Goal: Information Seeking & Learning: Learn about a topic

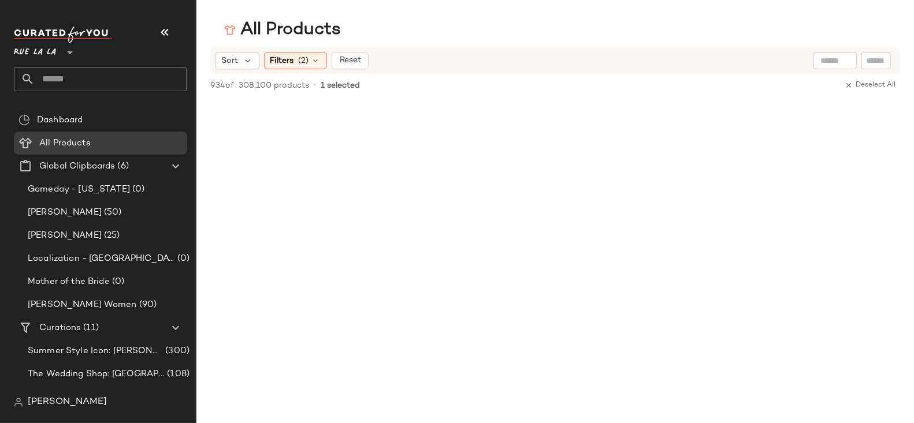
scroll to position [43925, 0]
click at [49, 54] on span "Rue La La" at bounding box center [35, 49] width 42 height 21
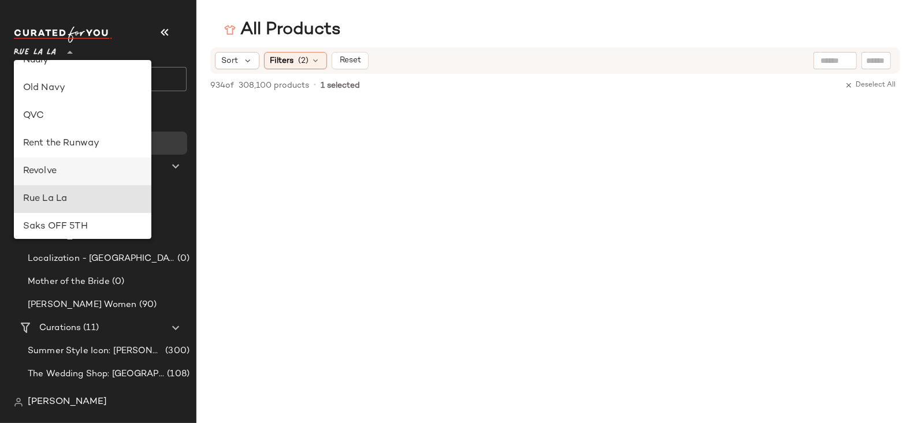
scroll to position [445, 0]
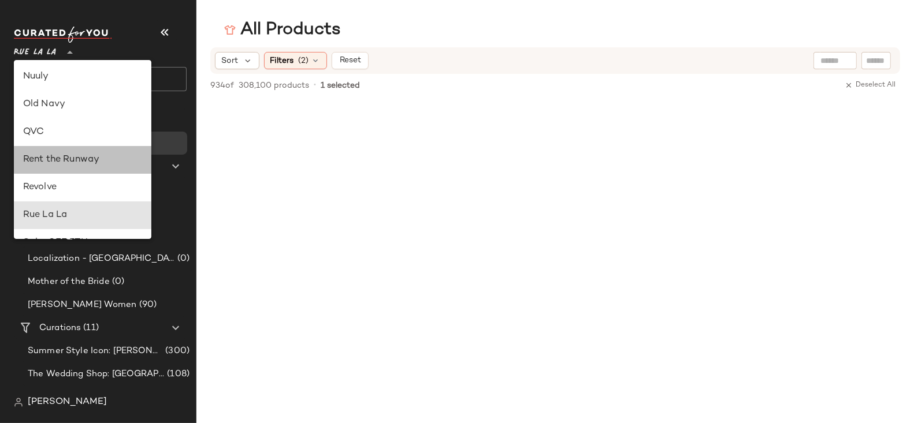
click at [68, 154] on div "Rent the Runway" at bounding box center [82, 160] width 119 height 14
type input "**"
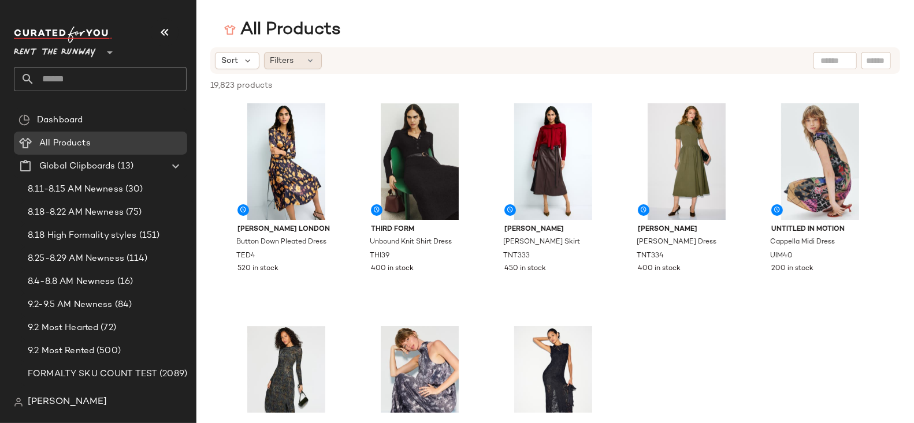
click at [290, 59] on span "Filters" at bounding box center [282, 61] width 24 height 12
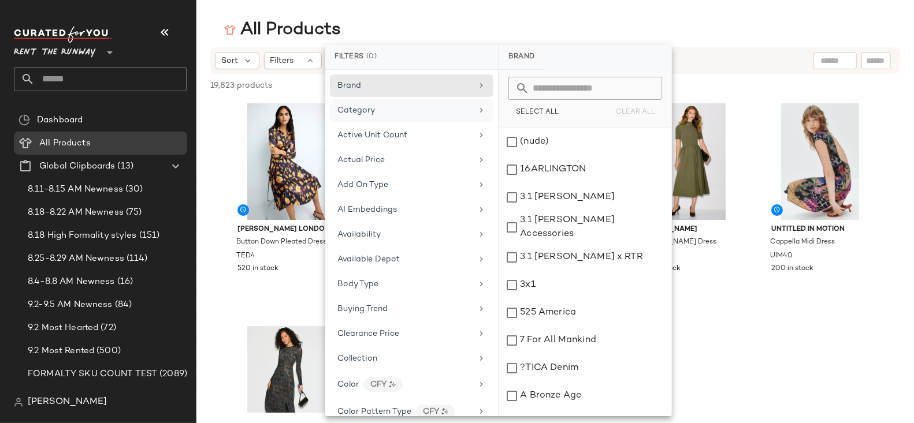
click at [355, 102] on div "Category" at bounding box center [411, 110] width 163 height 23
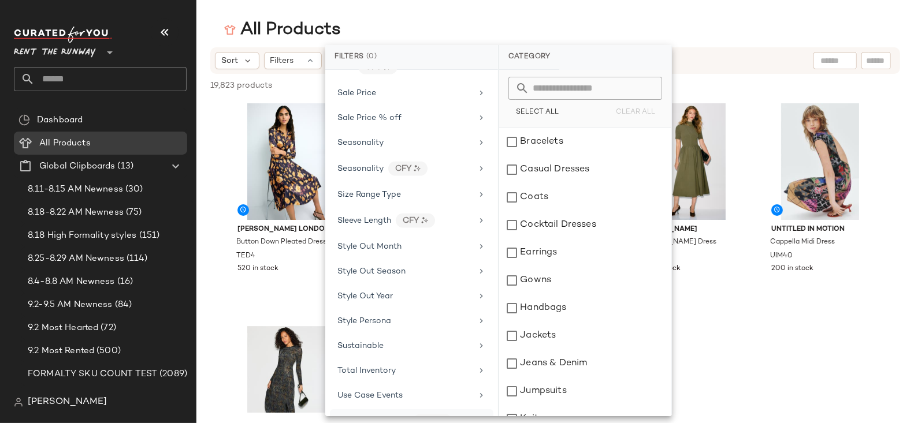
scroll to position [1600, 0]
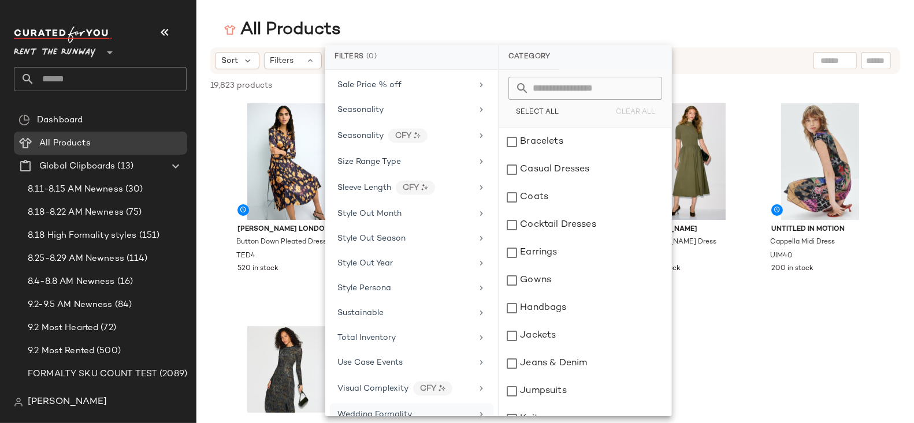
click at [383, 409] on div "Wedding Formality" at bounding box center [374, 415] width 74 height 12
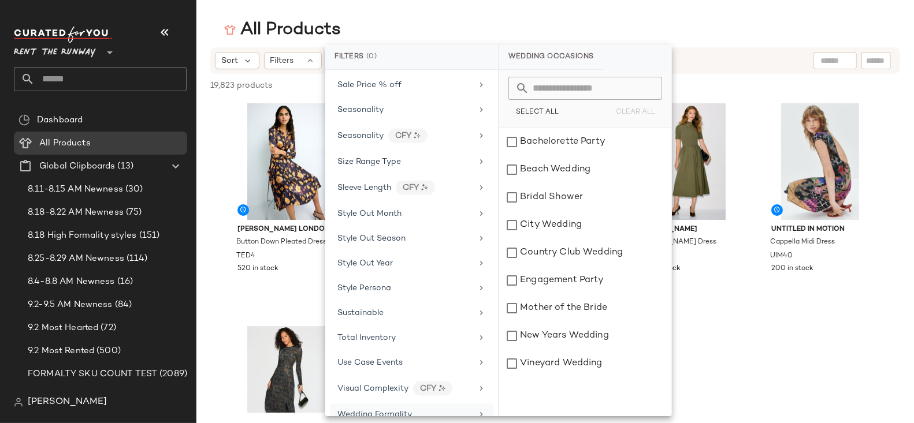
click at [367, 411] on span "Wedding Formality" at bounding box center [374, 415] width 74 height 9
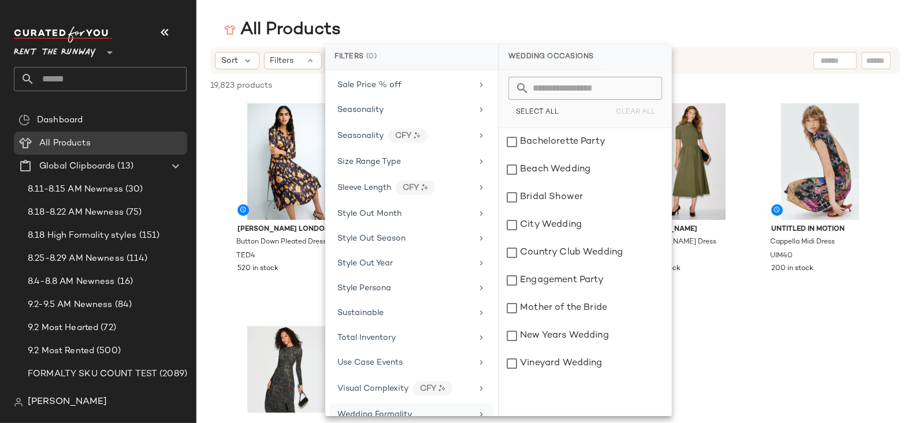
click at [385, 411] on span "Wedding Formality" at bounding box center [374, 415] width 74 height 9
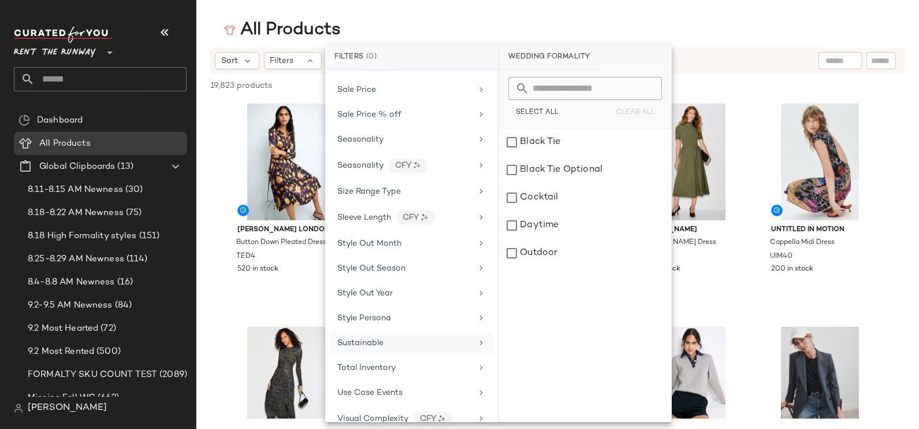
scroll to position [1594, 0]
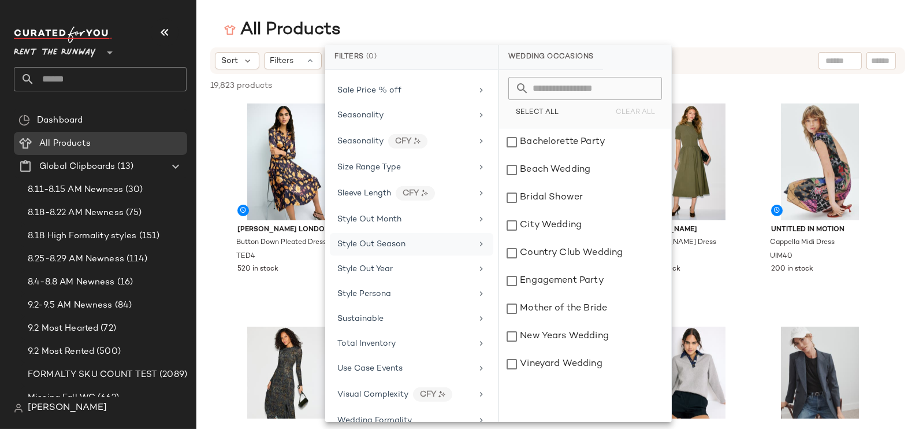
click at [395, 233] on div "Style Out Season" at bounding box center [411, 244] width 163 height 23
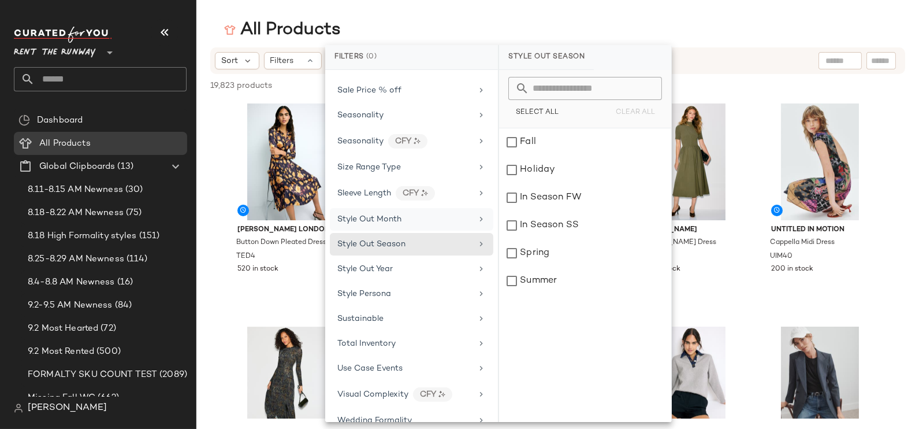
click at [394, 215] on span "Style Out Month" at bounding box center [369, 219] width 64 height 9
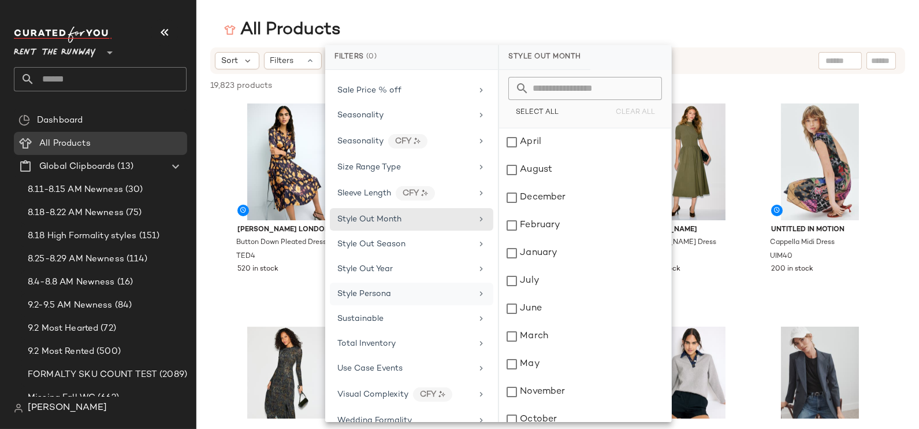
click at [394, 288] on div "Style Persona" at bounding box center [404, 294] width 135 height 12
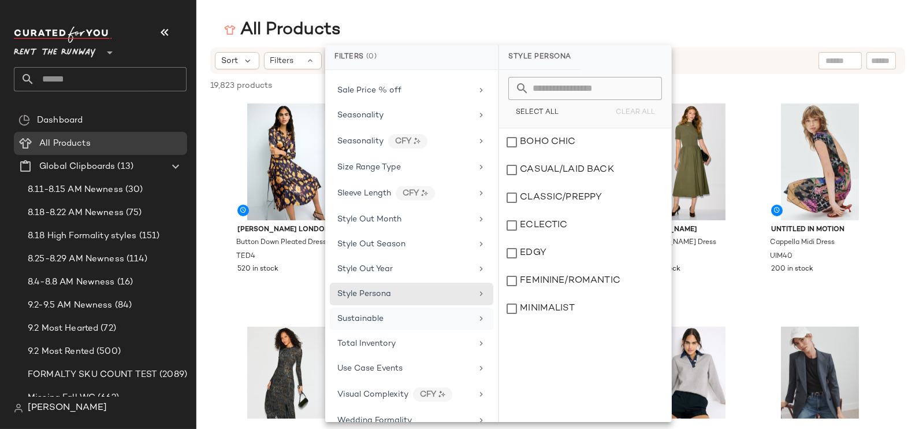
click at [389, 307] on div "Sustainable" at bounding box center [411, 318] width 163 height 23
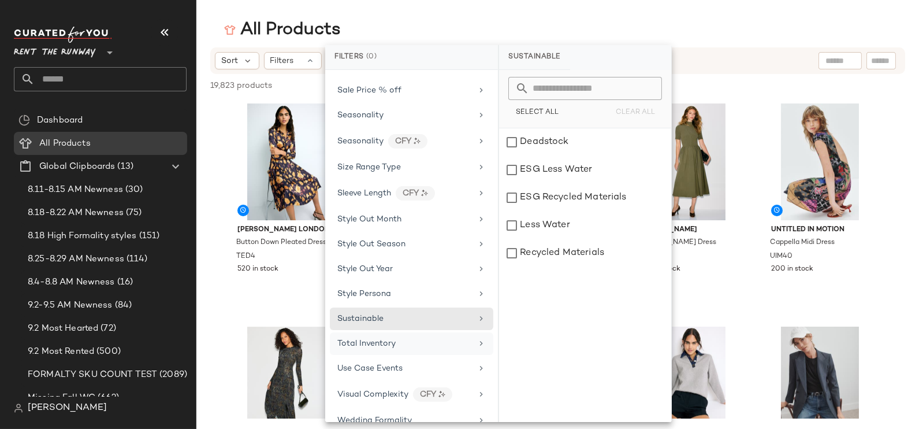
click at [388, 339] on span "Total Inventory" at bounding box center [366, 343] width 58 height 9
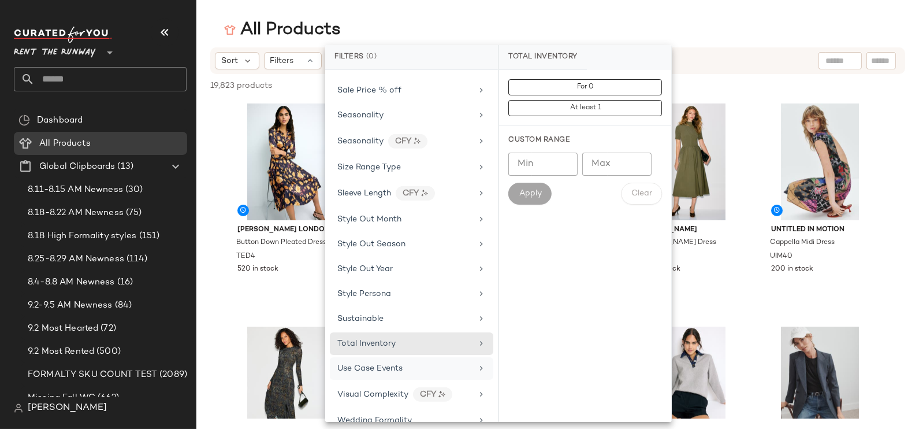
click at [391, 364] on span "Use Case Events" at bounding box center [369, 368] width 65 height 9
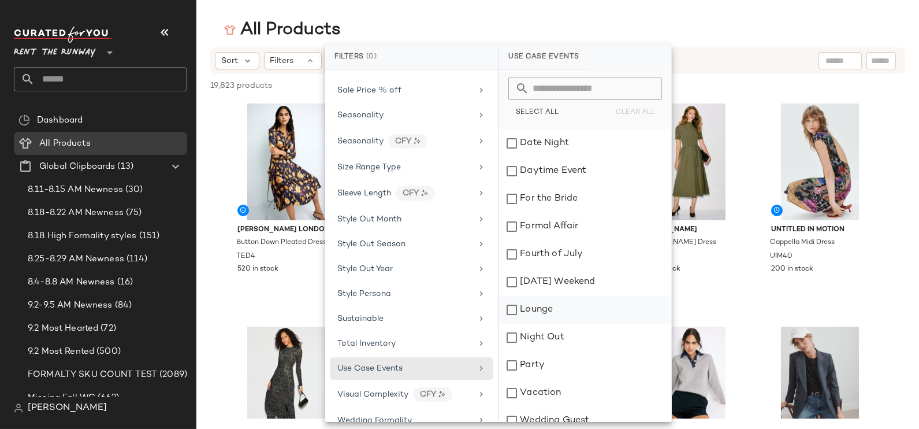
scroll to position [121, 0]
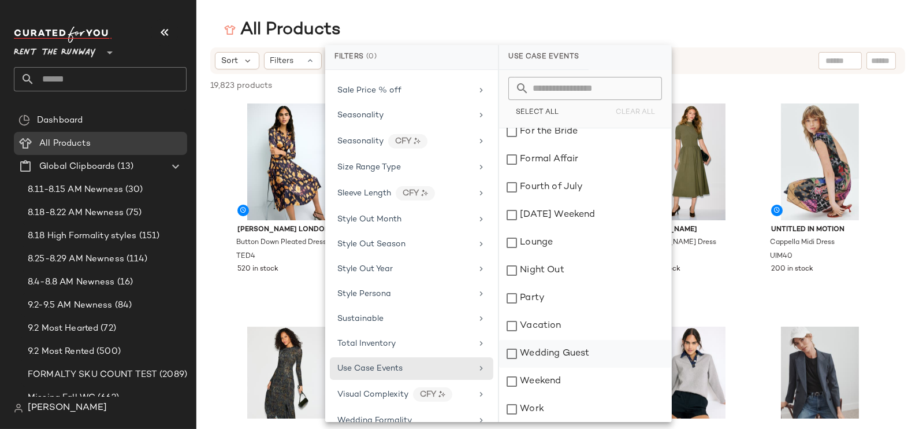
click at [555, 351] on div "Wedding Guest" at bounding box center [585, 354] width 172 height 28
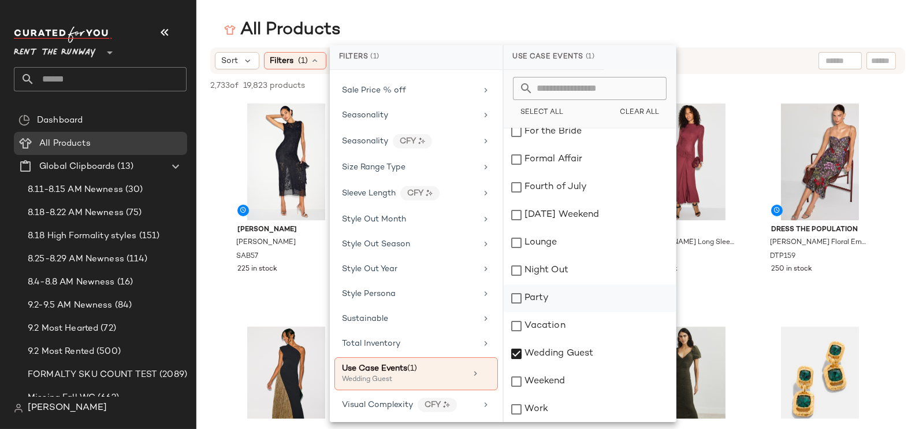
click at [542, 299] on div "Party" at bounding box center [590, 298] width 172 height 28
click at [536, 269] on div "Night Out" at bounding box center [590, 270] width 172 height 28
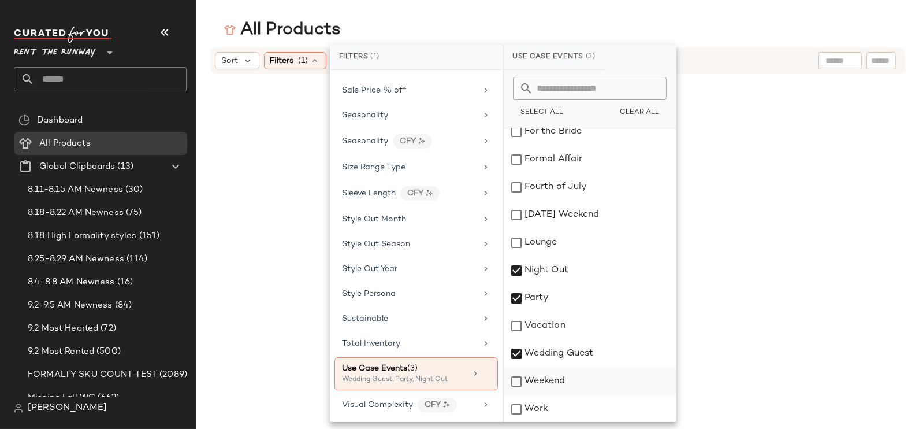
scroll to position [0, 0]
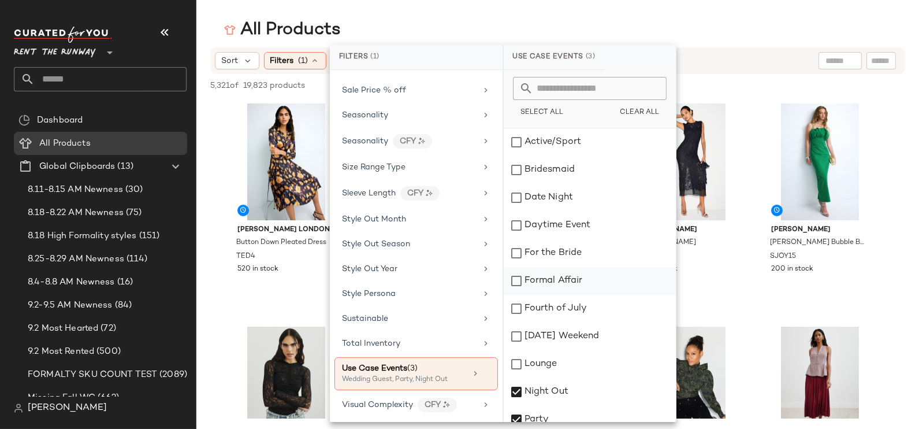
click at [568, 280] on div "Formal Affair" at bounding box center [590, 281] width 172 height 28
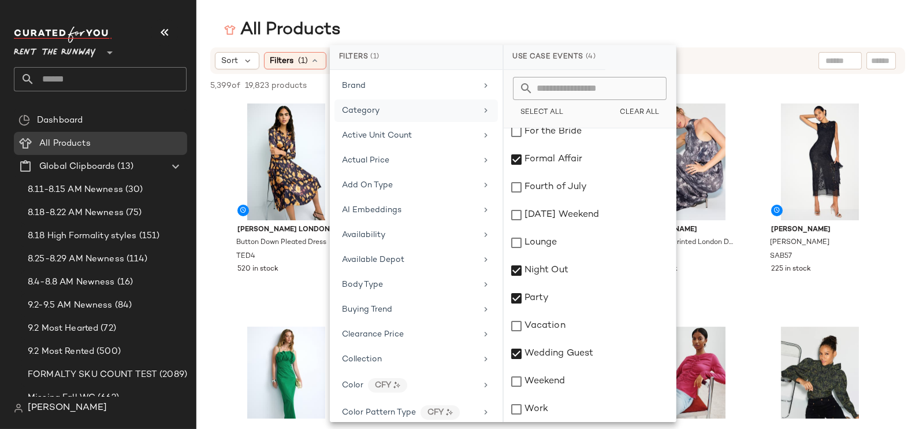
click at [365, 113] on span "Category" at bounding box center [361, 110] width 38 height 9
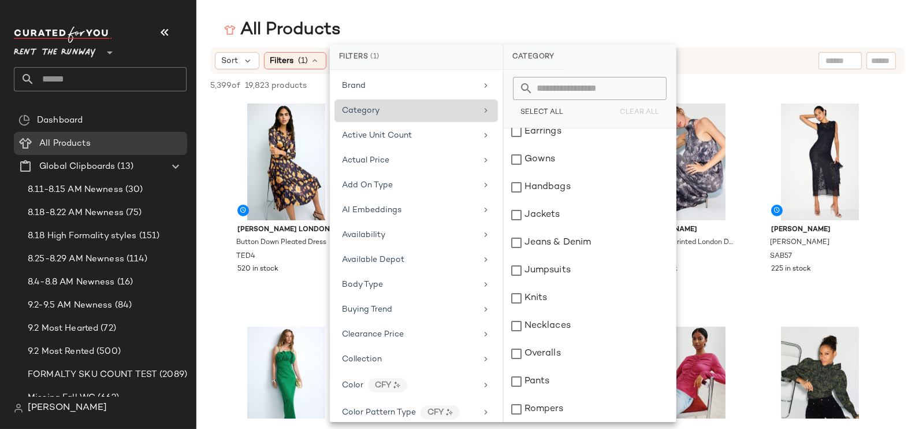
click at [365, 113] on span "Category" at bounding box center [361, 110] width 38 height 9
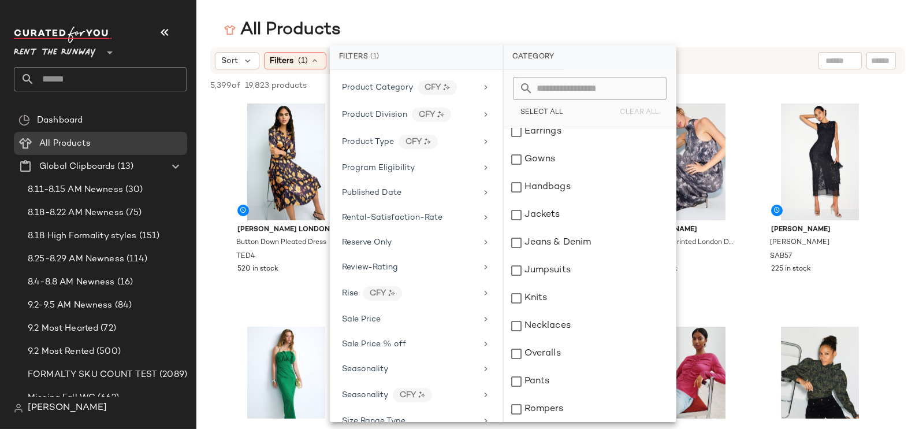
scroll to position [1605, 0]
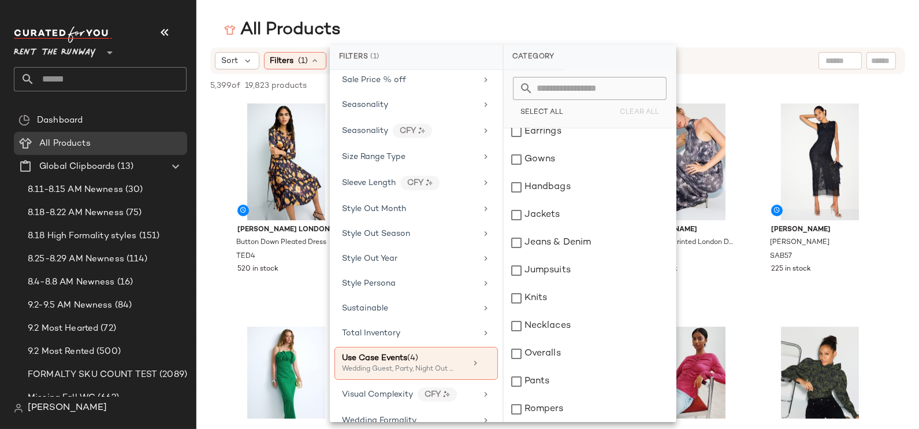
click at [421, 33] on div "All Products" at bounding box center [557, 29] width 722 height 23
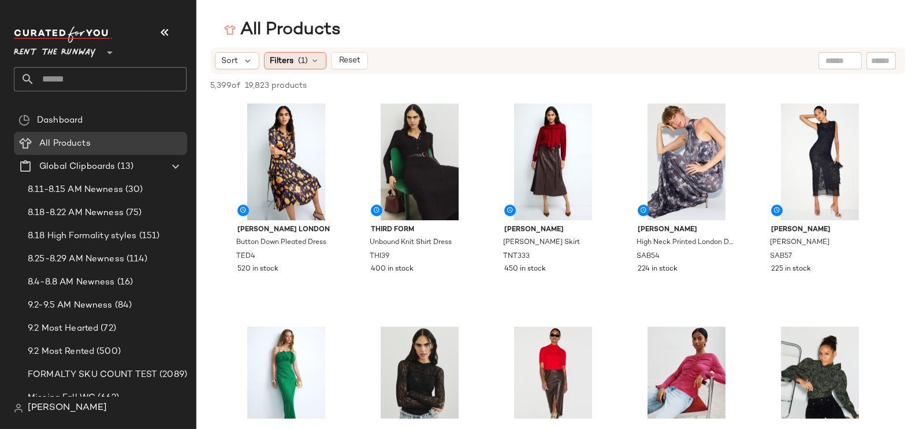
click at [287, 60] on span "Filters" at bounding box center [282, 61] width 24 height 12
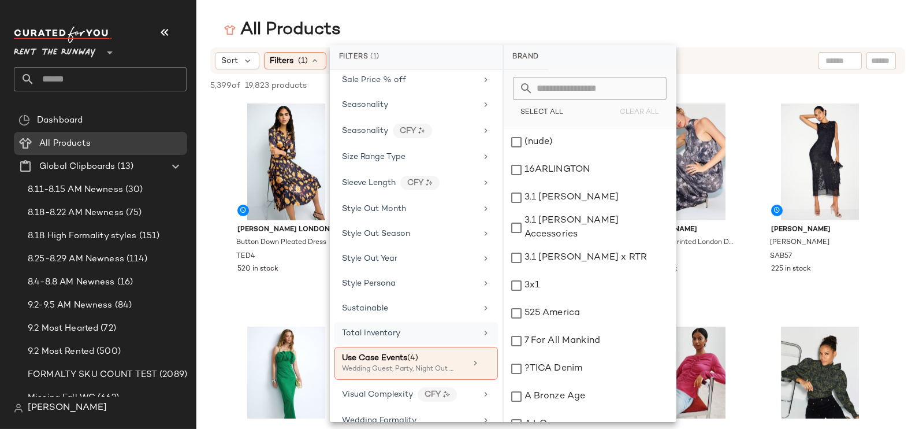
click at [415, 327] on div "Total Inventory" at bounding box center [409, 333] width 135 height 12
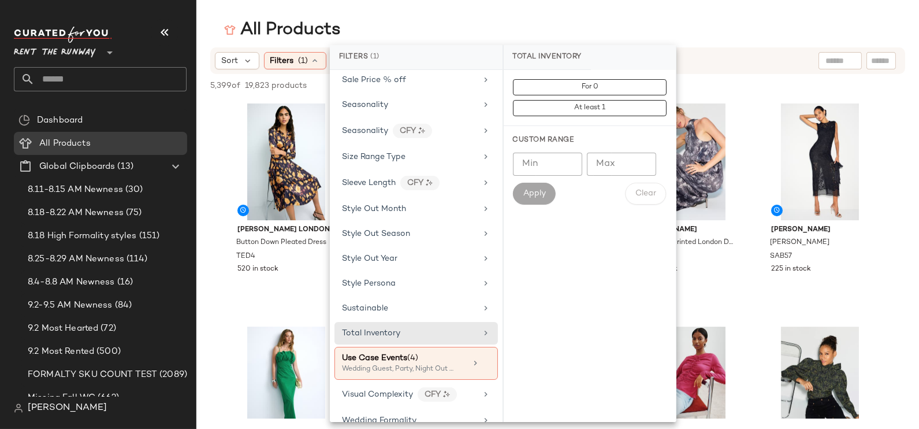
click at [636, 162] on input "Max" at bounding box center [621, 163] width 69 height 23
click at [549, 162] on input "Min" at bounding box center [547, 163] width 69 height 23
click at [597, 163] on input "Max" at bounding box center [621, 163] width 69 height 23
type input "*"
click at [543, 199] on button "Apply" at bounding box center [534, 193] width 43 height 22
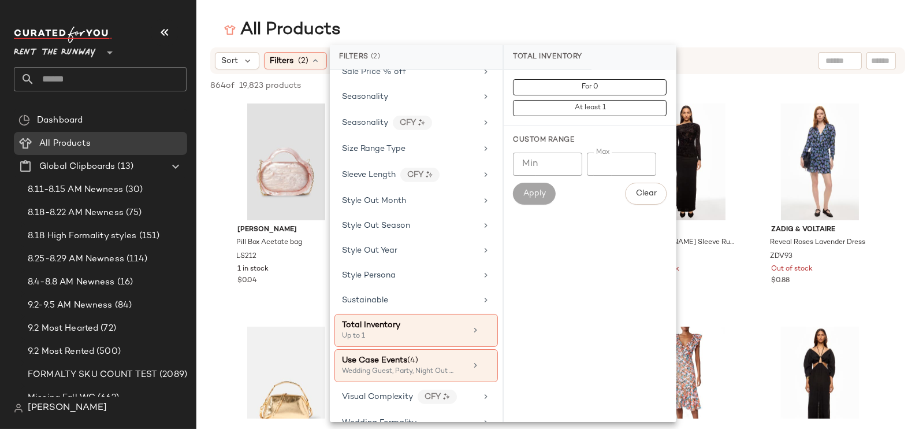
scroll to position [1615, 0]
click at [647, 191] on span "Clear" at bounding box center [645, 193] width 21 height 9
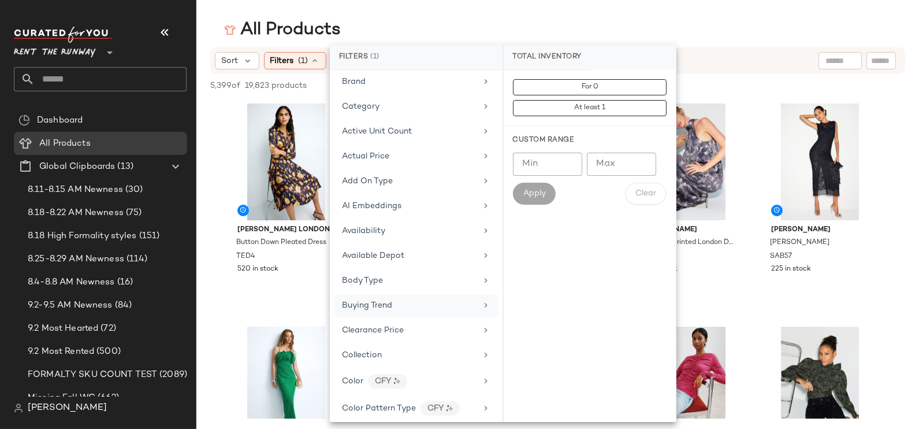
scroll to position [0, 0]
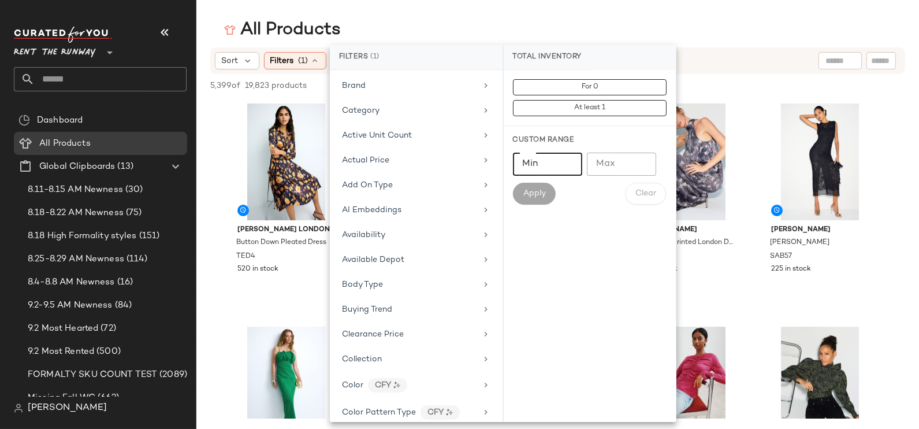
click at [553, 161] on input "Min" at bounding box center [547, 163] width 69 height 23
click at [377, 107] on span "Category" at bounding box center [361, 110] width 38 height 9
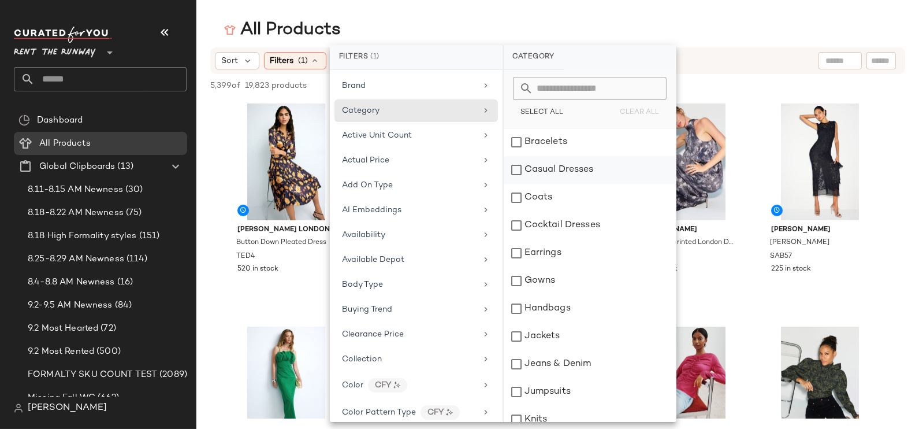
click at [555, 164] on div "Casual Dresses" at bounding box center [590, 170] width 172 height 28
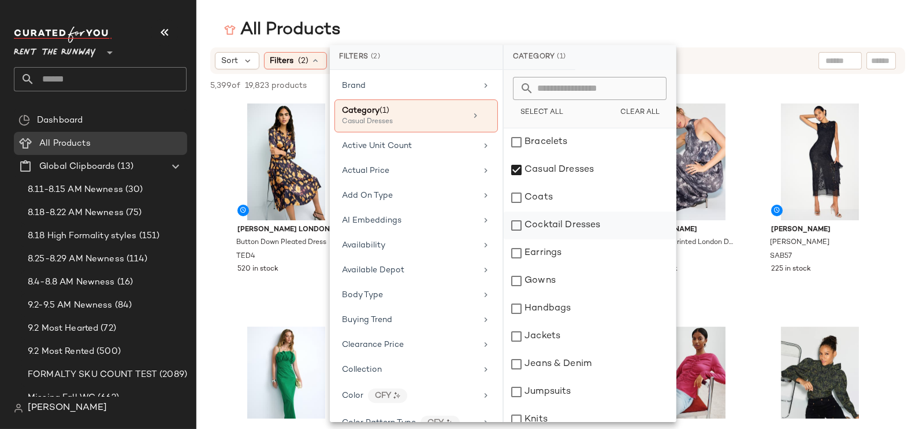
click at [554, 228] on div "Cocktail Dresses" at bounding box center [590, 225] width 172 height 28
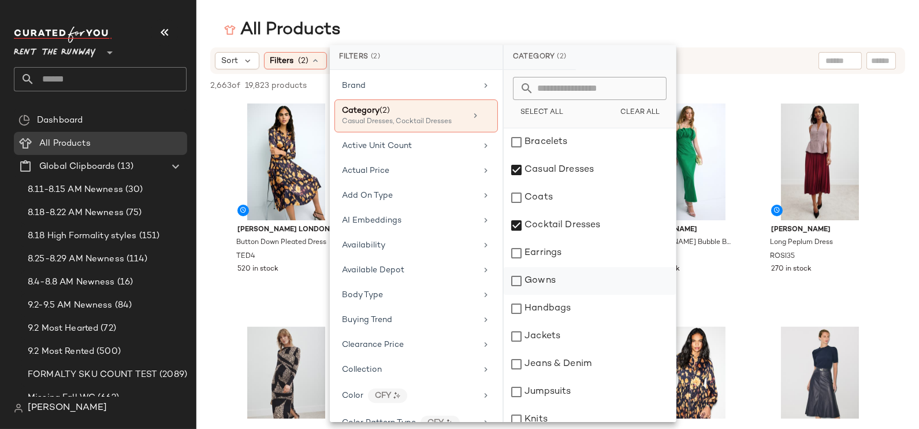
click at [551, 277] on div "Gowns" at bounding box center [590, 281] width 172 height 28
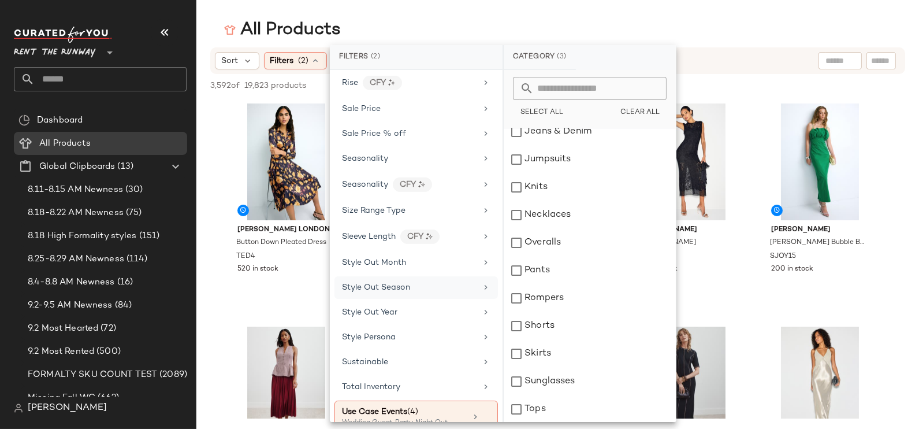
scroll to position [1615, 0]
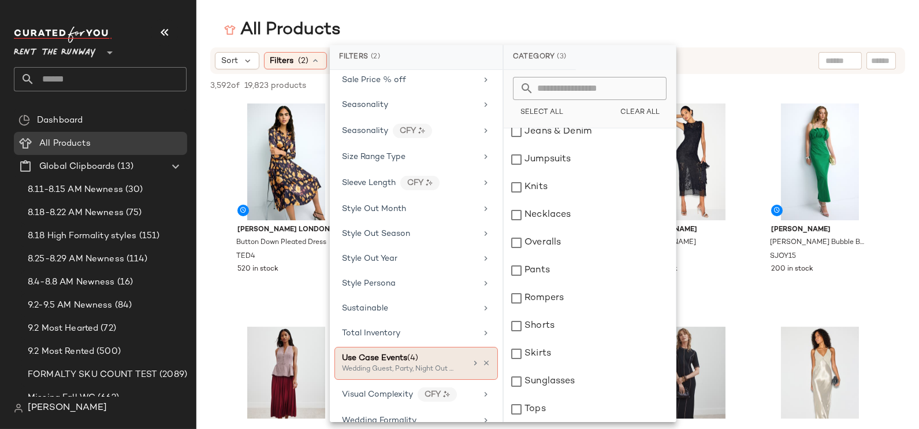
click at [356, 364] on div "Wedding Guest, Party, Night Out +1 more" at bounding box center [399, 369] width 115 height 10
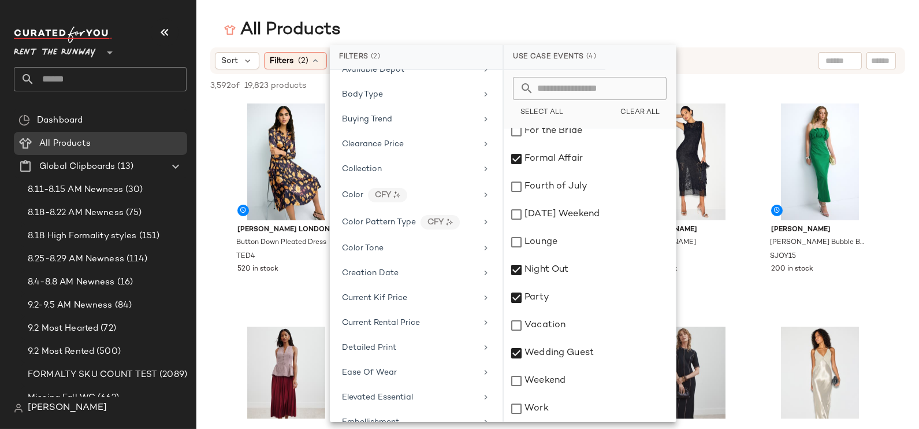
scroll to position [134, 0]
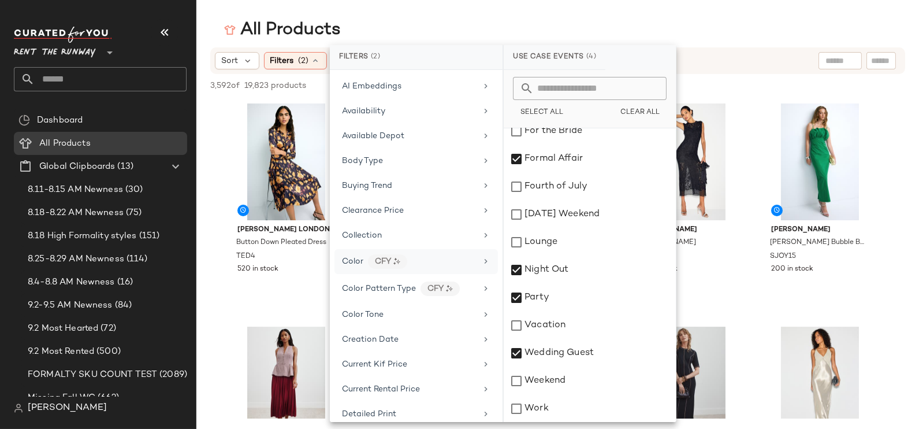
click at [454, 249] on div "Color CFY" at bounding box center [415, 261] width 163 height 25
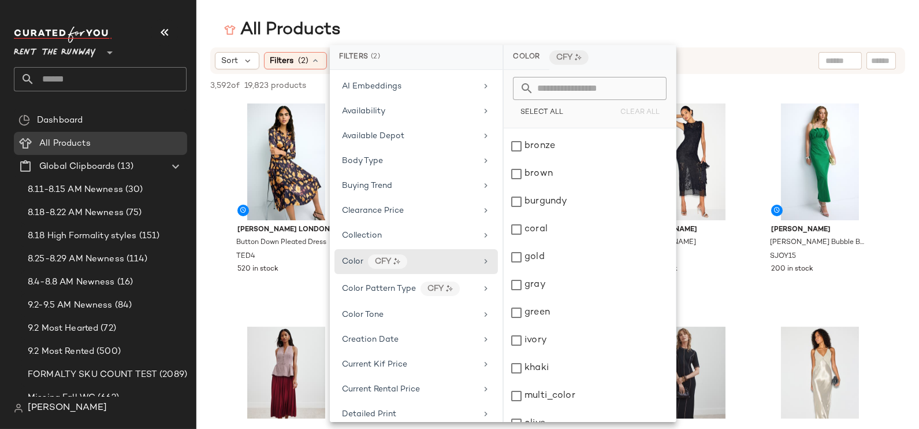
scroll to position [0, 0]
click at [549, 114] on span "Select All" at bounding box center [541, 113] width 43 height 8
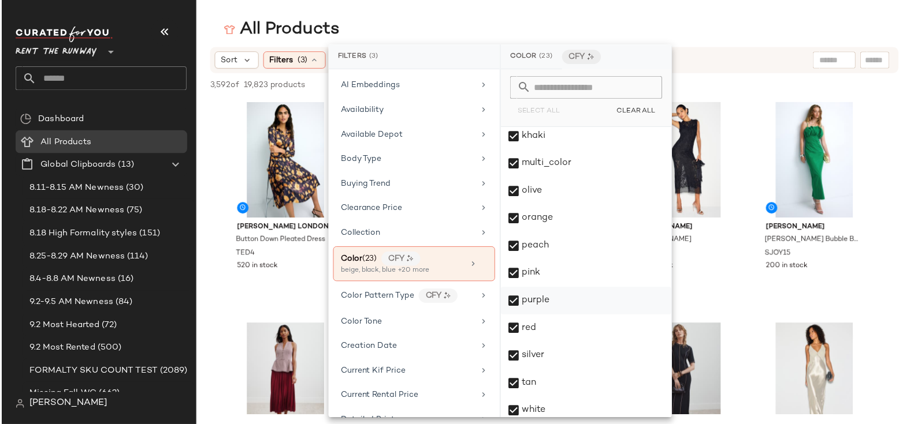
scroll to position [343, 0]
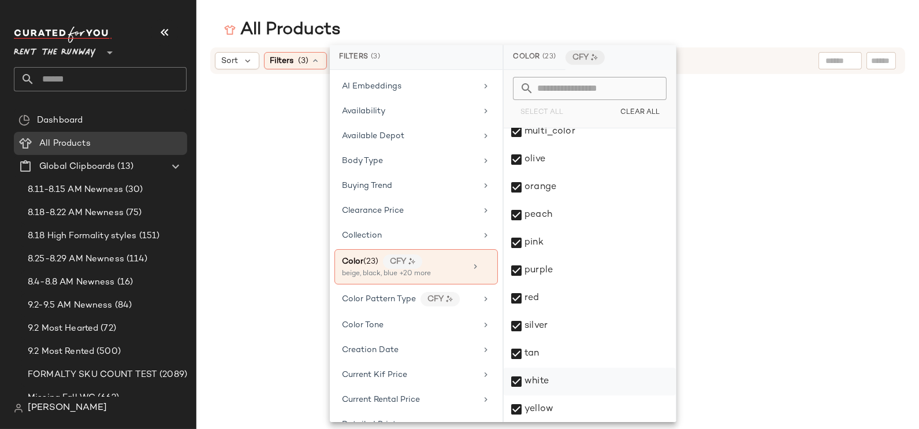
click at [539, 375] on div "white" at bounding box center [590, 381] width 172 height 28
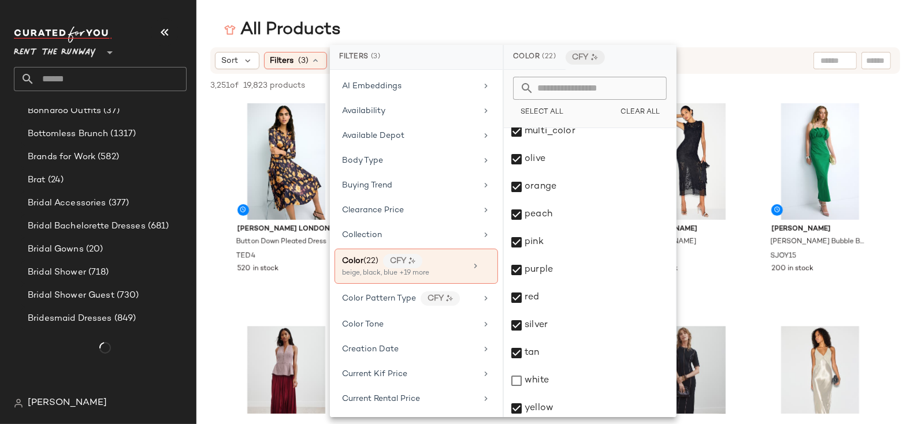
scroll to position [1289, 0]
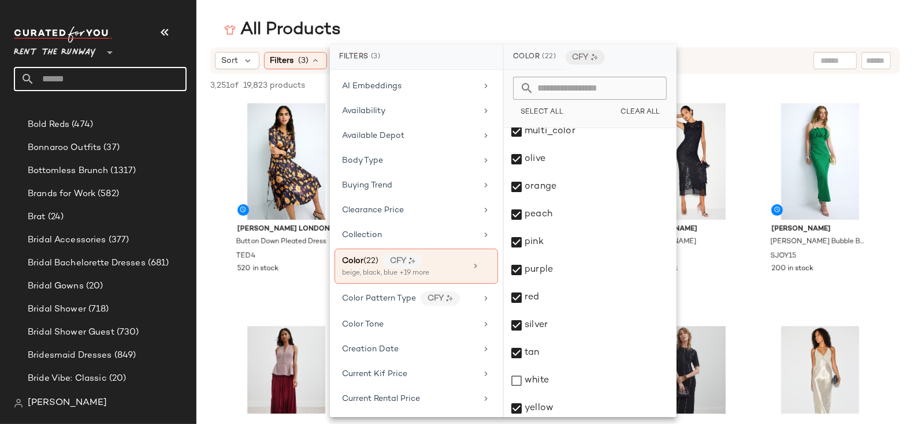
click at [57, 76] on input "text" at bounding box center [111, 79] width 152 height 24
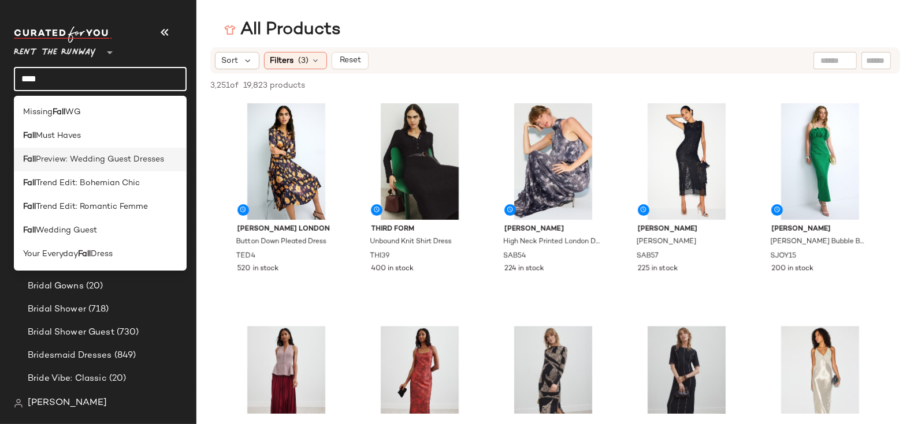
type input "****"
click at [70, 155] on span "Preview: Wedding Guest Dresses" at bounding box center [100, 160] width 128 height 12
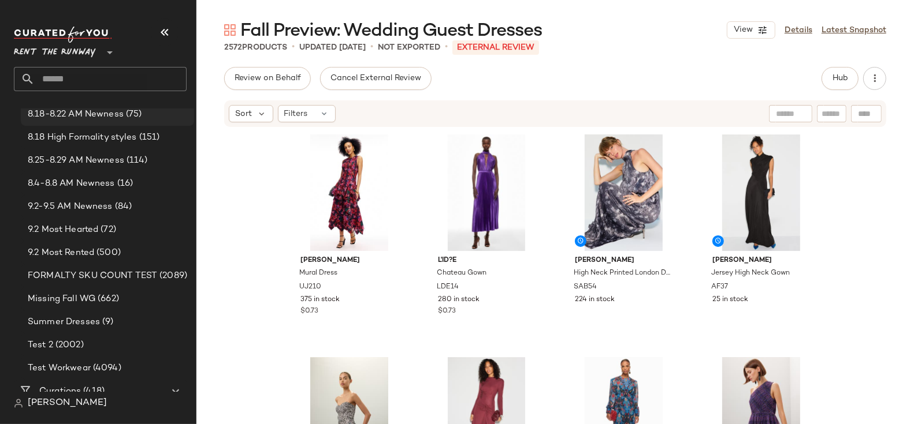
scroll to position [181, 0]
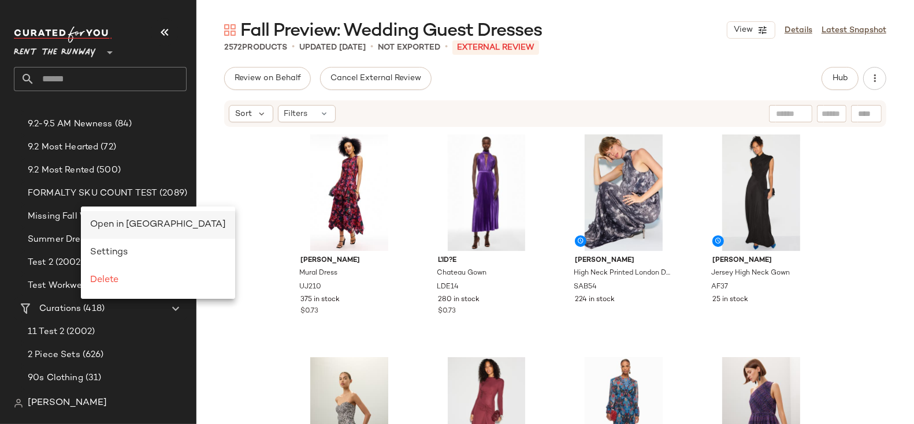
click at [116, 224] on span "Open in Split View" at bounding box center [158, 225] width 136 height 10
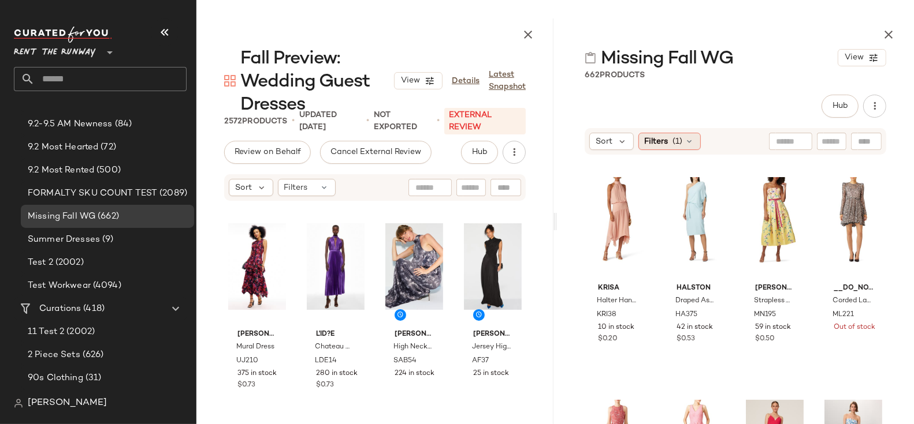
click at [691, 143] on icon at bounding box center [689, 141] width 9 height 9
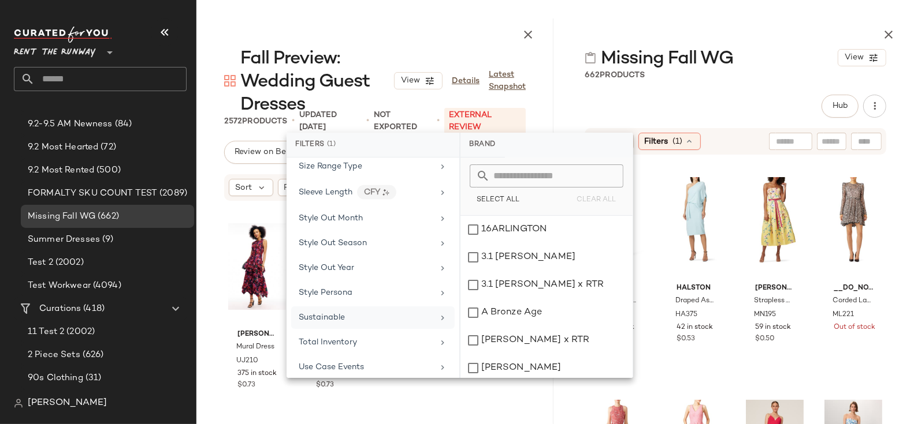
scroll to position [1516, 0]
click at [393, 338] on div "Total Inventory" at bounding box center [366, 344] width 135 height 12
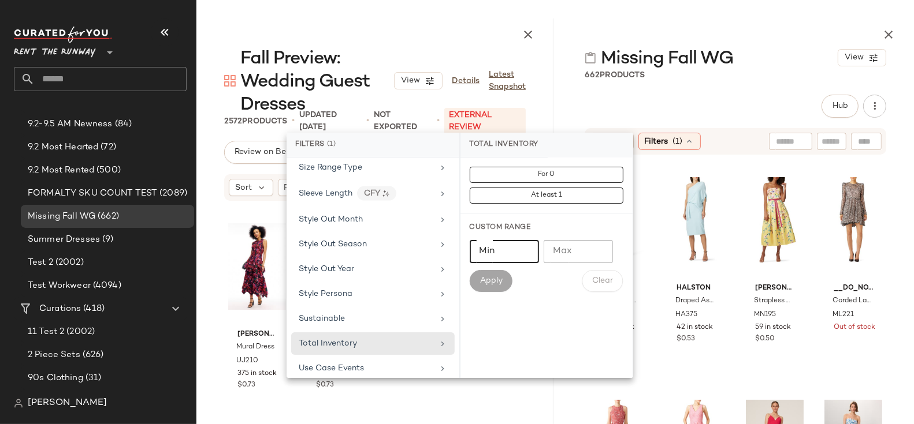
click at [520, 248] on input "Min" at bounding box center [504, 251] width 69 height 23
type input "*"
click at [500, 286] on button "Apply" at bounding box center [491, 281] width 43 height 22
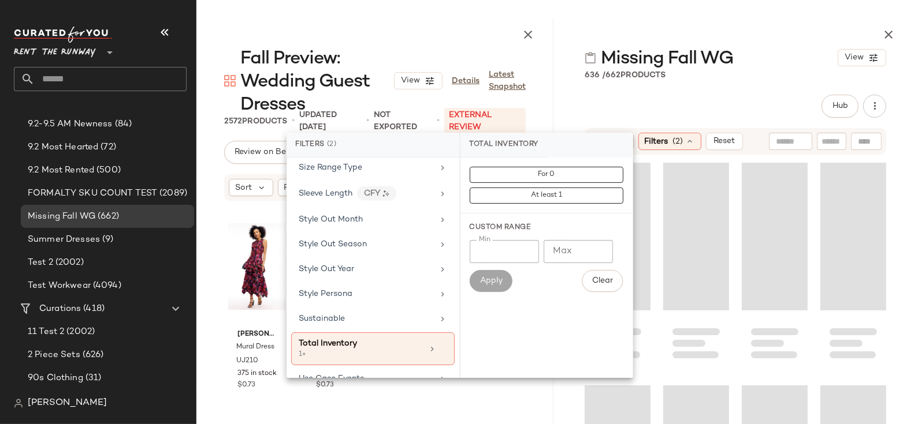
click at [641, 98] on div "Hub" at bounding box center [734, 106] width 301 height 23
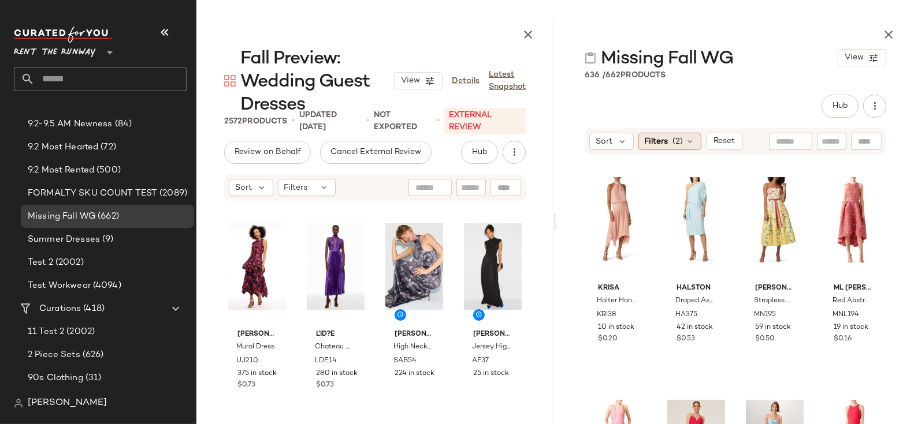
click at [669, 141] on div "Filters (2)" at bounding box center [669, 141] width 63 height 17
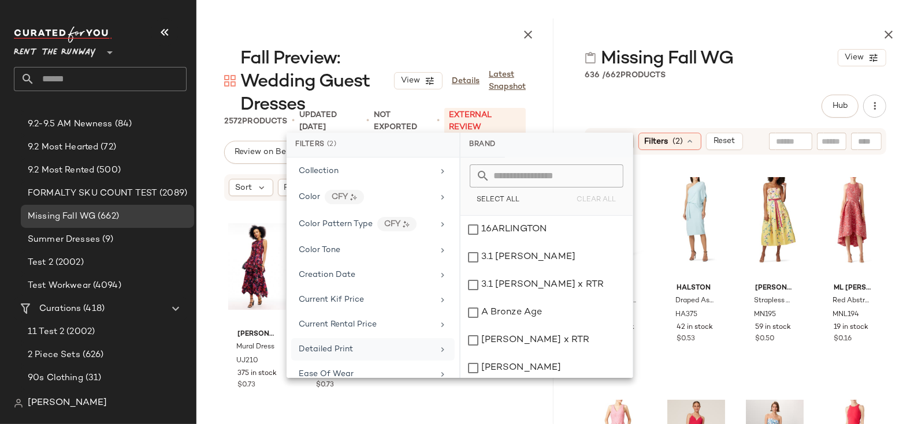
scroll to position [200, 0]
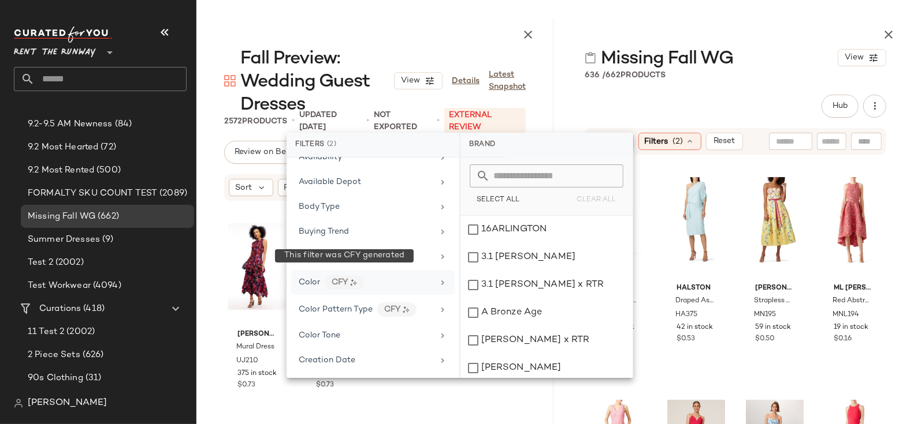
click at [398, 275] on div "Color CFY" at bounding box center [366, 282] width 135 height 14
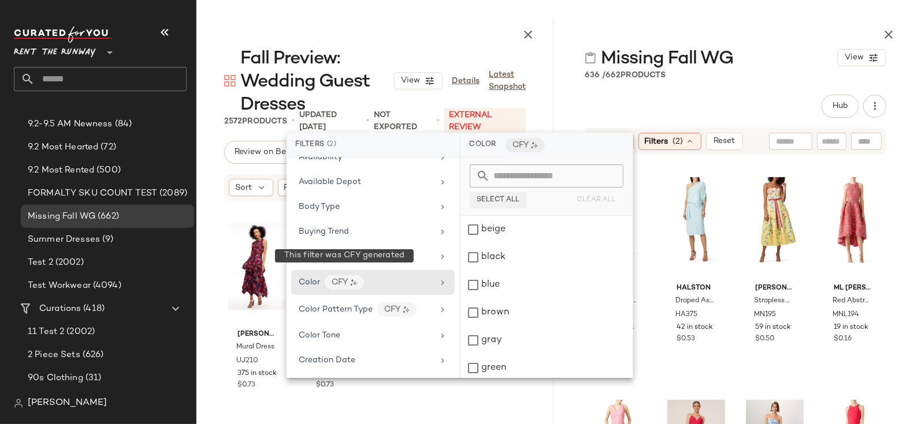
click at [511, 201] on span "Select All" at bounding box center [497, 200] width 43 height 8
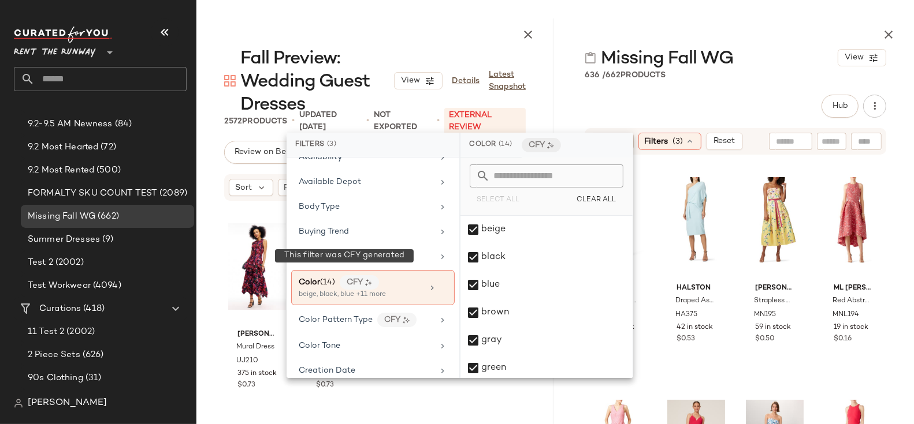
scroll to position [224, 0]
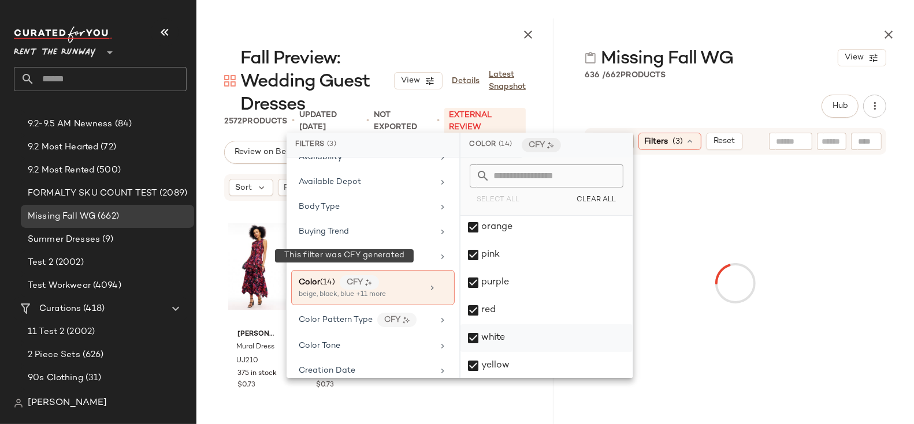
click at [511, 341] on div "white" at bounding box center [546, 339] width 172 height 28
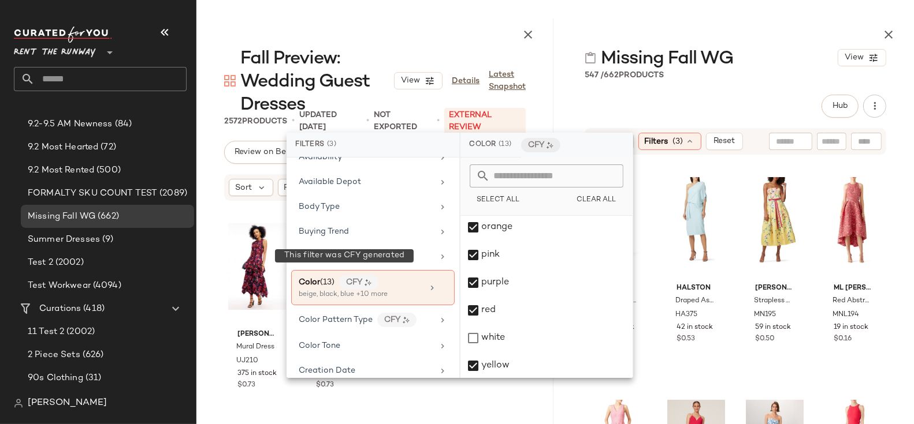
click at [636, 103] on div "Hub" at bounding box center [734, 106] width 301 height 23
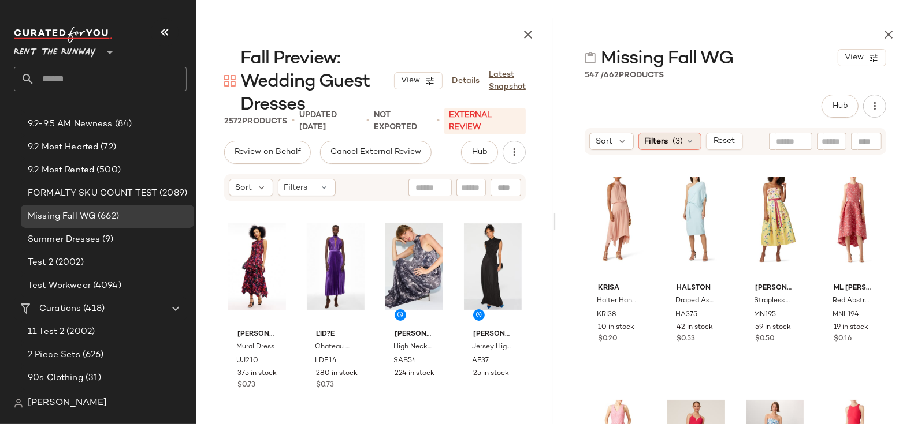
click at [668, 146] on div "Filters (3)" at bounding box center [669, 141] width 63 height 17
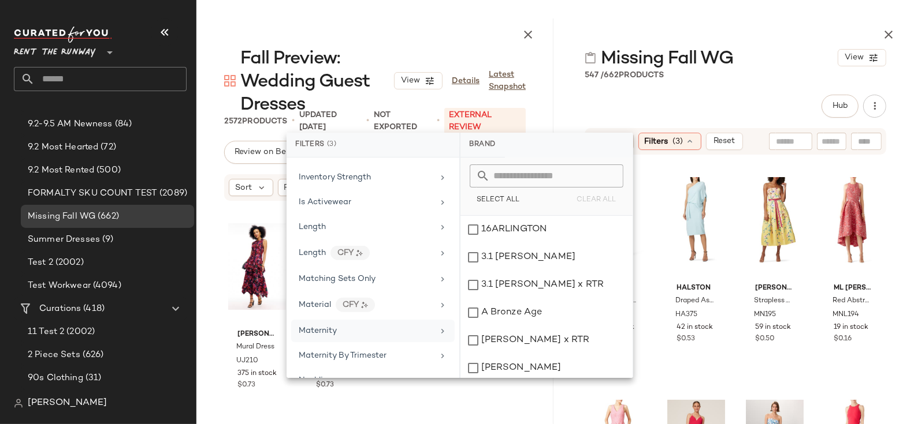
scroll to position [875, 0]
click at [418, 325] on div "Maternity" at bounding box center [366, 331] width 135 height 12
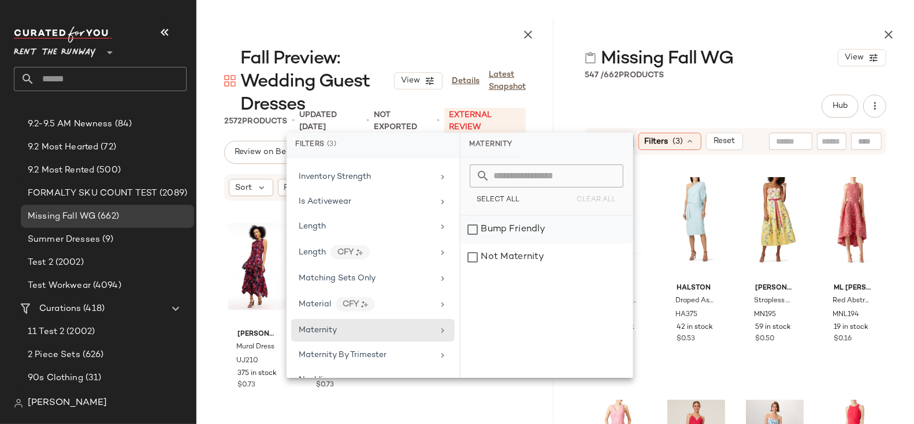
click at [516, 223] on div "Bump Friendly" at bounding box center [546, 230] width 172 height 28
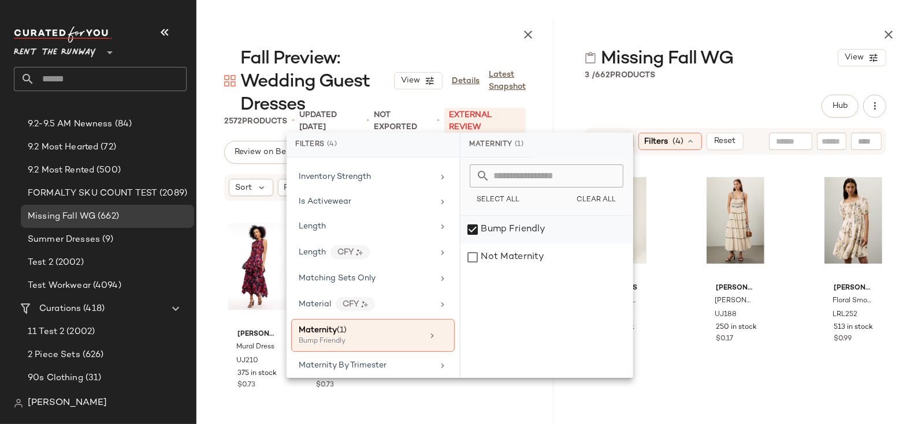
click at [513, 228] on div "Bump Friendly" at bounding box center [546, 230] width 172 height 28
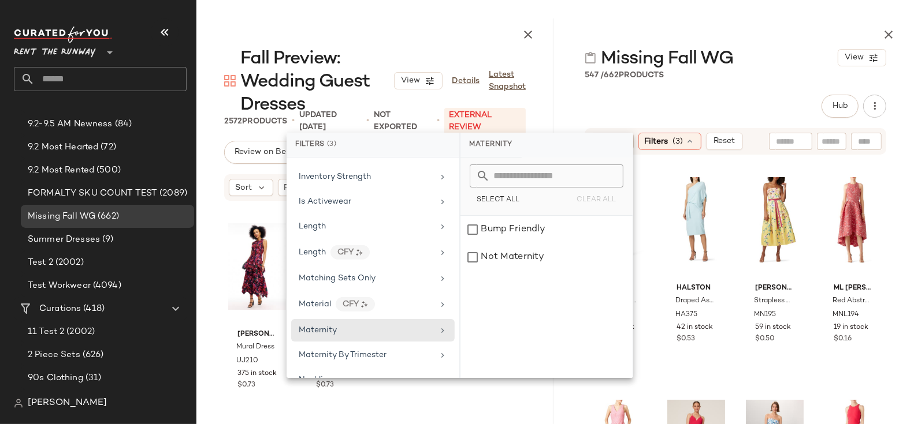
click at [602, 91] on div "Missing Fall WG View 547 / 662 Products Hub Sort Filters (3) Reset krisa Halter…" at bounding box center [735, 221] width 357 height 406
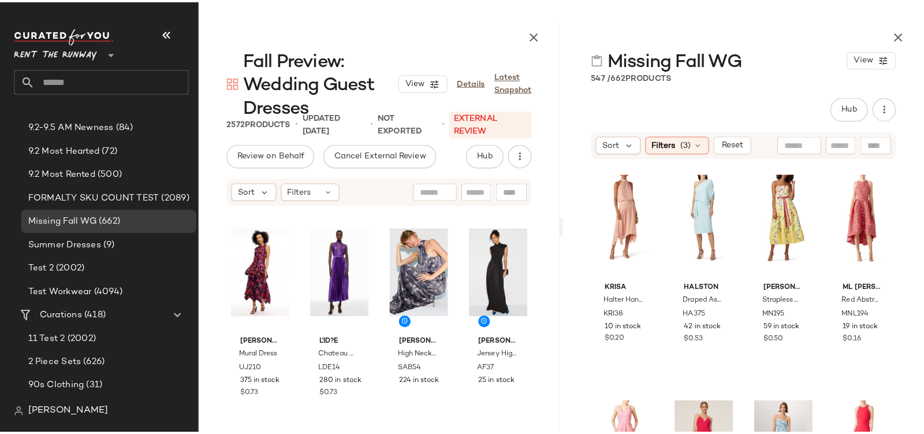
scroll to position [0, 0]
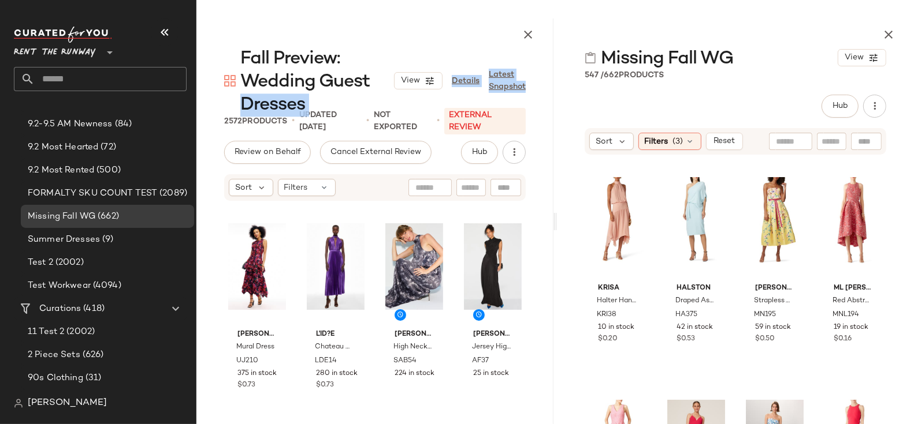
drag, startPoint x: 225, startPoint y: 114, endPoint x: 240, endPoint y: 115, distance: 15.6
click at [240, 115] on div "Fall Preview: Wedding Guest Dresses View Details Latest Snapshot 2572 Products …" at bounding box center [374, 221] width 357 height 406
click at [225, 117] on span "2572" at bounding box center [233, 121] width 18 height 9
drag, startPoint x: 586, startPoint y: 77, endPoint x: 619, endPoint y: 76, distance: 33.5
click at [619, 76] on div "547 / 662 Products" at bounding box center [623, 75] width 79 height 12
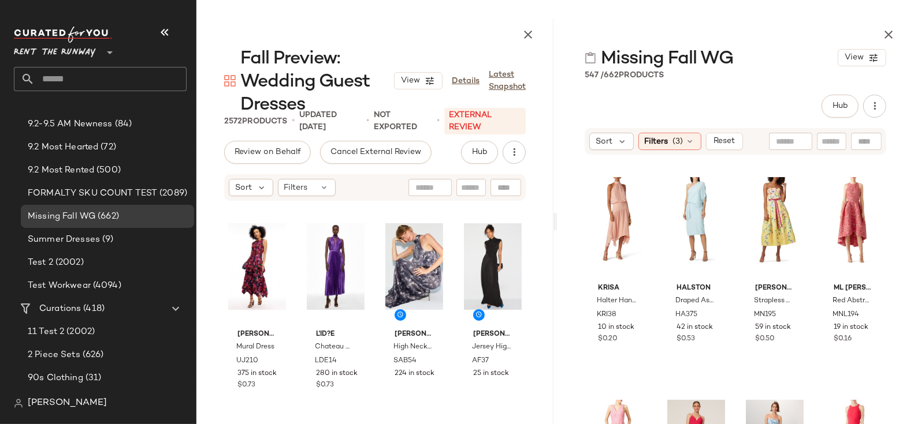
drag, startPoint x: 222, startPoint y: 113, endPoint x: 246, endPoint y: 112, distance: 24.3
click at [246, 112] on div "Fall Preview: Wedding Guest Dresses View Details Latest Snapshot" at bounding box center [374, 80] width 357 height 69
click at [232, 117] on span "2572" at bounding box center [233, 121] width 18 height 9
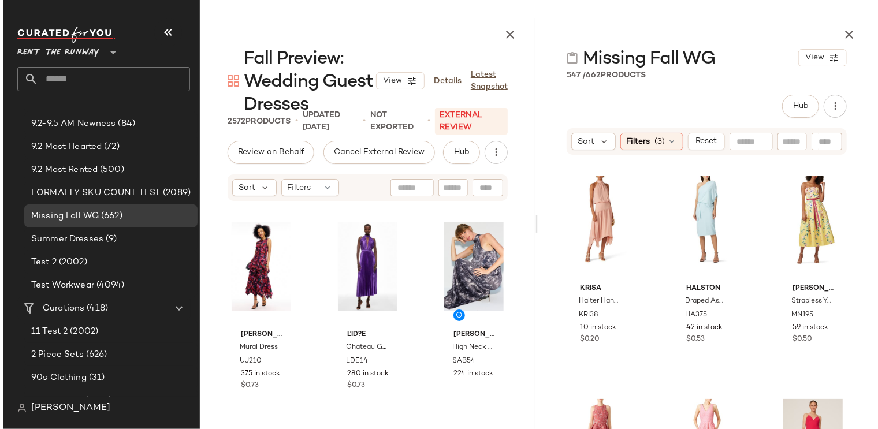
scroll to position [181, 0]
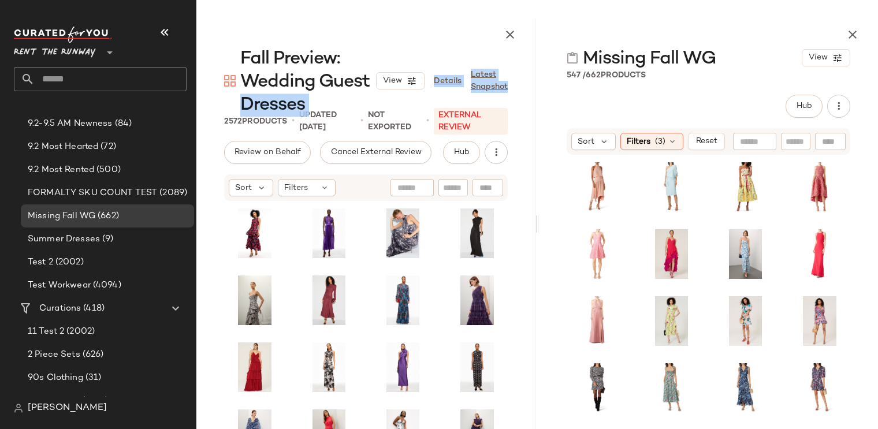
drag, startPoint x: 224, startPoint y: 117, endPoint x: 241, endPoint y: 115, distance: 16.8
click at [241, 115] on div "Fall Preview: Wedding Guest Dresses View Details Latest Snapshot 2572 Products …" at bounding box center [365, 223] width 339 height 411
click at [225, 102] on div "Fall Preview: Wedding Guest Dresses" at bounding box center [300, 80] width 152 height 69
click at [813, 106] on button "Hub" at bounding box center [803, 106] width 37 height 23
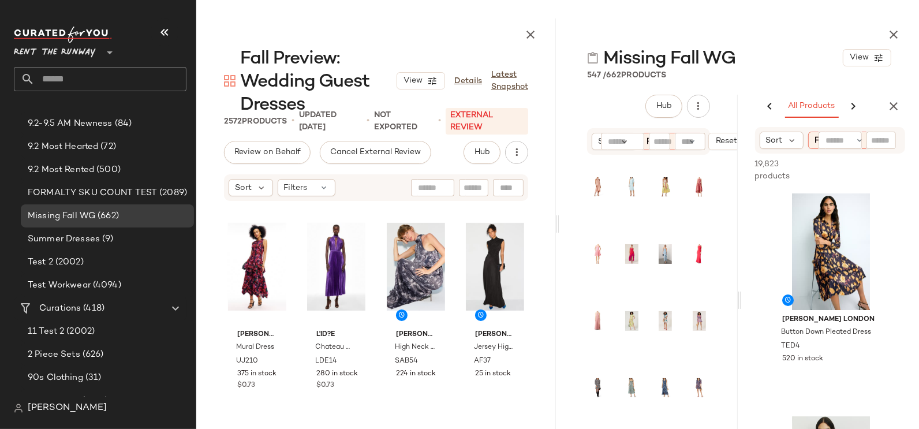
scroll to position [0, 0]
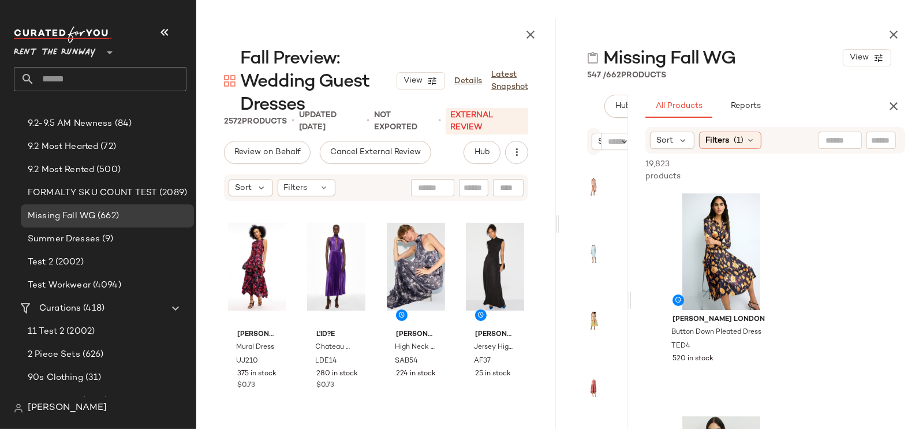
drag, startPoint x: 738, startPoint y: 147, endPoint x: 630, endPoint y: 151, distance: 108.1
click at [630, 151] on div "Missing Fall WG View 547 / 662 Products Hub Sort Filters (3) Reset All Products…" at bounding box center [740, 223] width 360 height 411
click at [748, 103] on span "Reports" at bounding box center [746, 106] width 31 height 9
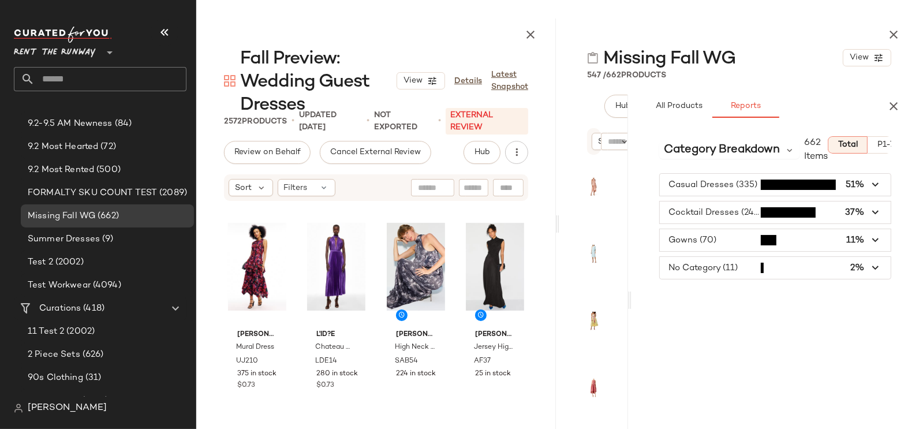
click at [702, 188] on span "button" at bounding box center [775, 185] width 231 height 22
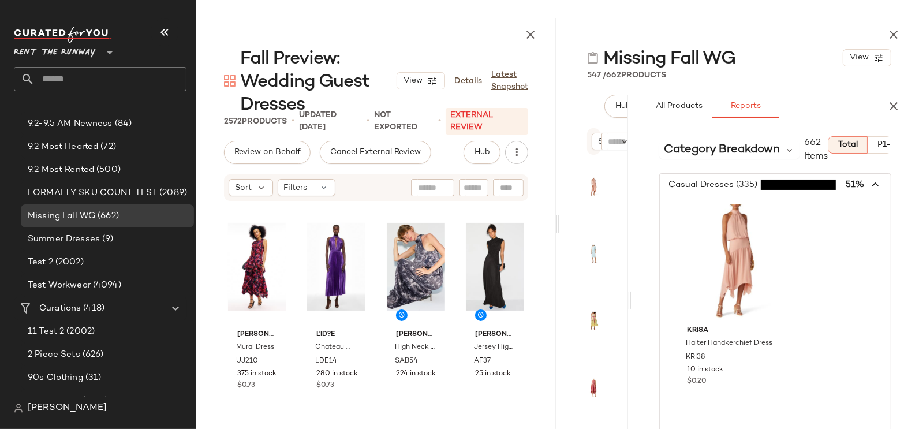
click at [702, 184] on span "button" at bounding box center [775, 185] width 231 height 22
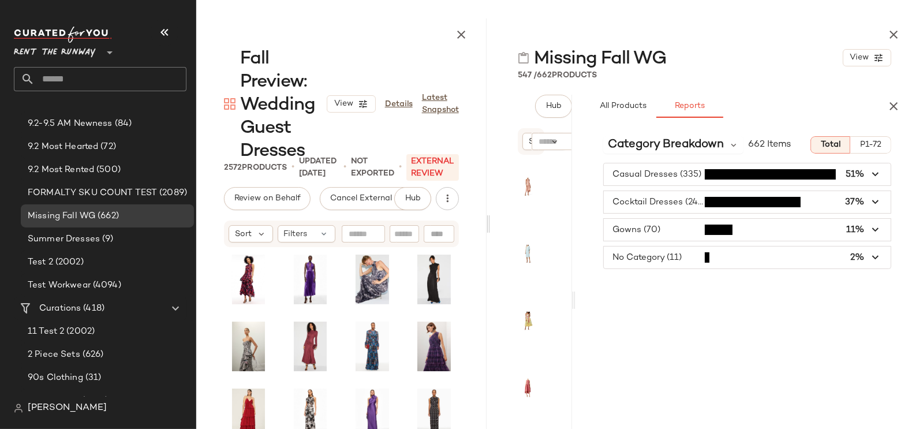
drag, startPoint x: 556, startPoint y: 67, endPoint x: 490, endPoint y: 72, distance: 66.6
click at [490, 72] on div at bounding box center [488, 223] width 4 height 411
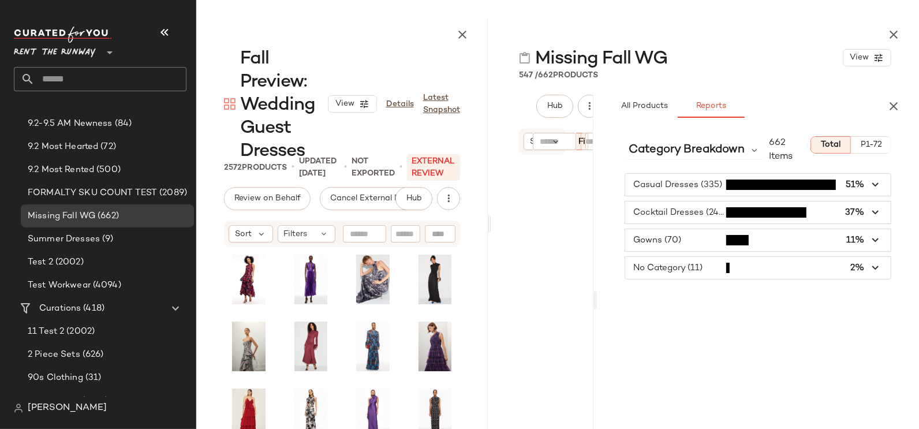
drag, startPoint x: 572, startPoint y: 208, endPoint x: 594, endPoint y: 208, distance: 21.4
click at [594, 208] on div "Missing Fall WG View 547 / 662 Products Hub Sort Filters (3) Reset All Products…" at bounding box center [705, 223] width 428 height 411
click at [674, 262] on span "button" at bounding box center [758, 268] width 266 height 22
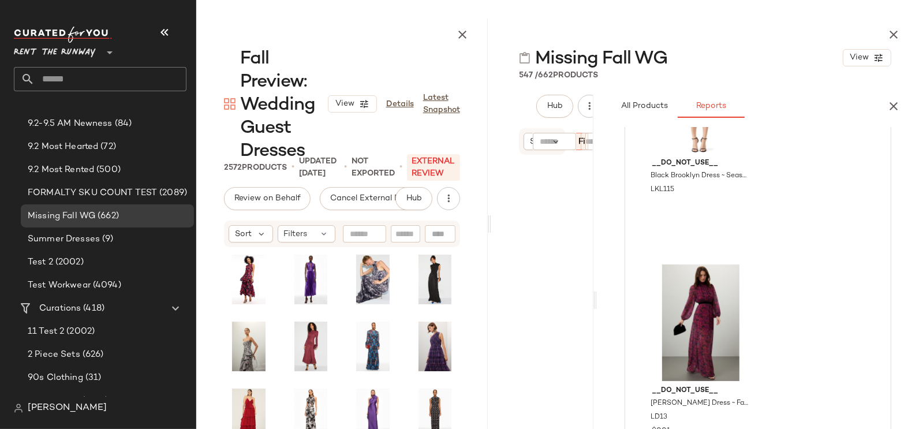
scroll to position [16, 0]
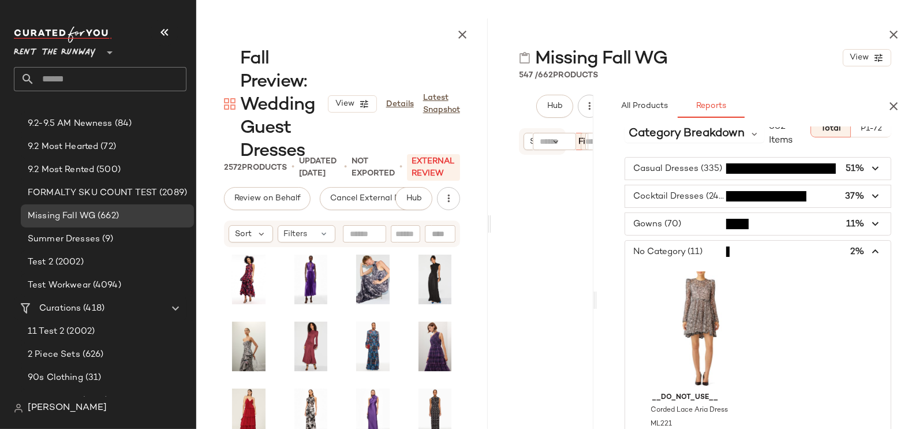
click at [862, 243] on span "button" at bounding box center [758, 252] width 266 height 22
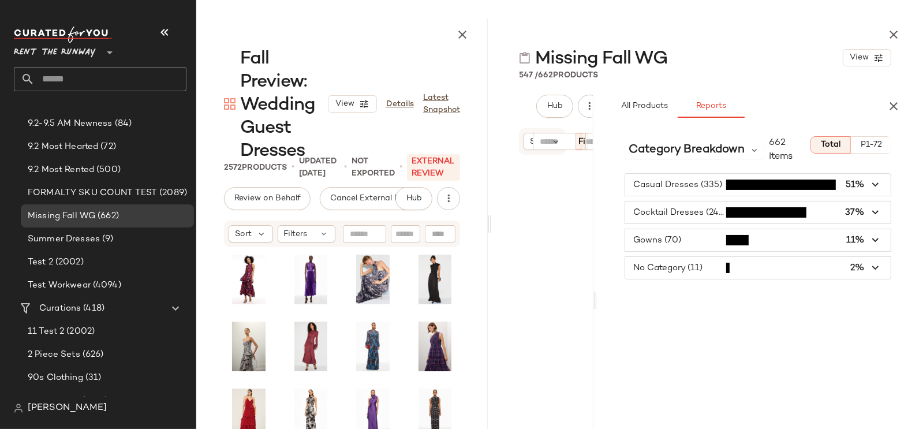
scroll to position [0, 0]
click at [696, 260] on span "button" at bounding box center [758, 268] width 266 height 22
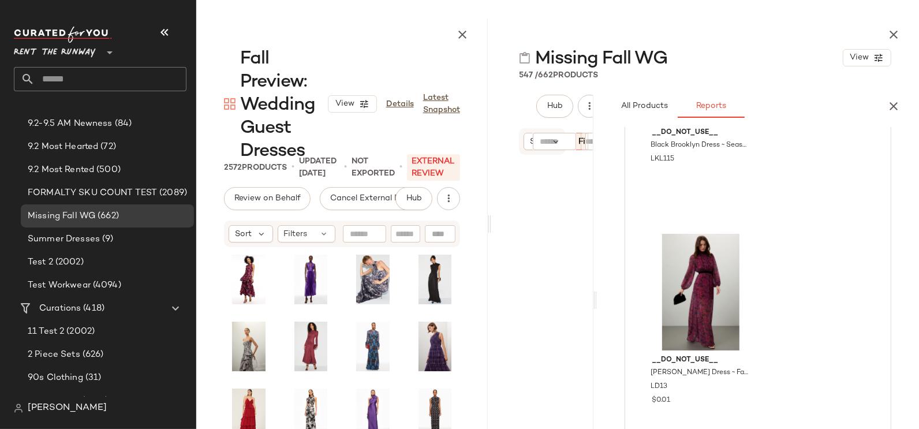
scroll to position [508, 0]
click at [702, 334] on span "View" at bounding box center [701, 332] width 20 height 9
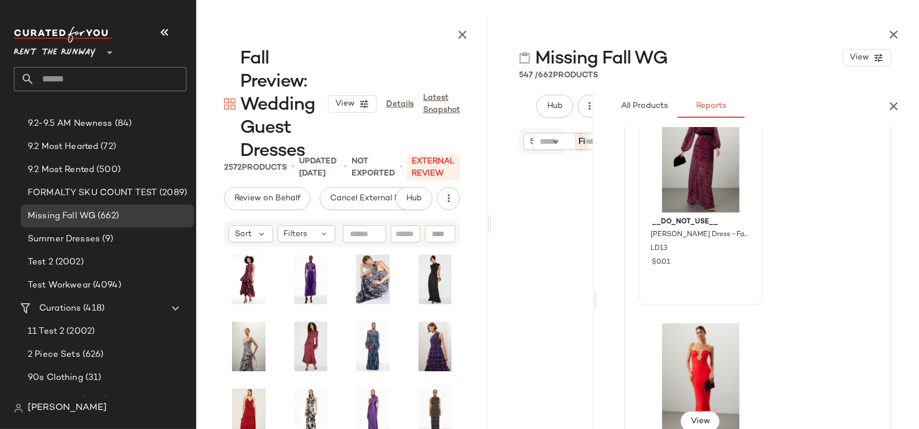
scroll to position [792, 0]
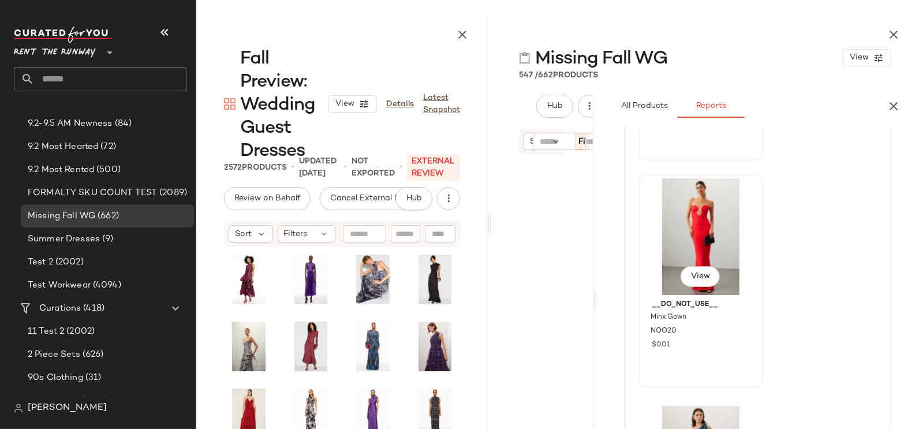
click at [721, 223] on div "View" at bounding box center [701, 236] width 116 height 117
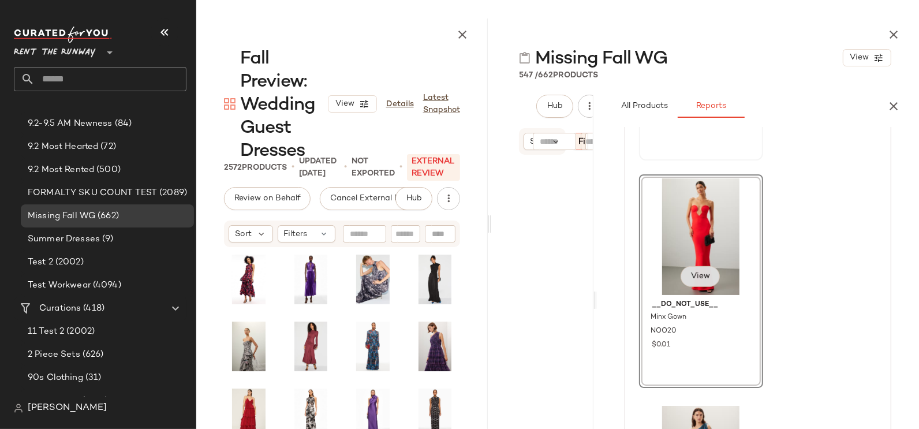
click at [692, 275] on span "View" at bounding box center [701, 276] width 20 height 9
click at [695, 275] on span "View" at bounding box center [701, 276] width 20 height 9
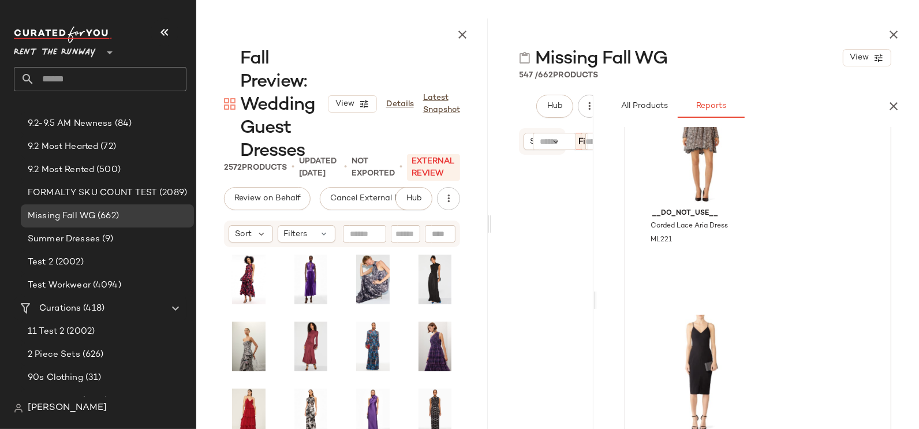
scroll to position [0, 0]
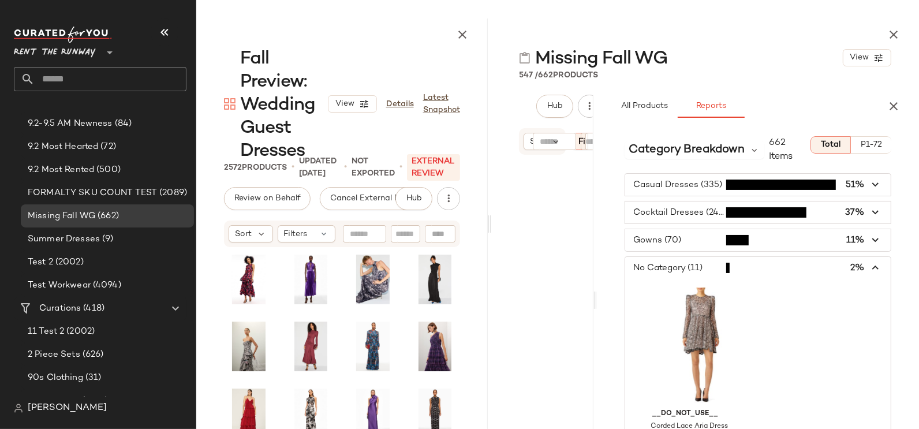
click at [810, 258] on span "button" at bounding box center [758, 268] width 266 height 22
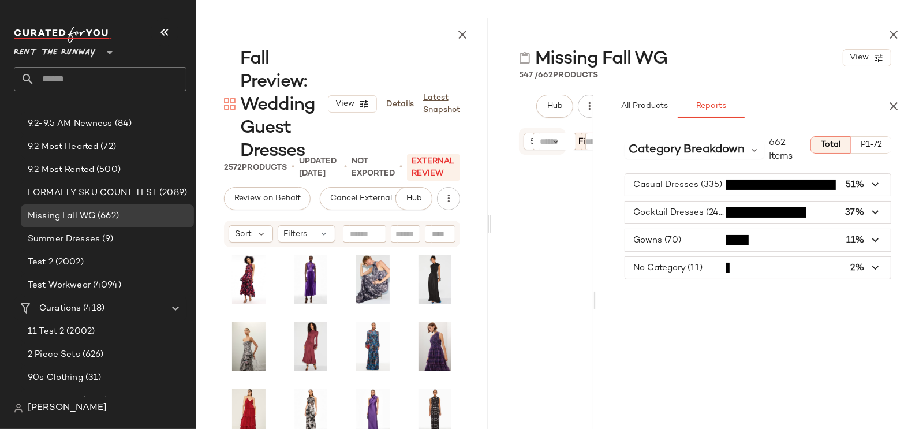
click at [829, 243] on span "button" at bounding box center [758, 240] width 266 height 22
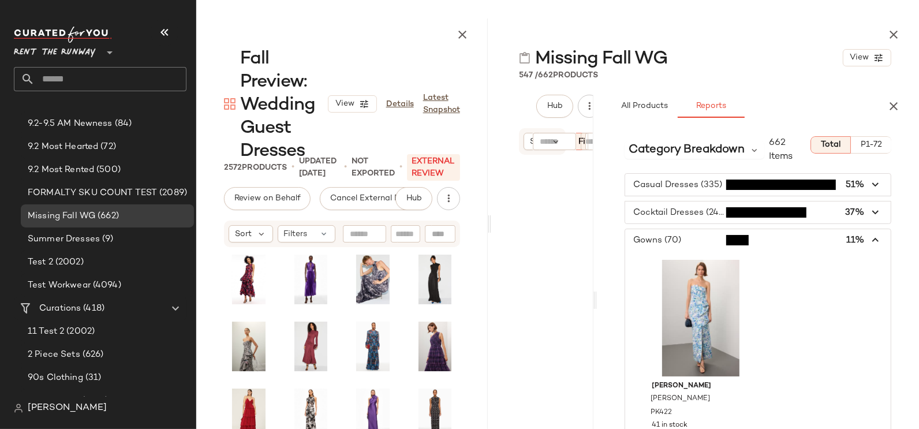
click at [801, 238] on span "button" at bounding box center [758, 240] width 266 height 22
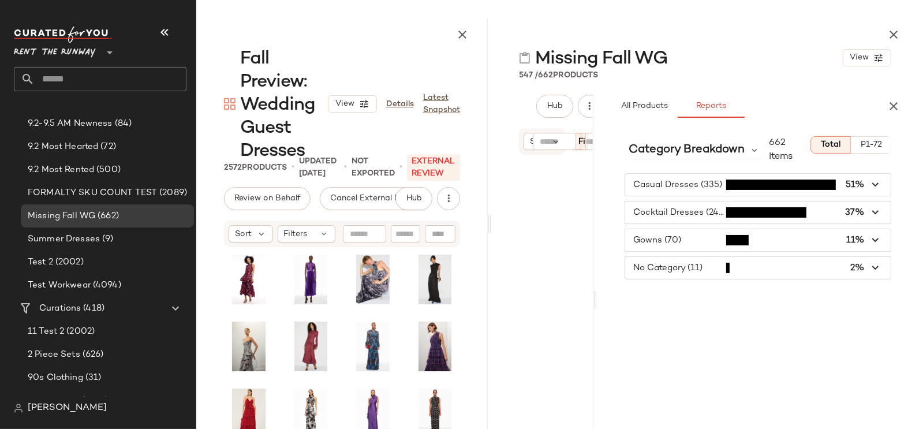
scroll to position [181, 0]
click at [677, 267] on span "button" at bounding box center [758, 268] width 266 height 22
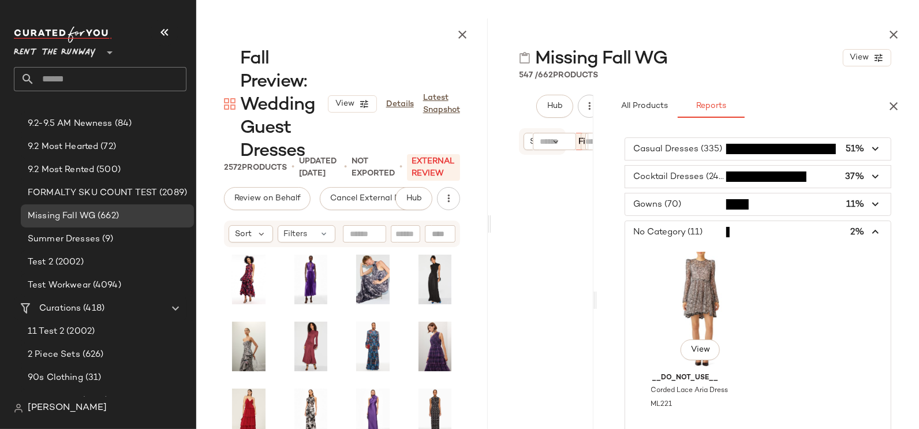
scroll to position [38, 0]
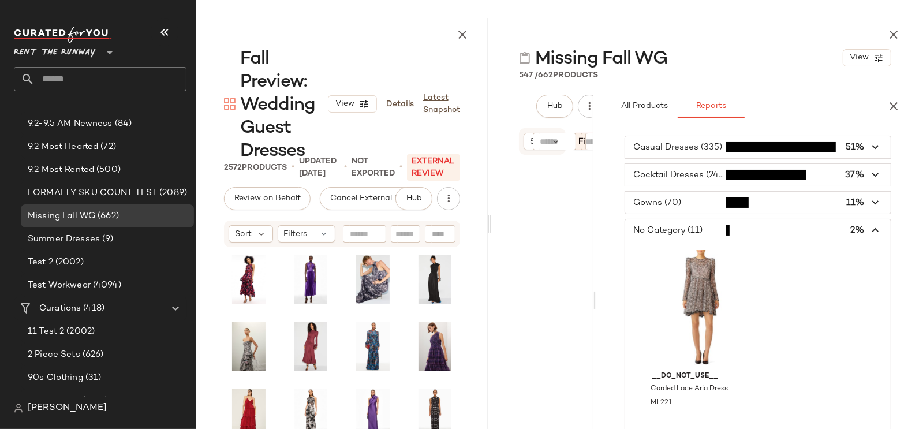
click at [669, 203] on span "button" at bounding box center [758, 203] width 266 height 22
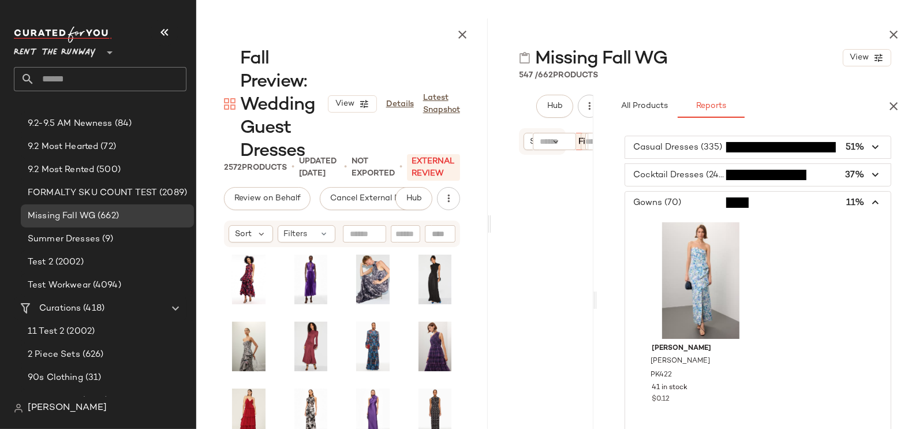
click at [789, 203] on span "button" at bounding box center [758, 203] width 266 height 22
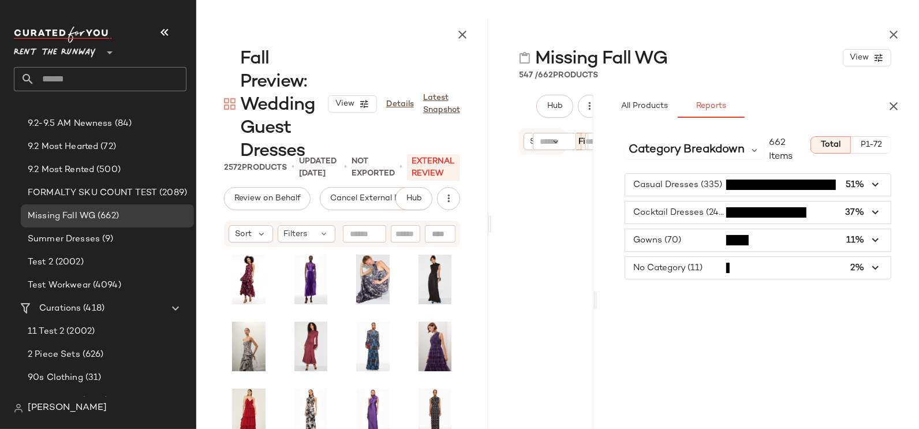
scroll to position [0, 0]
click at [854, 267] on span "button" at bounding box center [758, 268] width 266 height 22
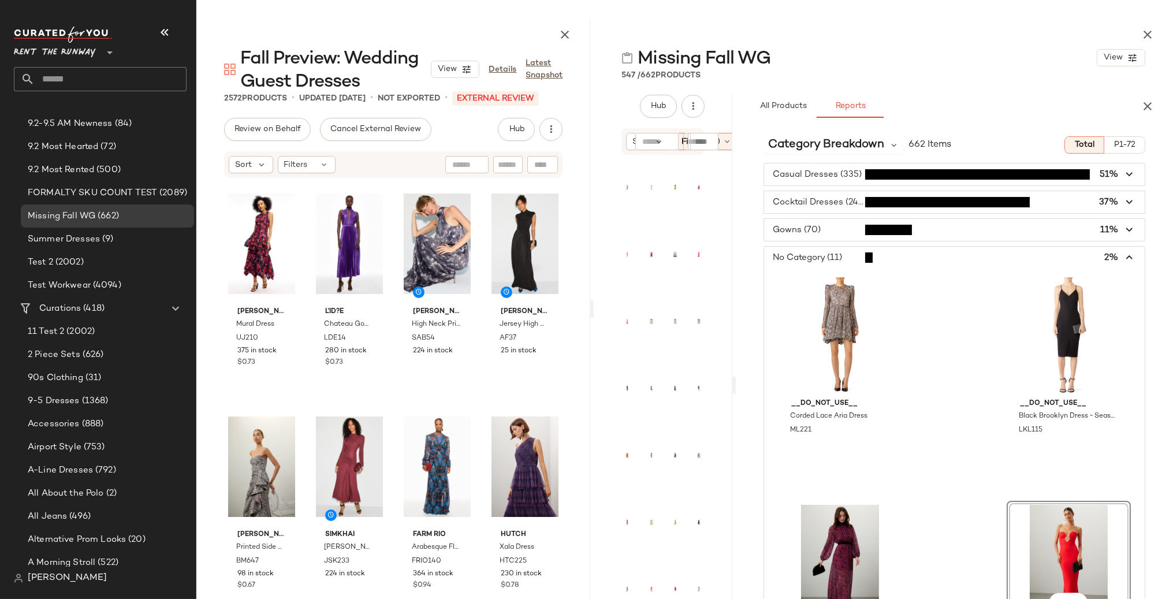
click at [866, 260] on span "button" at bounding box center [954, 258] width 381 height 22
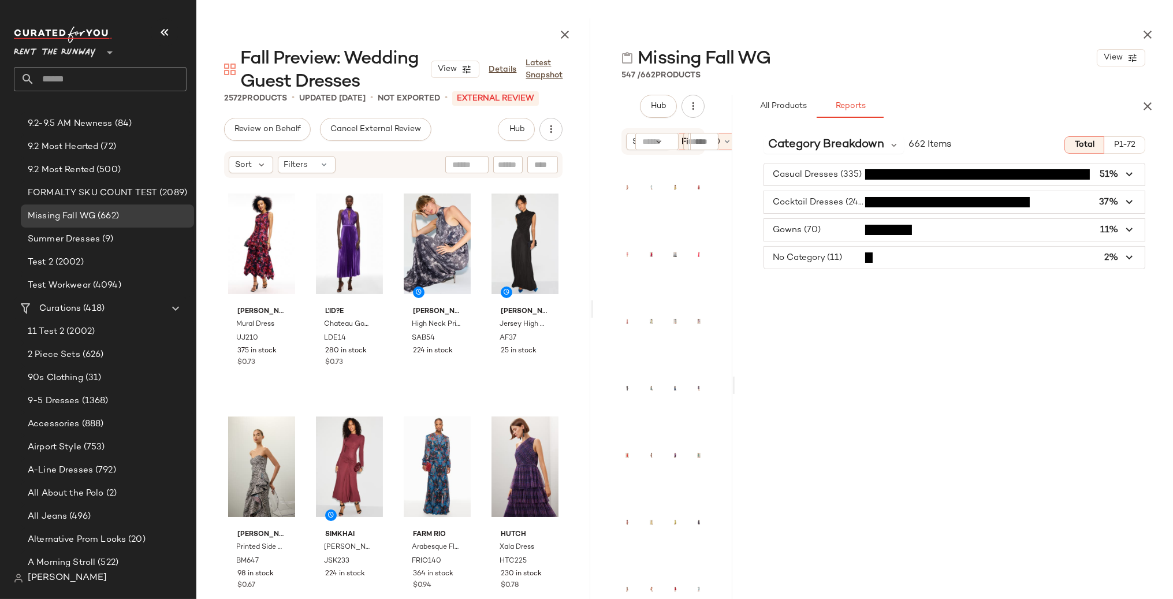
click at [803, 232] on span "button" at bounding box center [954, 230] width 381 height 22
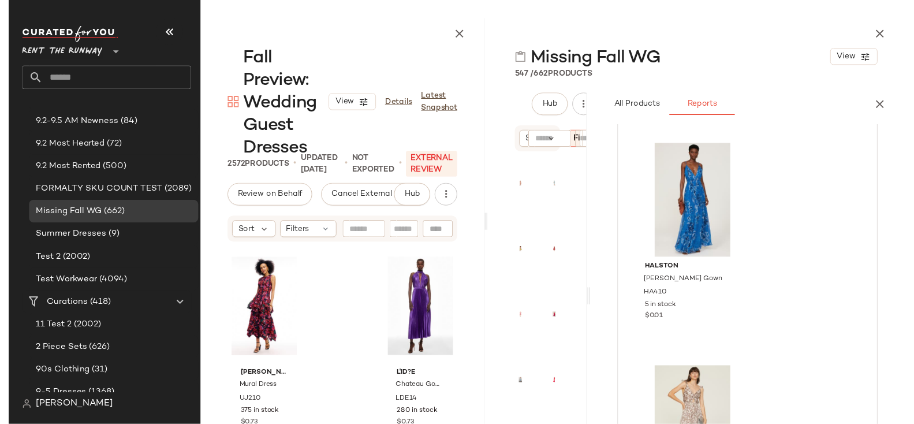
scroll to position [9681, 0]
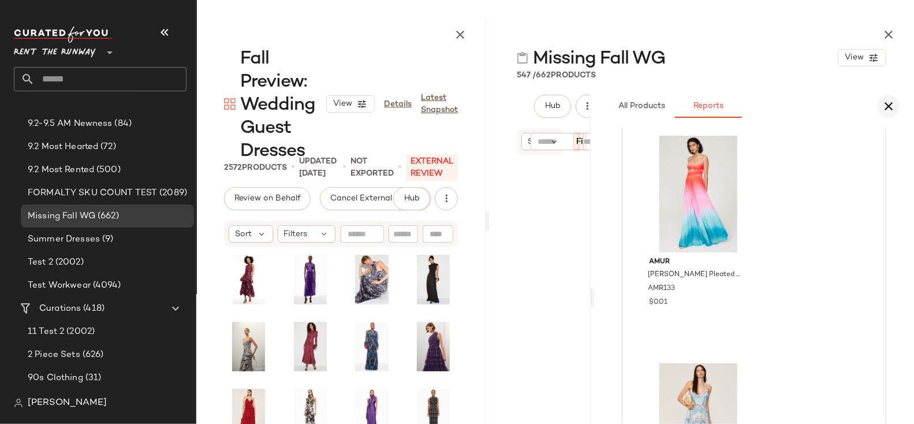
click at [892, 105] on icon "button" at bounding box center [889, 106] width 14 height 14
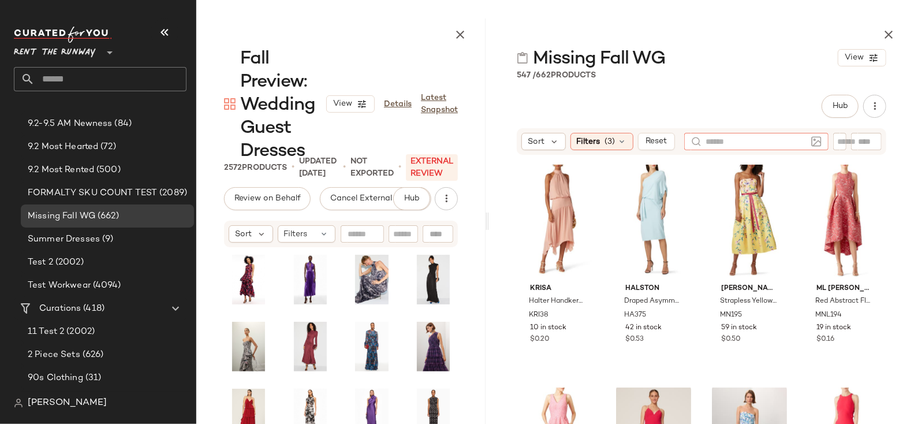
click at [793, 143] on input "text" at bounding box center [756, 142] width 100 height 12
type input "******"
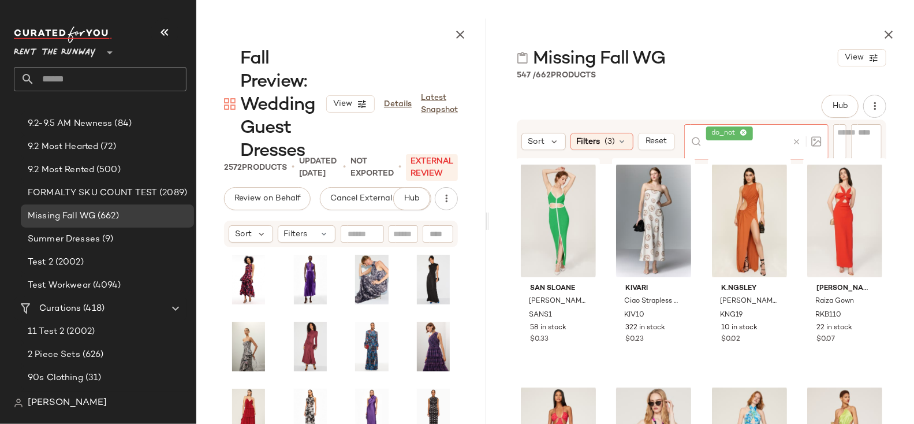
click at [743, 135] on icon at bounding box center [744, 133] width 8 height 8
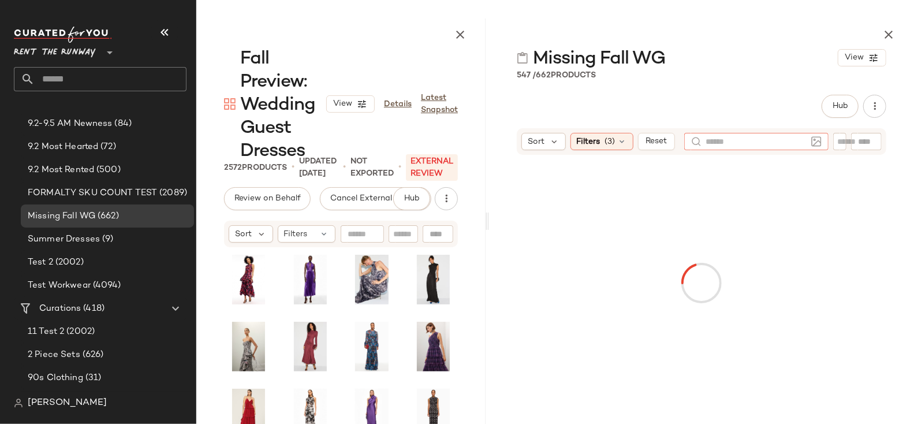
click at [674, 101] on div "Hub" at bounding box center [702, 106] width 370 height 23
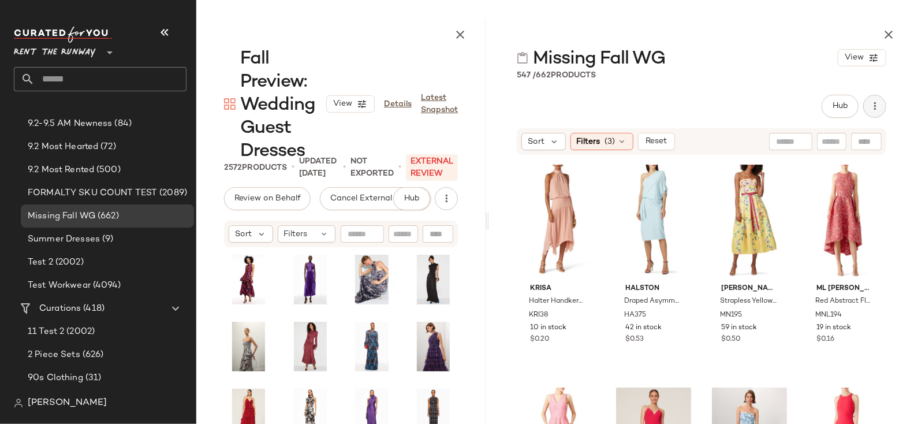
click at [868, 109] on button "button" at bounding box center [874, 106] width 23 height 23
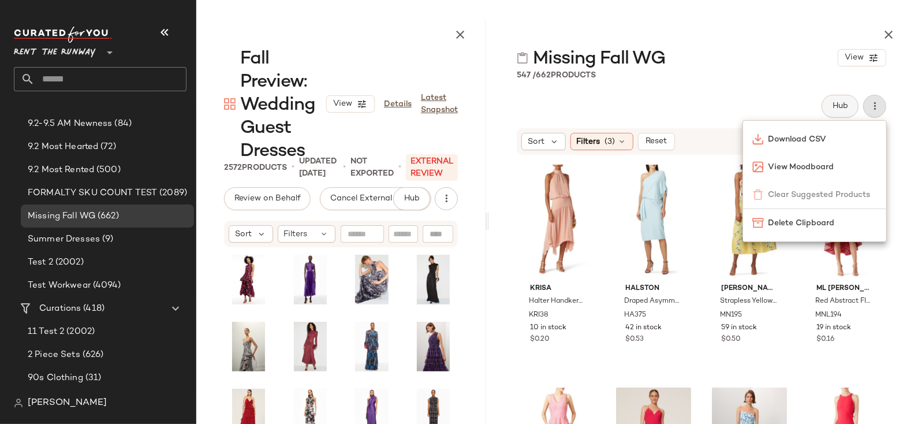
click at [840, 103] on span "Hub" at bounding box center [840, 106] width 16 height 9
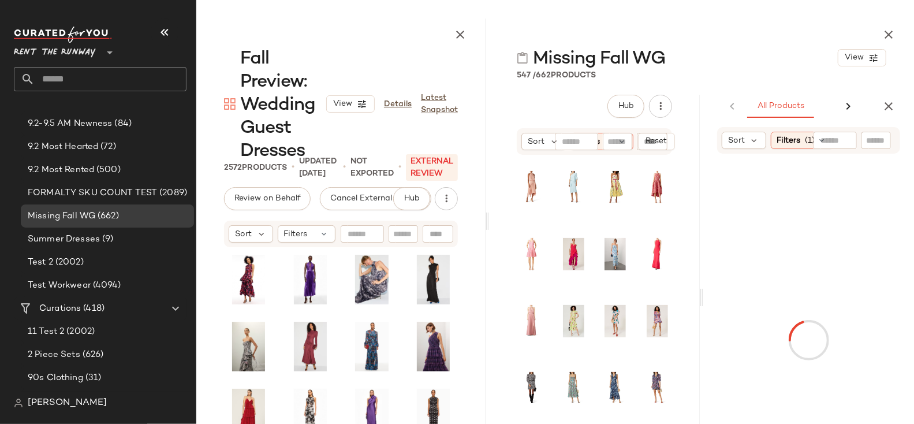
scroll to position [0, 48]
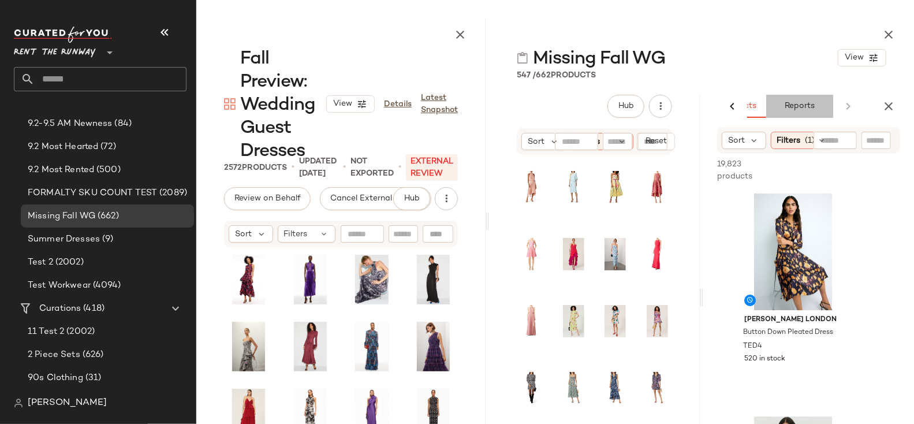
click at [794, 97] on button "Reports" at bounding box center [799, 106] width 67 height 23
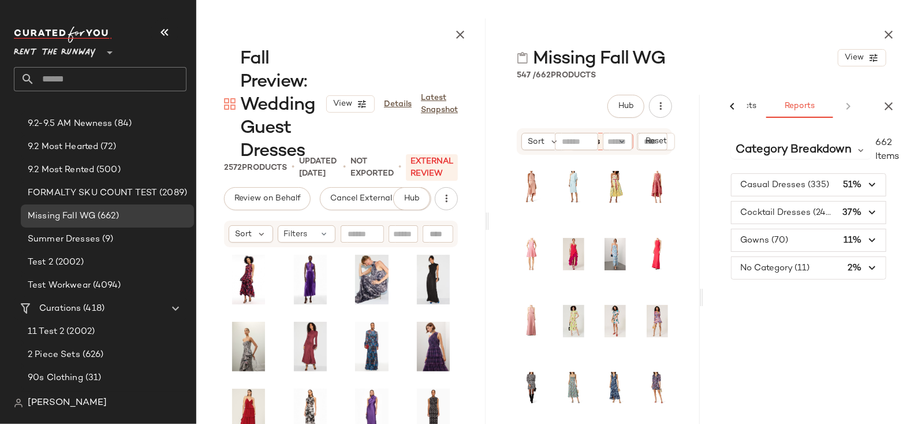
click at [781, 264] on span "button" at bounding box center [809, 268] width 154 height 22
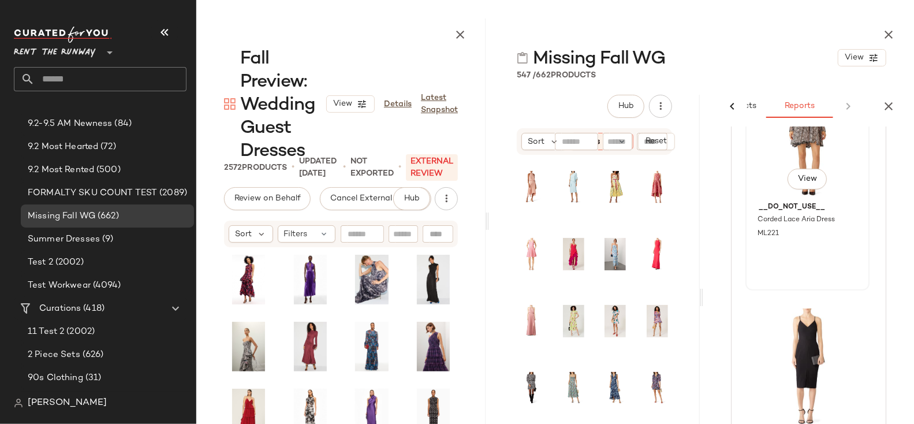
drag, startPoint x: 818, startPoint y: 204, endPoint x: 763, endPoint y: 206, distance: 54.9
click at [763, 206] on span "__DO_NOT_USE__" at bounding box center [808, 207] width 98 height 10
click at [893, 110] on icon "button" at bounding box center [889, 106] width 14 height 14
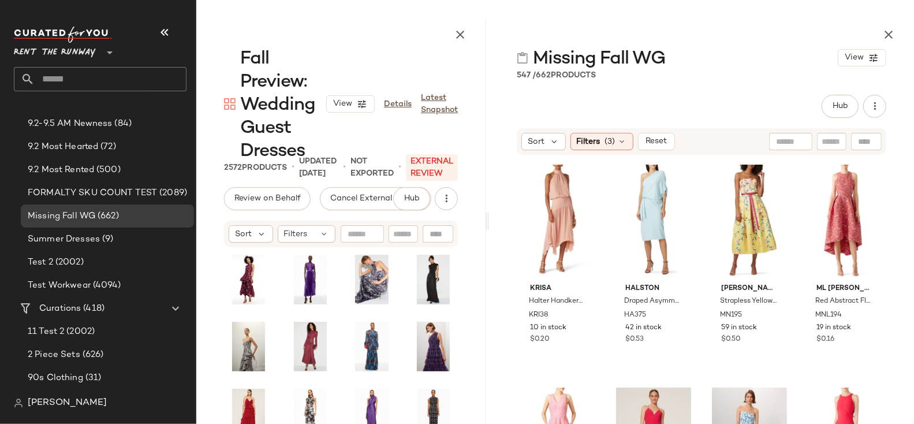
click at [865, 136] on div at bounding box center [866, 141] width 31 height 17
click at [749, 85] on div "Missing Fall WG View 547 / 662 Products Hub Sort Filters (3) Reset Find by ID F…" at bounding box center [701, 220] width 425 height 405
click at [822, 141] on input "text" at bounding box center [832, 142] width 20 height 12
type input "**********"
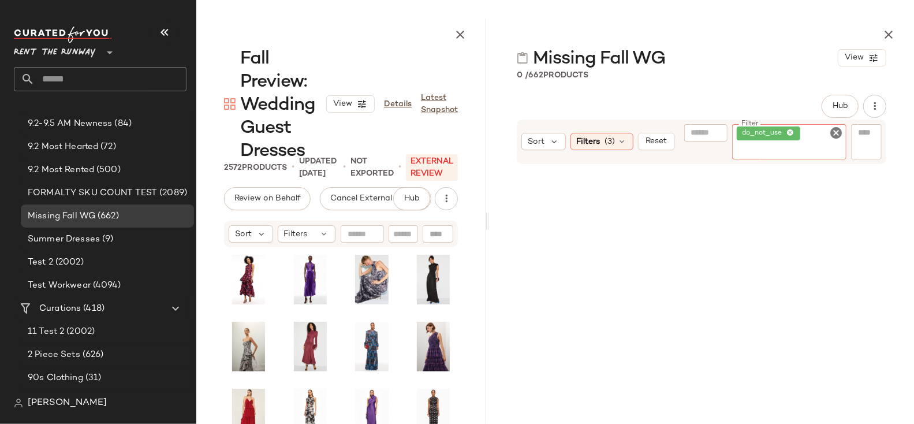
click at [790, 133] on icon at bounding box center [791, 133] width 8 height 8
click at [757, 82] on div "Missing Fall WG View 0 / 662 Products Hub Sort Filters (3) Reset Filter Filter" at bounding box center [701, 220] width 425 height 405
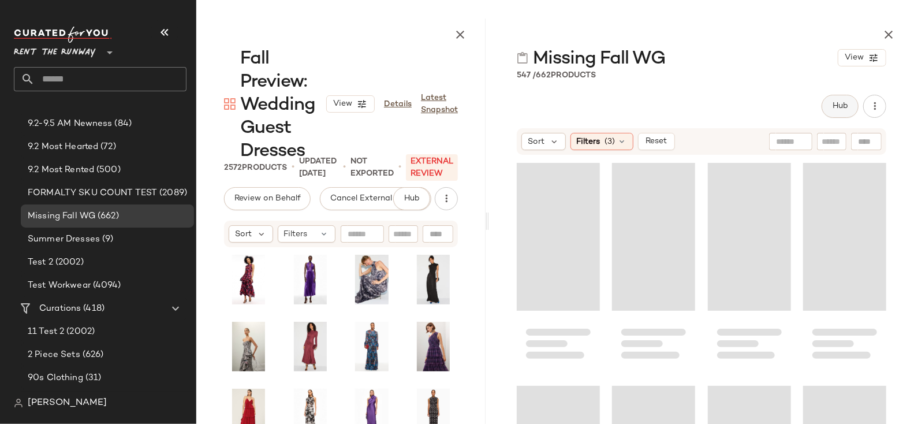
click at [844, 110] on span "Hub" at bounding box center [840, 106] width 16 height 9
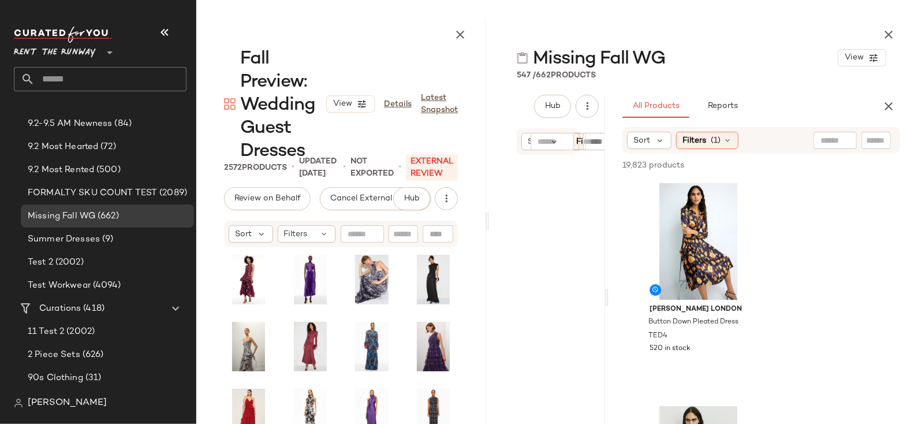
scroll to position [0, 0]
drag, startPoint x: 700, startPoint y: 137, endPoint x: 607, endPoint y: 156, distance: 94.8
click at [607, 156] on div "Missing Fall WG View 547 / 662 Products Hub Sort Filters (3) Reset All Products…" at bounding box center [701, 220] width 425 height 405
click at [720, 109] on span "Reports" at bounding box center [723, 106] width 31 height 9
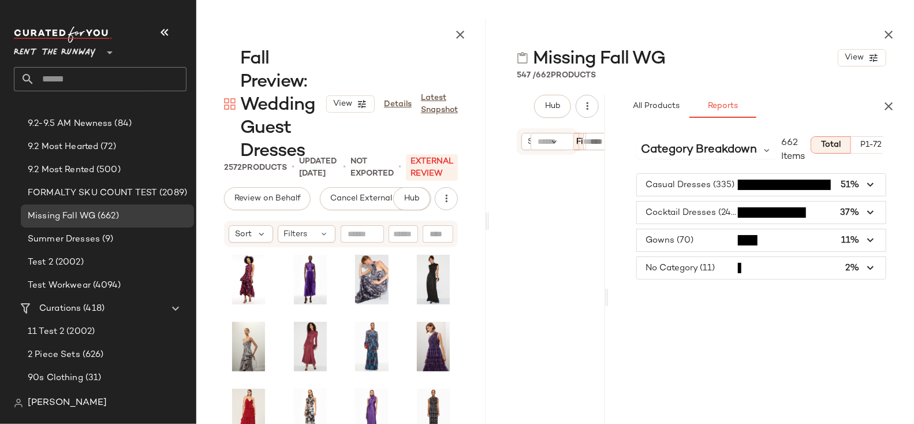
click at [684, 186] on span "button" at bounding box center [761, 185] width 249 height 22
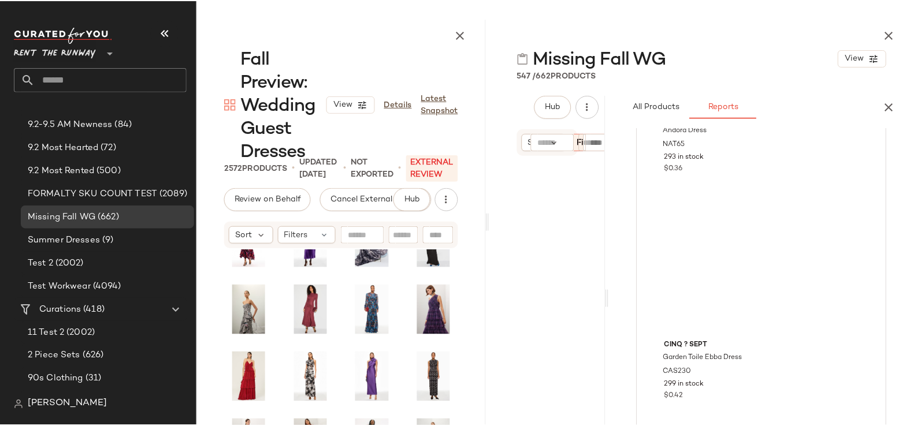
scroll to position [60578, 0]
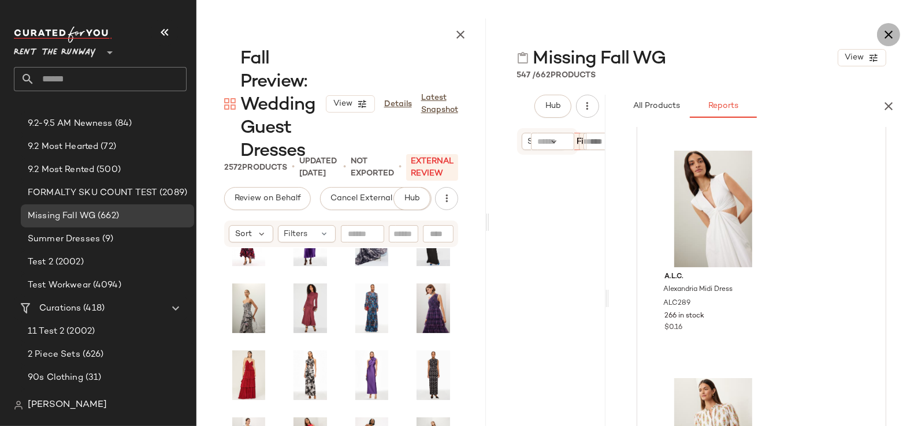
click at [887, 31] on icon "button" at bounding box center [888, 35] width 14 height 14
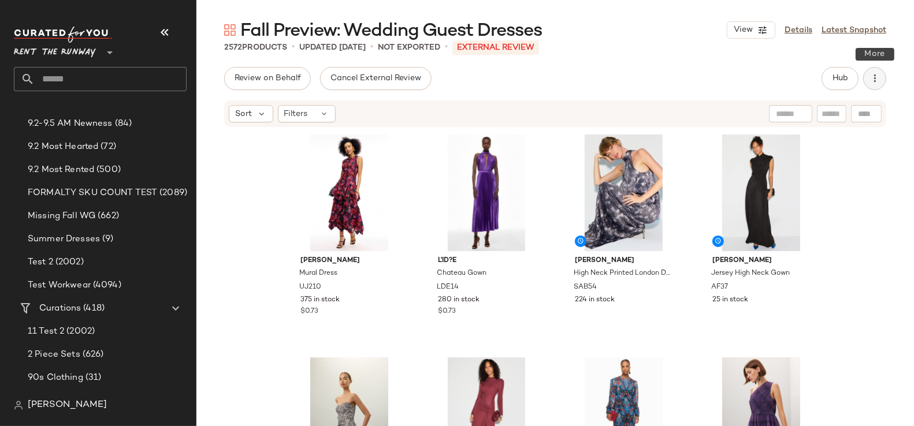
click at [871, 83] on icon "button" at bounding box center [875, 79] width 12 height 12
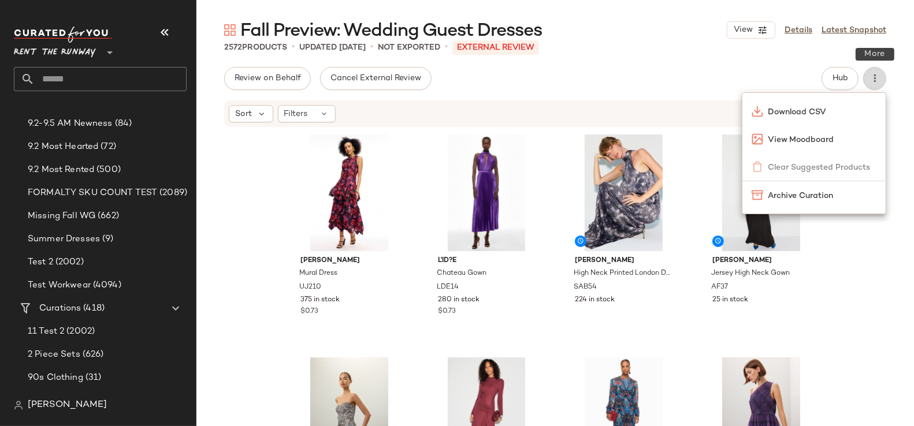
click at [871, 83] on icon "button" at bounding box center [875, 79] width 12 height 12
click at [838, 79] on span "Hub" at bounding box center [840, 78] width 16 height 9
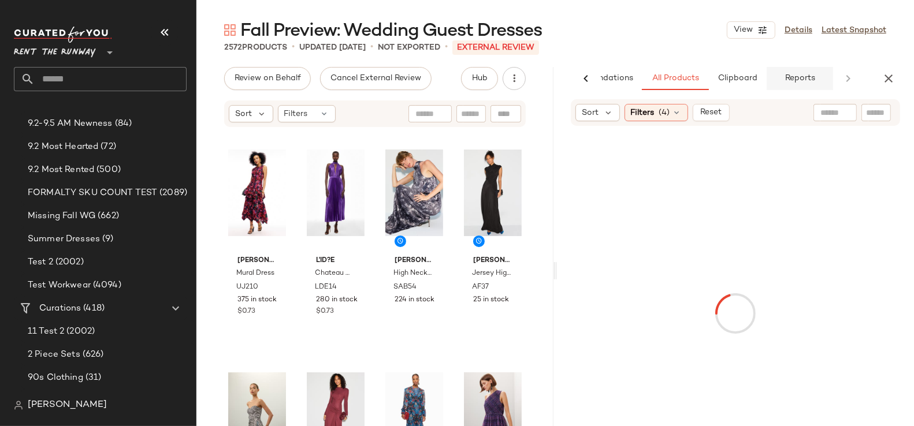
click at [787, 80] on span "Reports" at bounding box center [799, 78] width 31 height 9
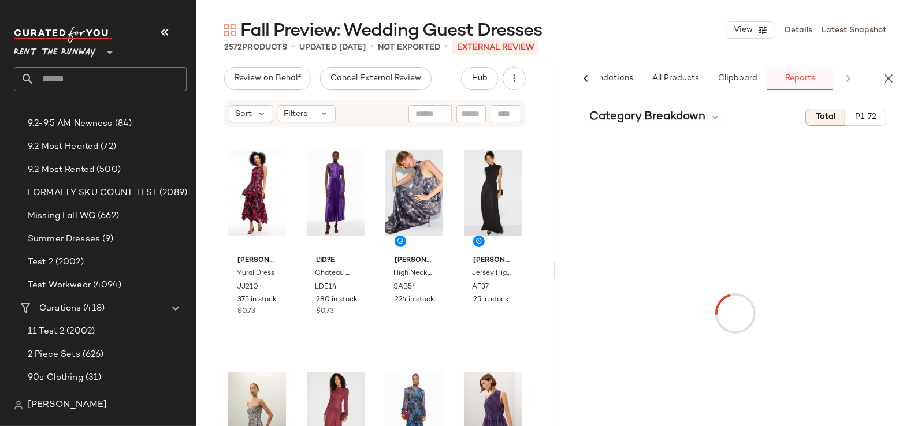
scroll to position [0, 61]
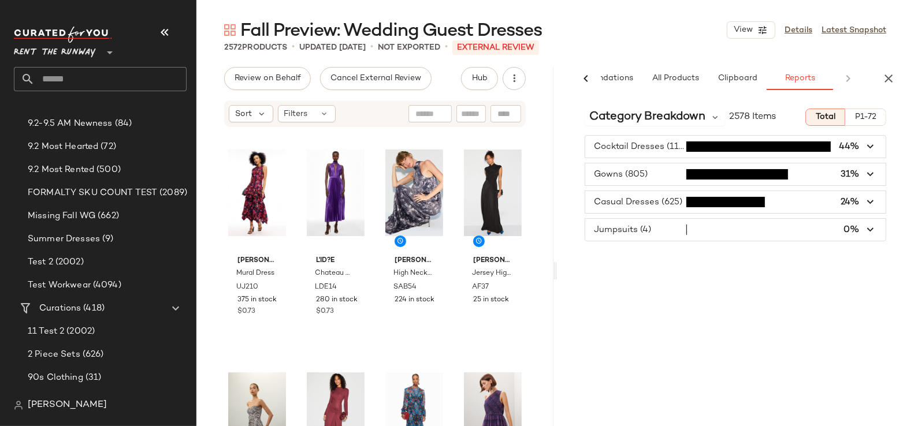
click at [580, 75] on icon at bounding box center [586, 79] width 14 height 14
click at [725, 73] on button "All Products" at bounding box center [735, 78] width 67 height 23
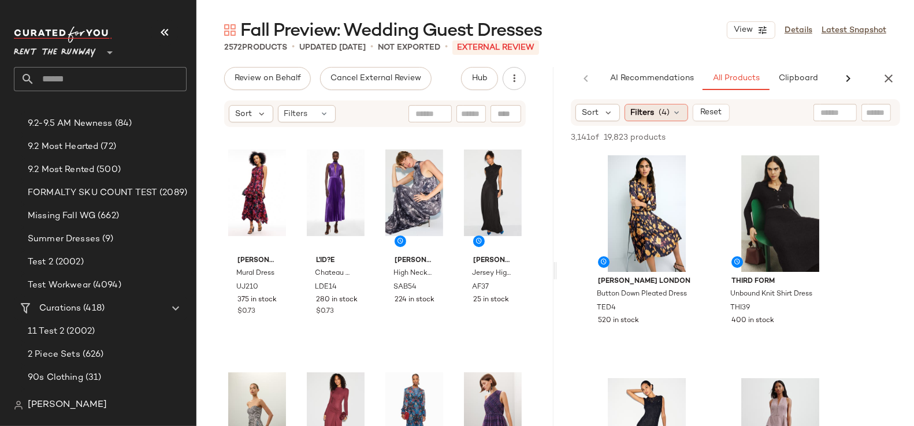
click at [628, 111] on div "Filters (4)" at bounding box center [656, 112] width 64 height 17
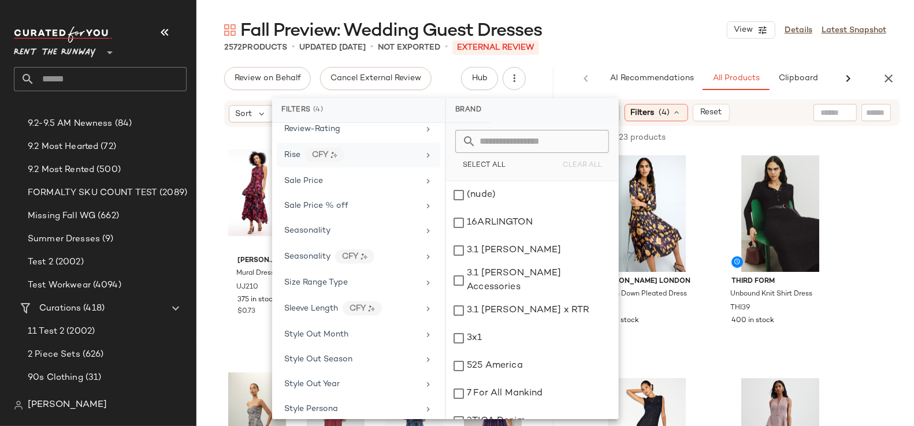
scroll to position [1716, 0]
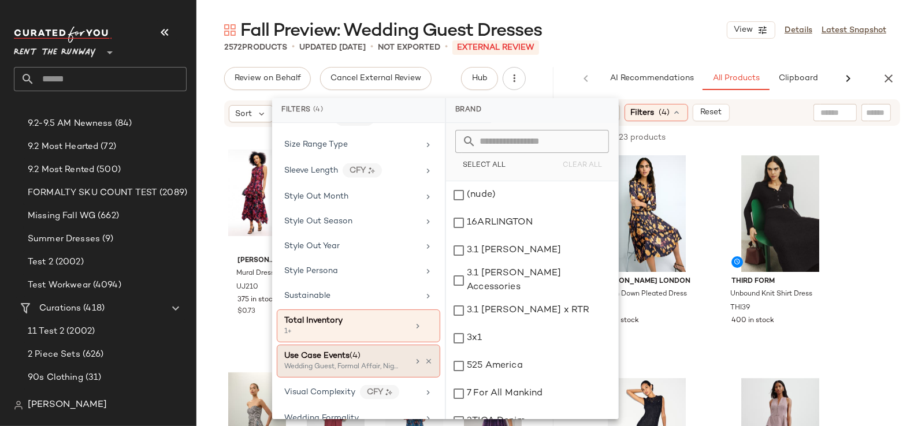
click at [418, 357] on icon at bounding box center [417, 361] width 9 height 9
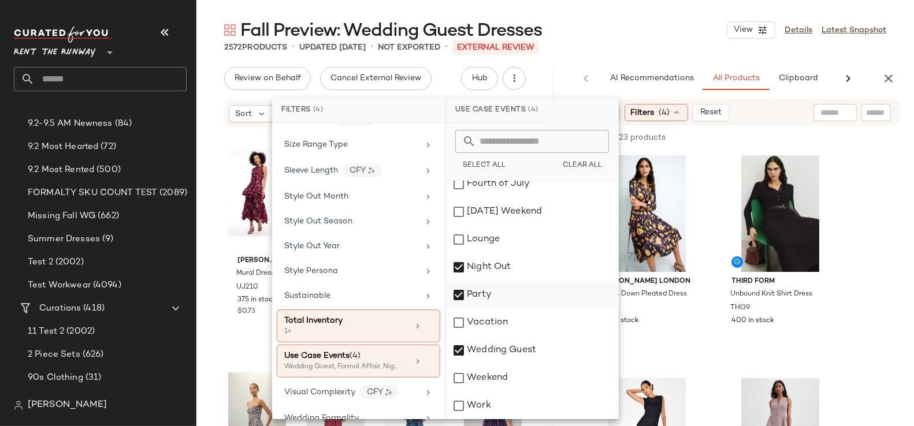
scroll to position [0, 0]
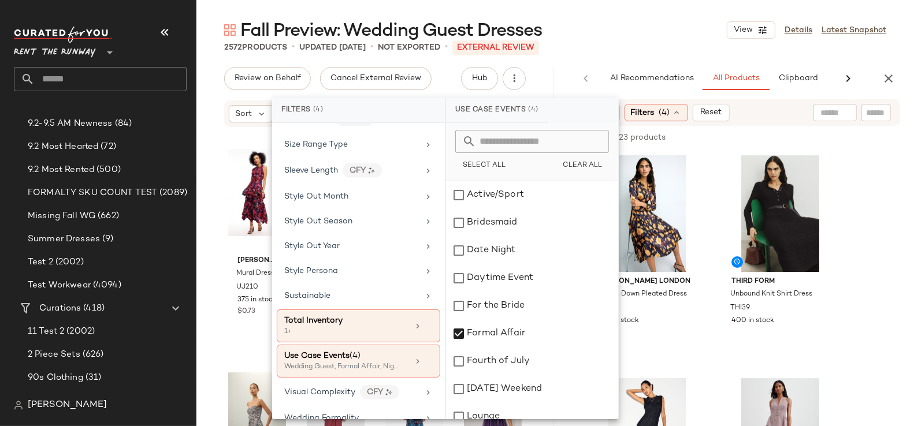
click at [627, 26] on div "Fall Preview: Wedding Guest Dresses View Details Latest Snapshot" at bounding box center [554, 29] width 717 height 23
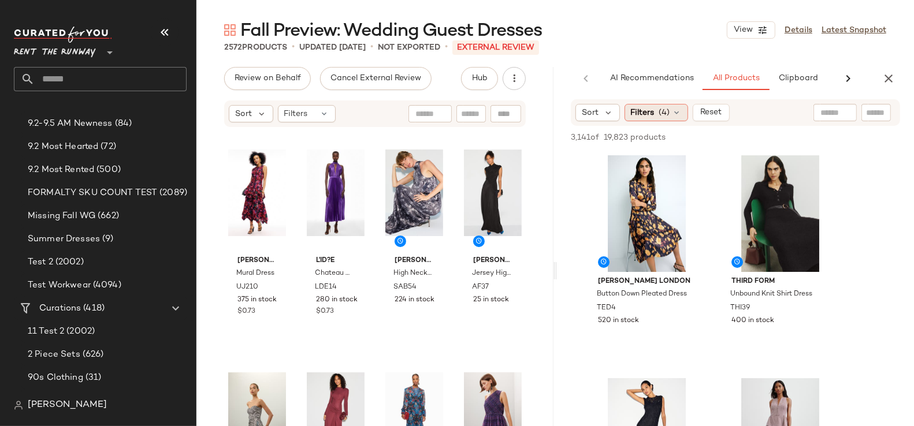
click at [662, 114] on span "(4)" at bounding box center [664, 113] width 11 height 12
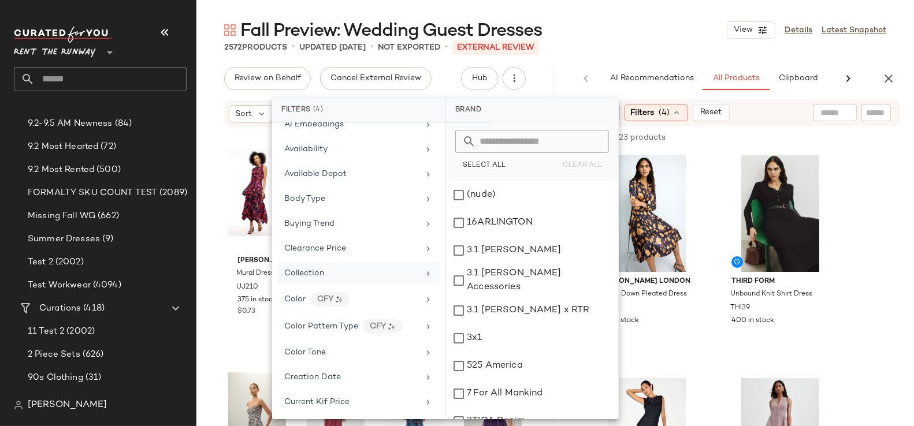
scroll to position [314, 0]
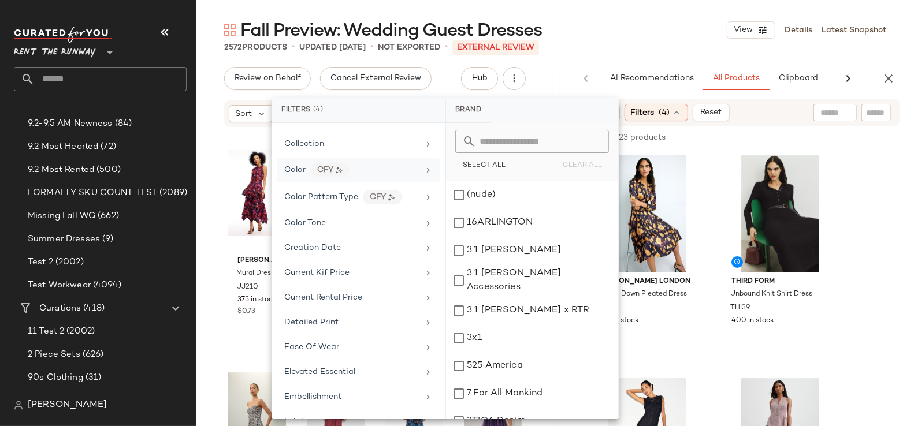
click at [396, 163] on div "Color CFY" at bounding box center [351, 170] width 135 height 14
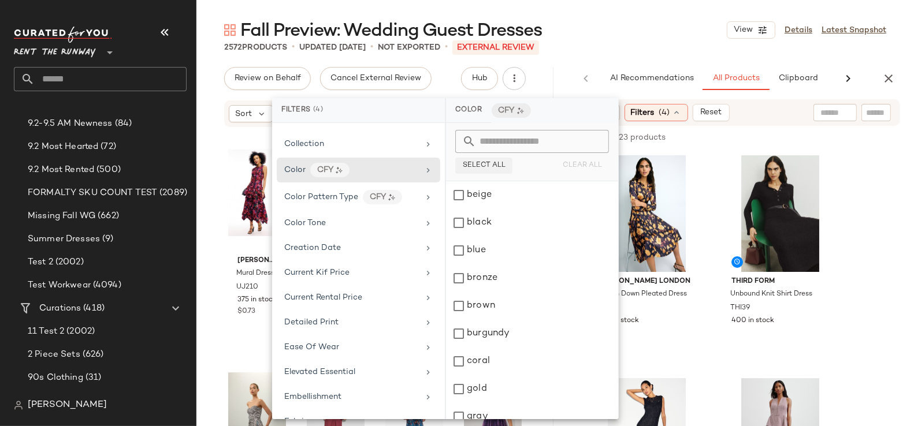
click at [497, 172] on button "Select All" at bounding box center [483, 166] width 57 height 16
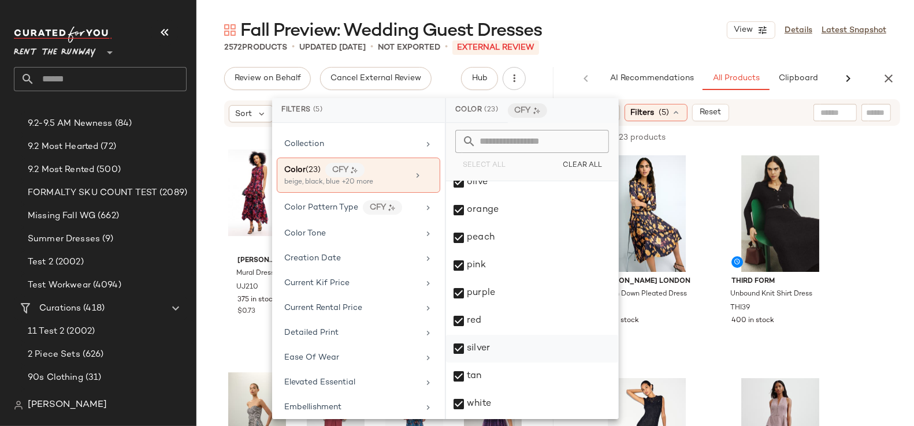
scroll to position [399, 0]
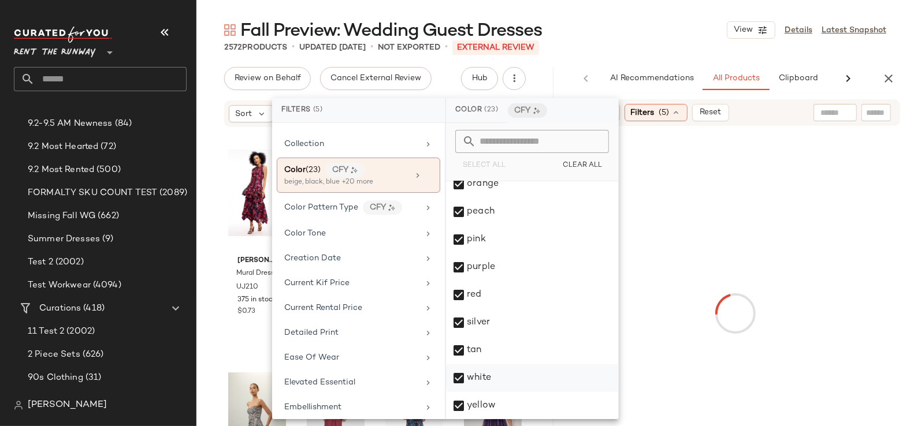
click at [480, 373] on div "white" at bounding box center [532, 378] width 172 height 28
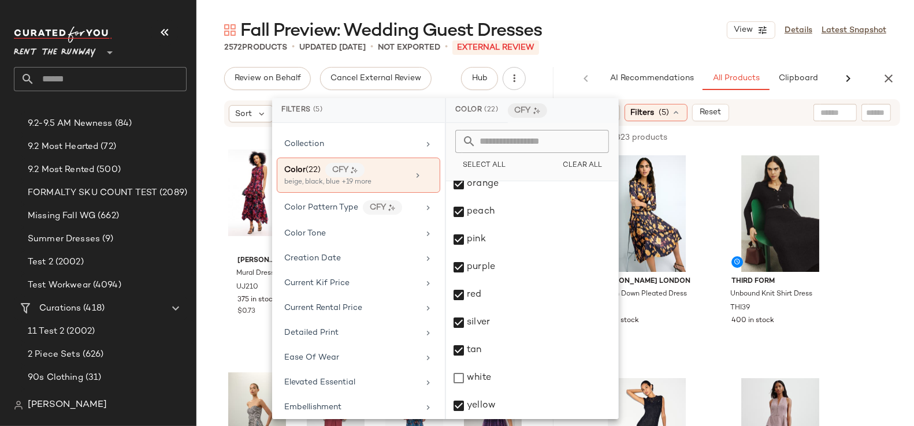
click at [620, 41] on div "Fall Preview: Wedding Guest Dresses View Details Latest Snapshot" at bounding box center [554, 29] width 717 height 23
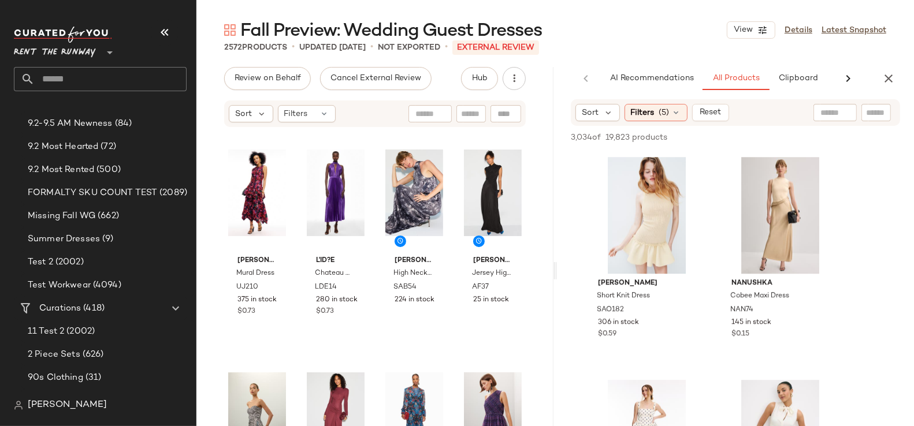
scroll to position [2615, 0]
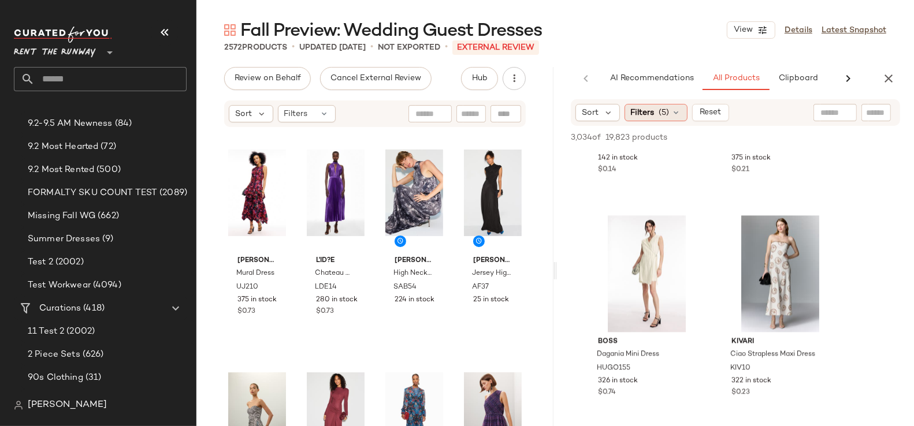
click at [665, 110] on span "(5)" at bounding box center [664, 113] width 10 height 12
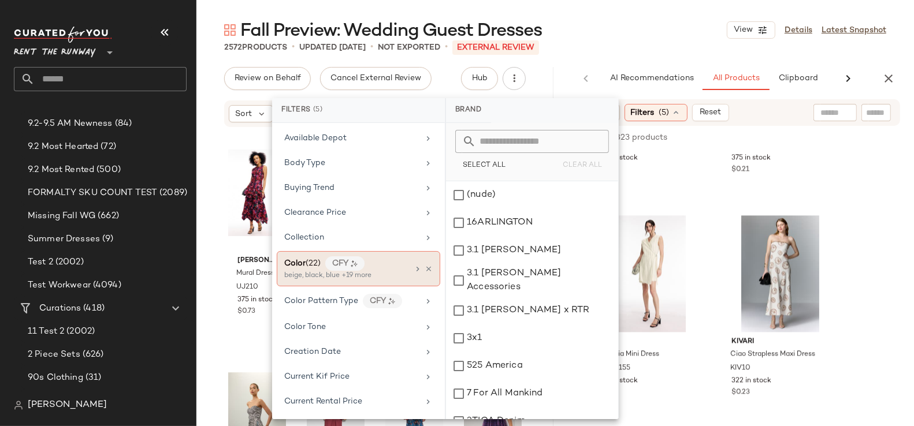
scroll to position [221, 0]
click at [315, 270] on div "beige, black, blue +19 more" at bounding box center [341, 275] width 115 height 10
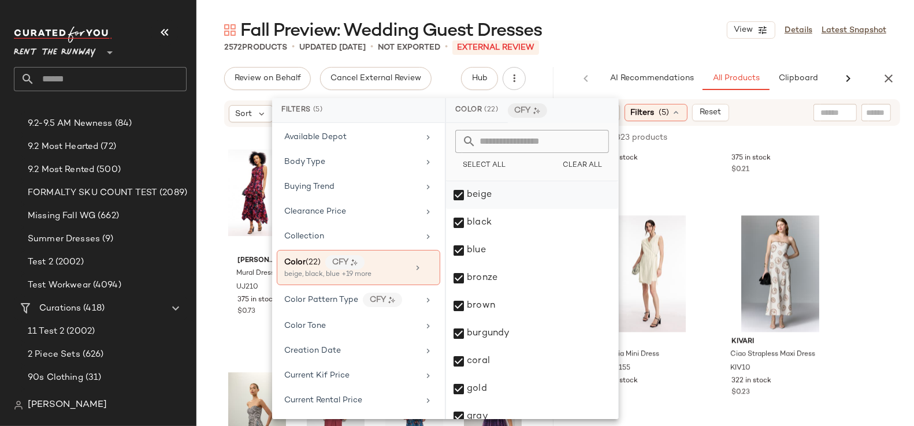
click at [517, 197] on div "beige" at bounding box center [532, 195] width 172 height 28
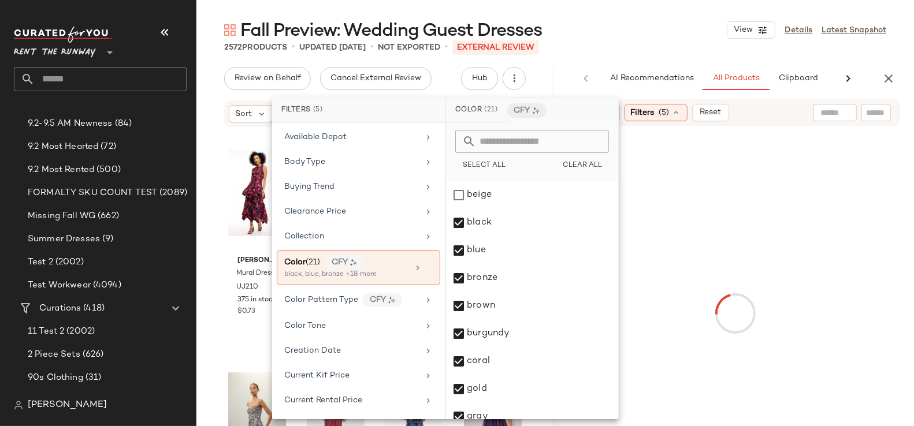
click at [630, 50] on div "2572 Products • updated Sep 4th • Not Exported • External REVIEW" at bounding box center [554, 48] width 717 height 12
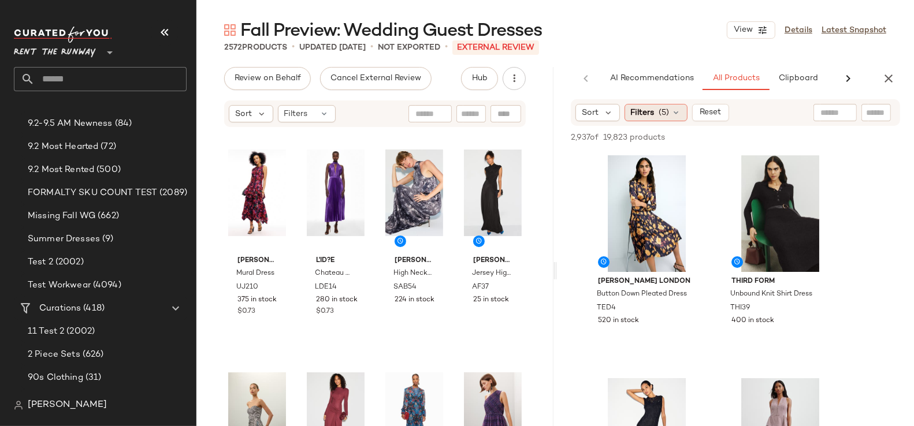
click at [660, 114] on span "(5)" at bounding box center [664, 113] width 10 height 12
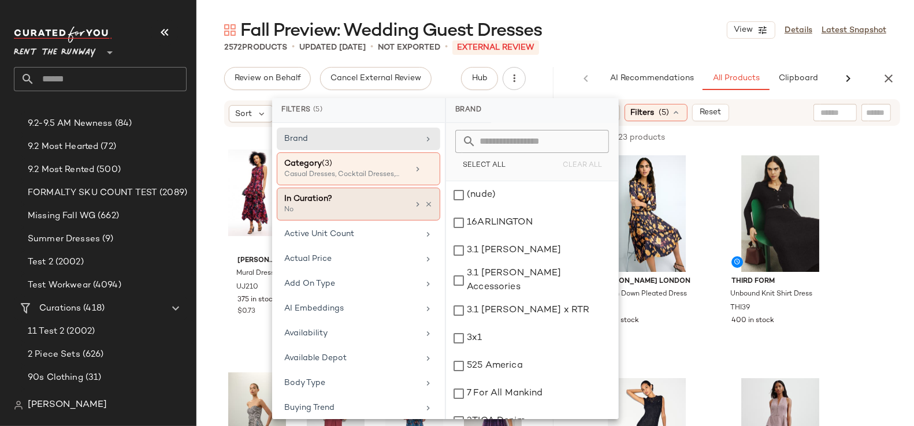
click at [341, 200] on div "In Curation?" at bounding box center [346, 199] width 124 height 12
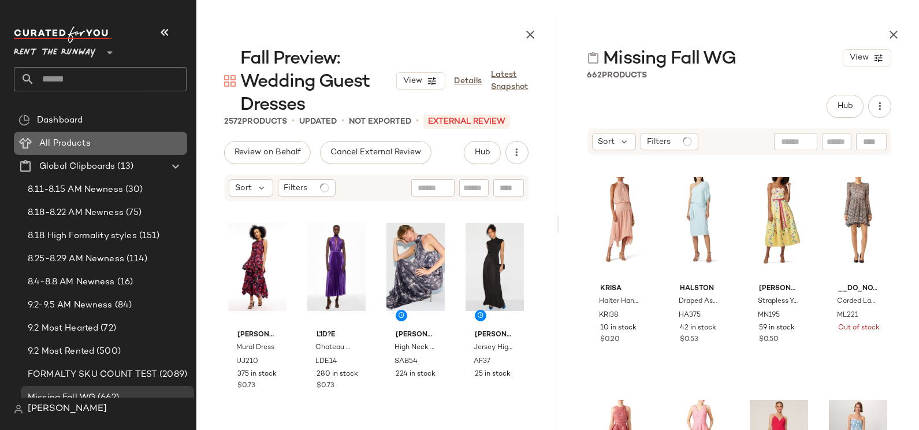
click at [46, 143] on span "All Products" at bounding box center [64, 143] width 51 height 13
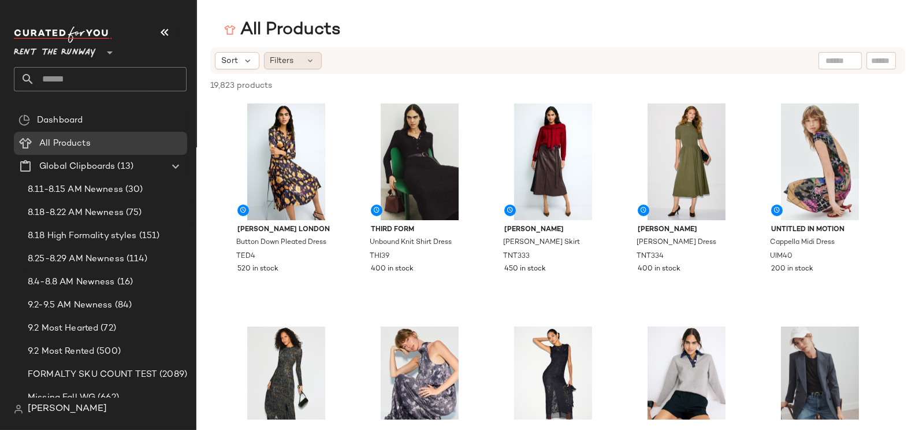
click at [292, 64] on span "Filters" at bounding box center [282, 61] width 24 height 12
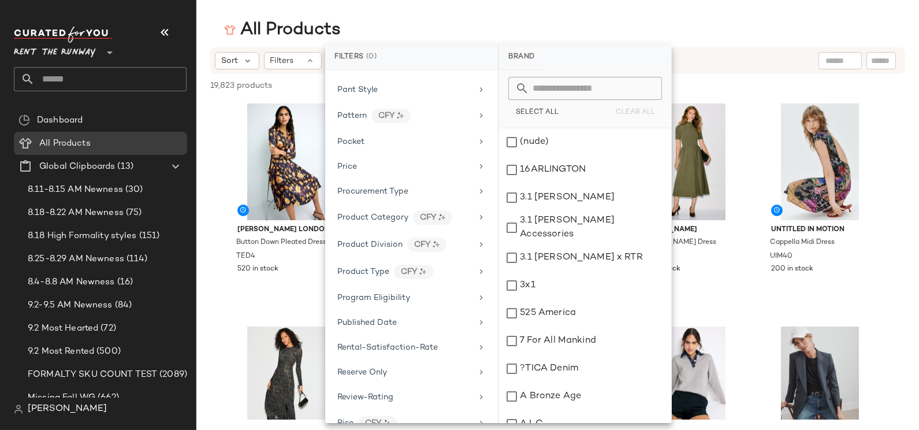
scroll to position [1593, 0]
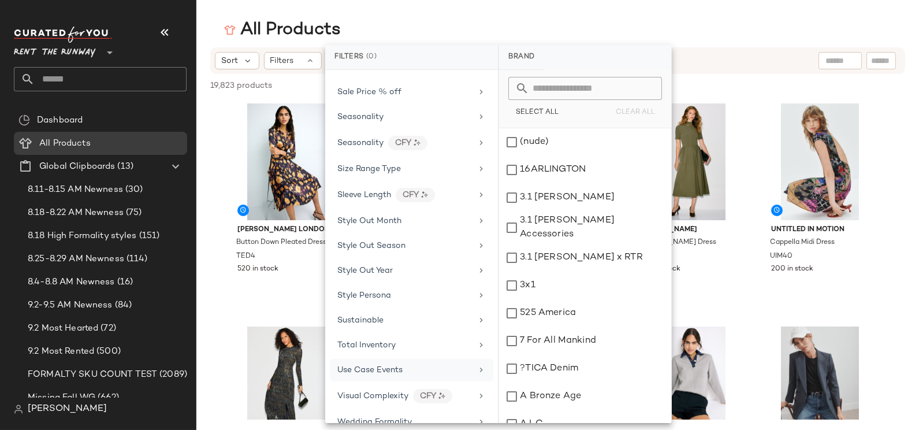
click at [389, 359] on div "Use Case Events" at bounding box center [411, 370] width 163 height 23
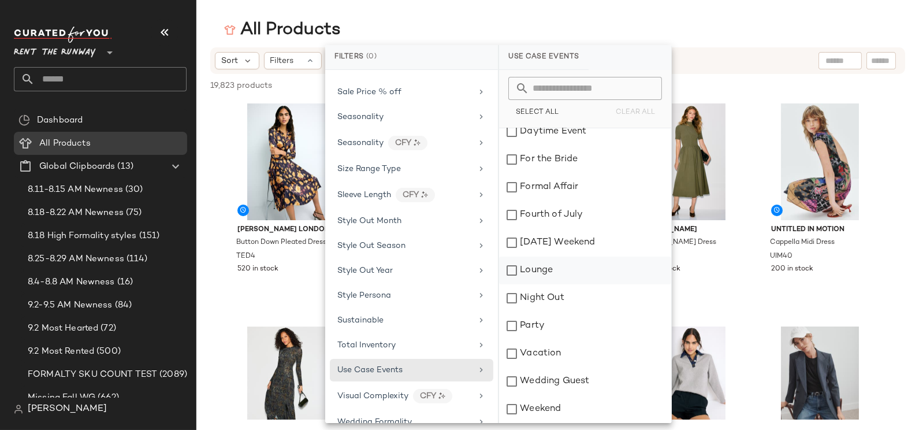
scroll to position [120, 0]
click at [553, 347] on div "Wedding Guest" at bounding box center [585, 355] width 172 height 28
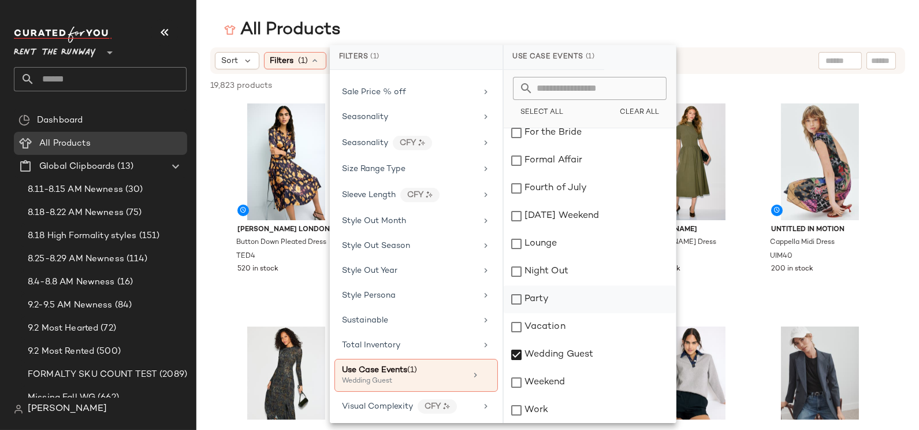
click at [543, 295] on div "Party" at bounding box center [590, 299] width 172 height 28
click at [539, 266] on div "Night Out" at bounding box center [590, 272] width 172 height 28
click at [548, 154] on div "Formal Affair" at bounding box center [590, 161] width 172 height 28
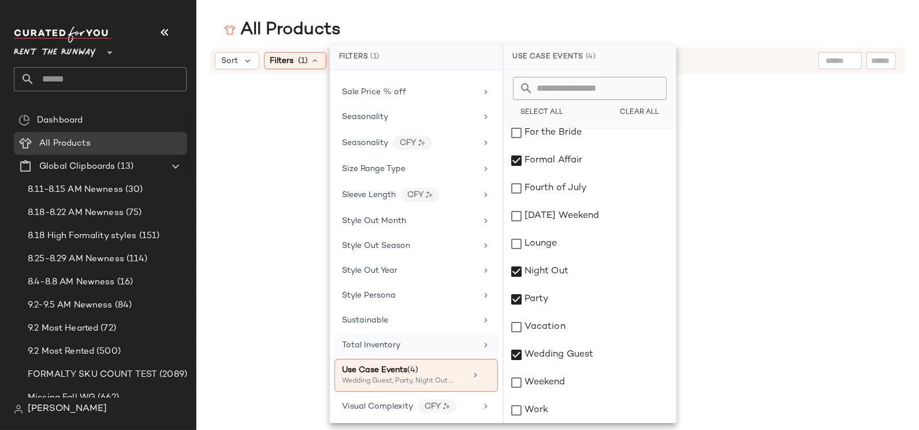
click at [385, 341] on span "Total Inventory" at bounding box center [371, 345] width 58 height 9
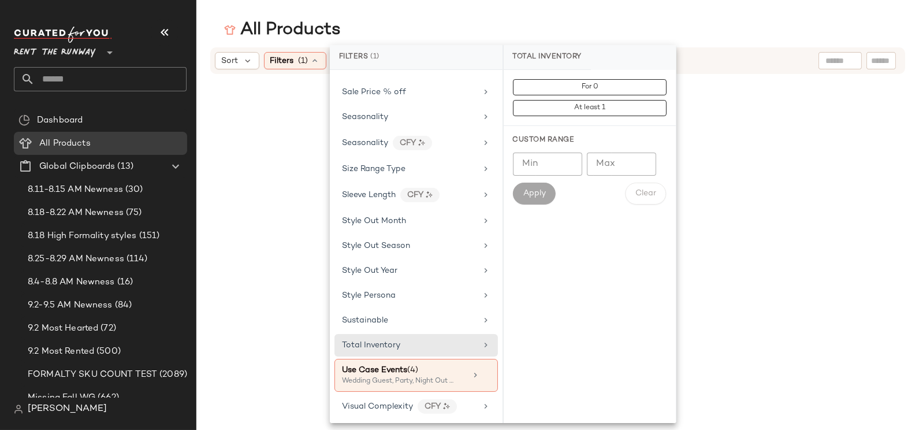
click at [548, 155] on input "Min" at bounding box center [547, 163] width 69 height 23
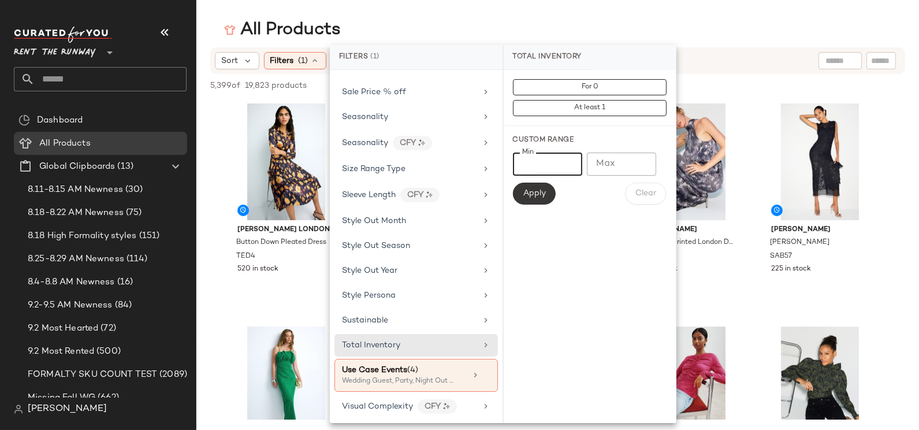
type input "*"
click at [530, 197] on span "Apply" at bounding box center [534, 193] width 23 height 9
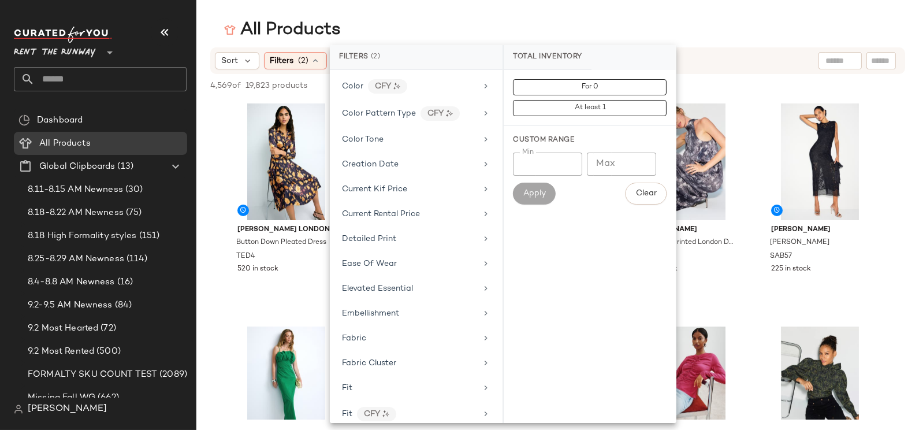
scroll to position [225, 0]
click at [357, 156] on span "Color" at bounding box center [352, 160] width 21 height 9
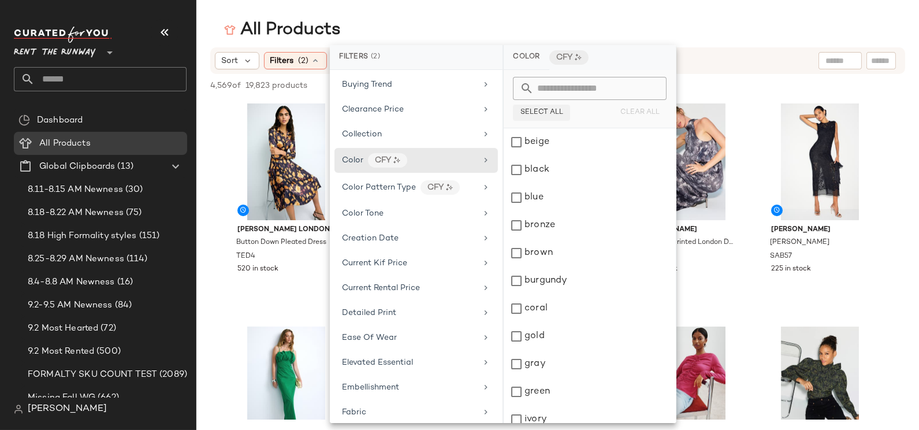
click at [541, 111] on span "Select All" at bounding box center [541, 113] width 43 height 8
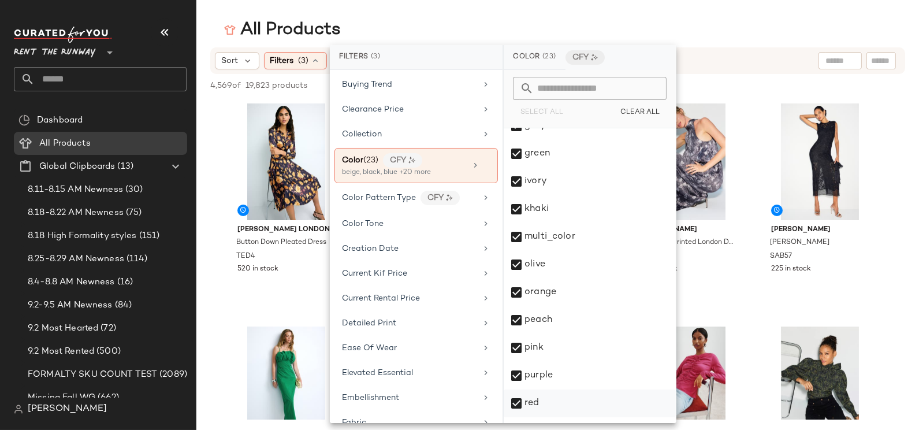
scroll to position [342, 0]
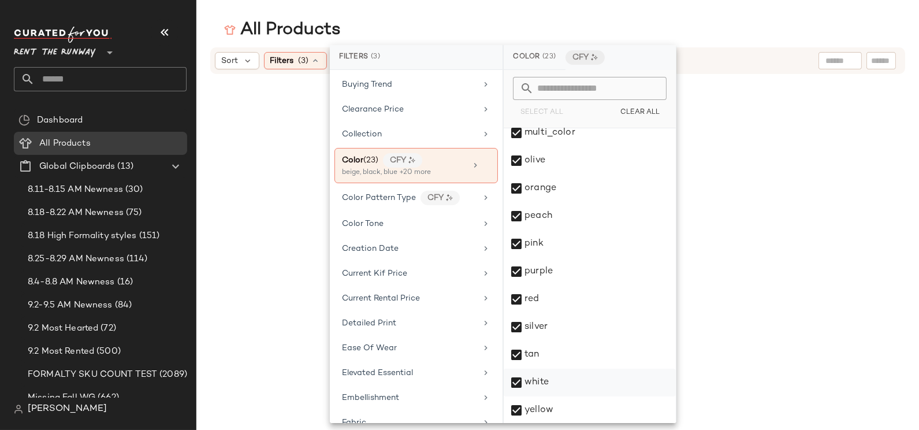
click at [550, 383] on div "white" at bounding box center [590, 382] width 172 height 28
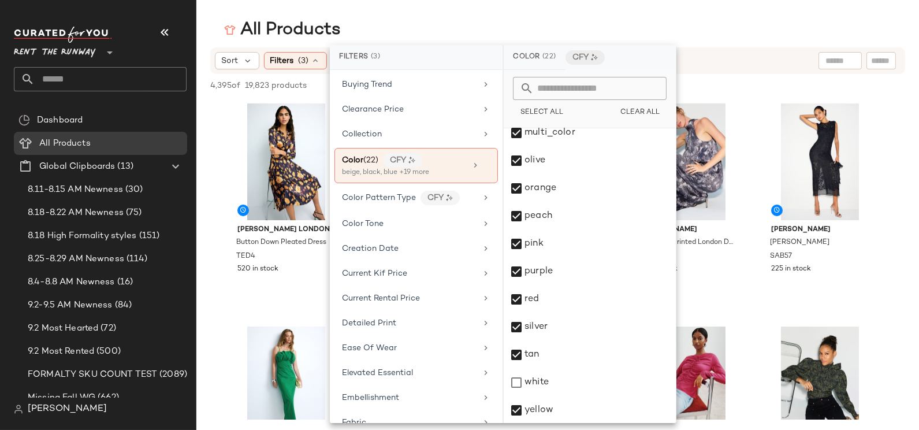
scroll to position [0, 0]
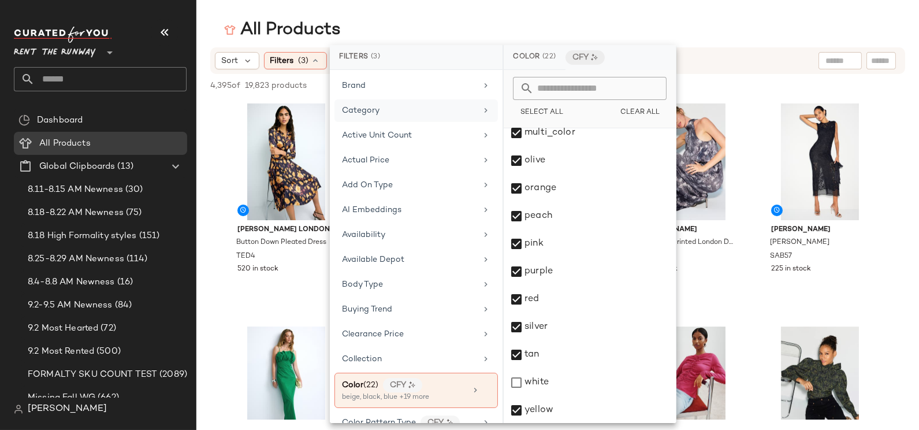
click at [378, 113] on div "Category" at bounding box center [409, 111] width 135 height 12
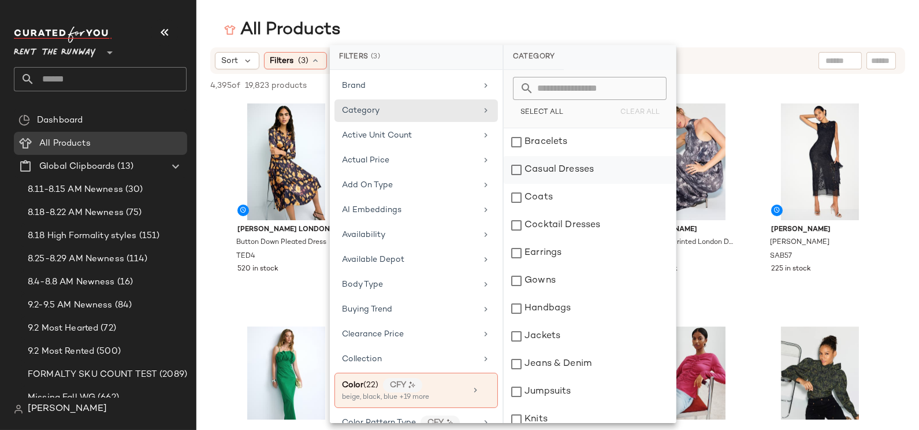
click at [550, 167] on div "Casual Dresses" at bounding box center [590, 170] width 172 height 28
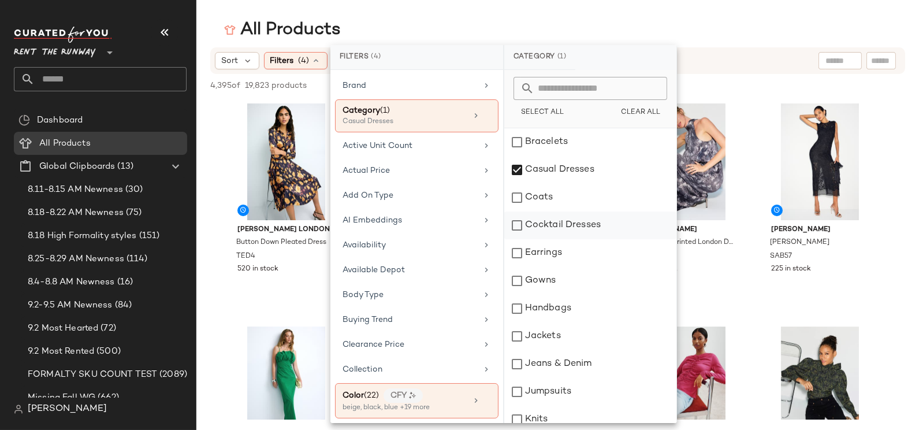
click at [556, 228] on div "Cocktail Dresses" at bounding box center [590, 225] width 172 height 28
click at [547, 277] on div "Gowns" at bounding box center [590, 281] width 172 height 28
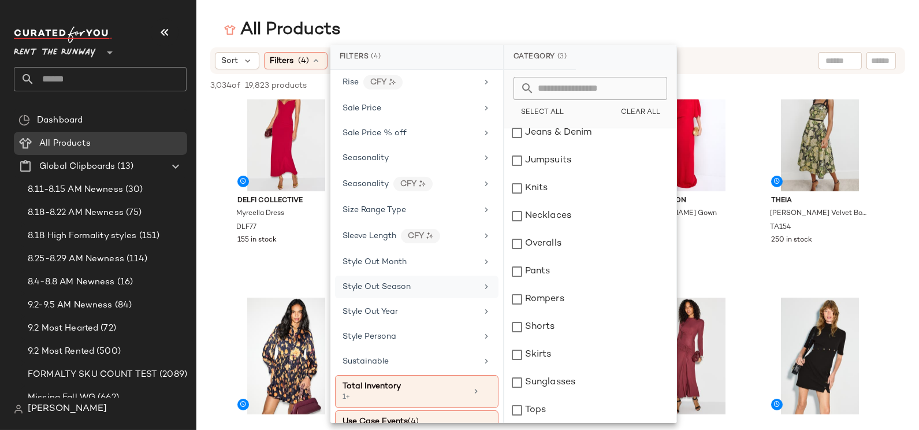
scroll to position [1635, 0]
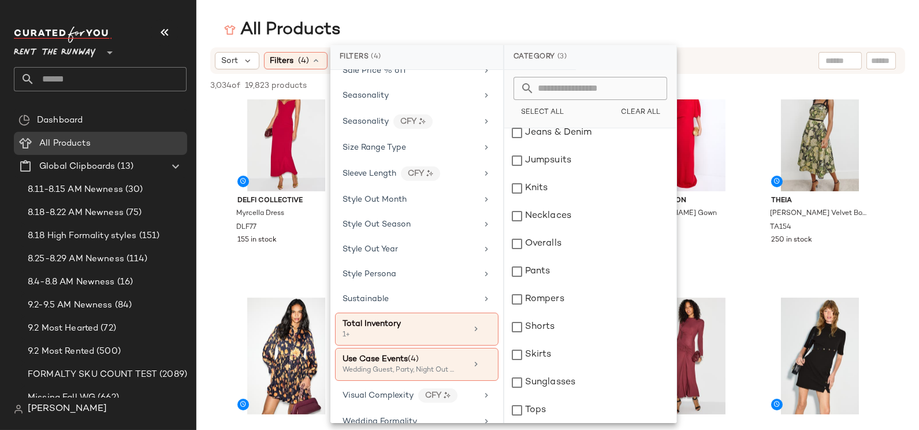
click at [473, 19] on div "All Products" at bounding box center [557, 29] width 722 height 23
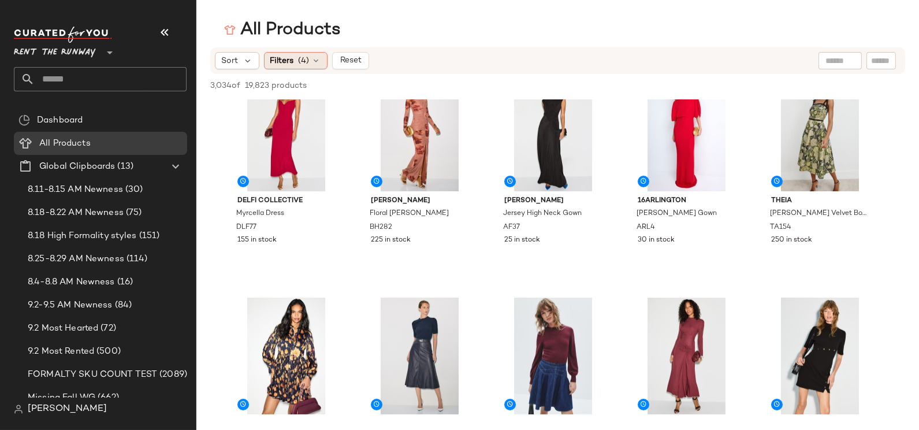
click at [309, 63] on div "Filters (4)" at bounding box center [296, 60] width 64 height 17
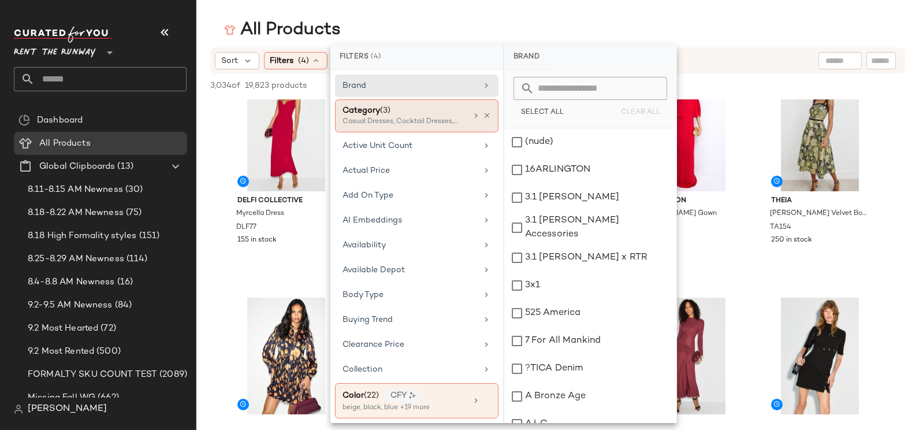
click at [398, 105] on div "Category (3)" at bounding box center [404, 111] width 124 height 12
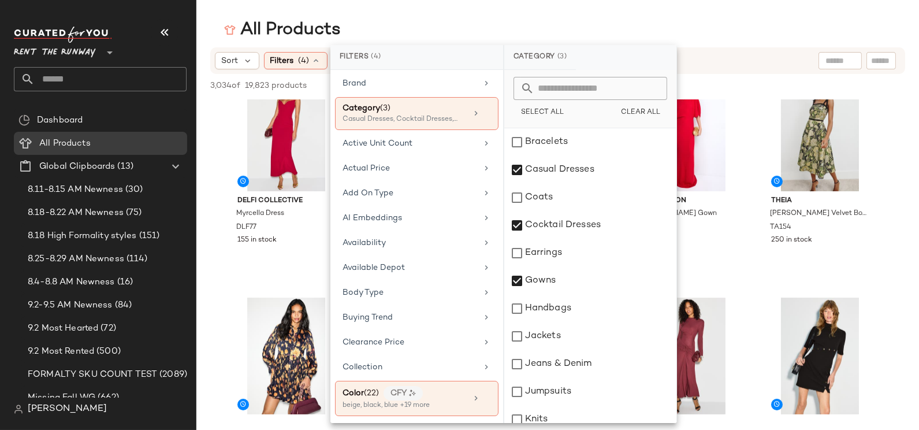
scroll to position [126, 0]
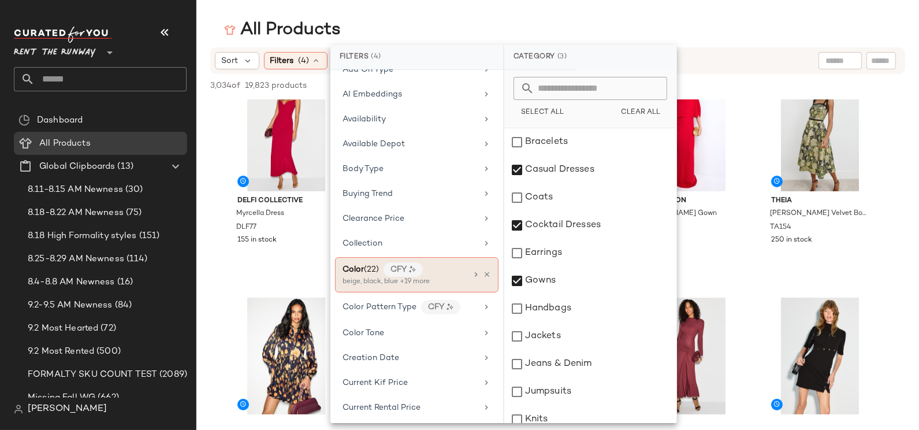
click at [360, 277] on div "beige, black, blue +19 more" at bounding box center [399, 282] width 115 height 10
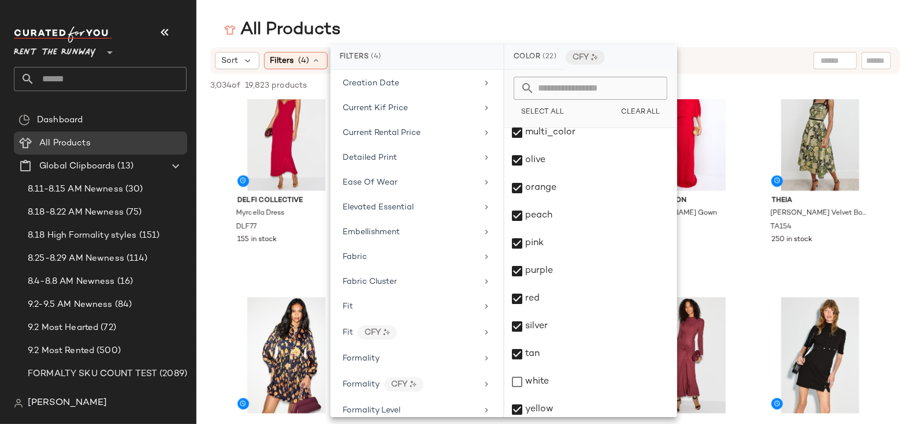
scroll to position [0, 0]
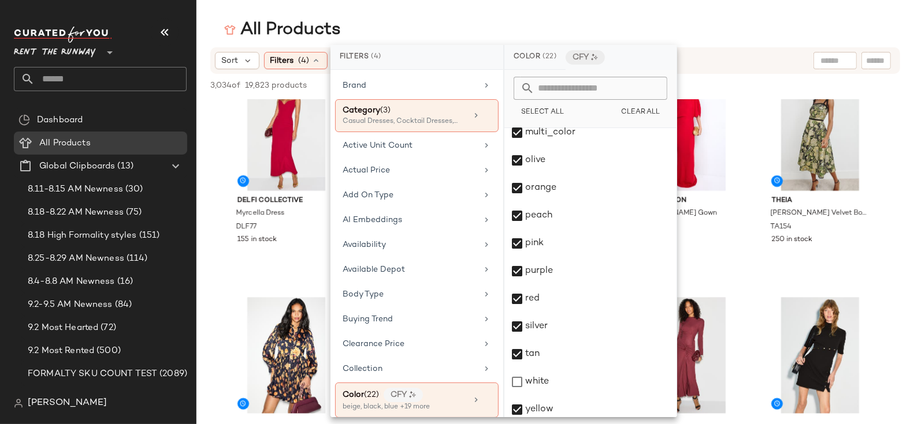
click at [302, 51] on div "Sort Filters (4) Reset" at bounding box center [555, 60] width 690 height 27
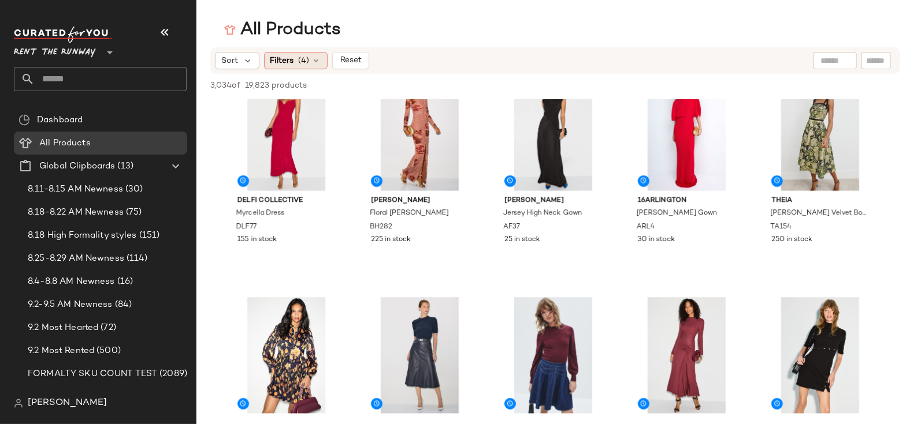
click at [299, 63] on span "(4)" at bounding box center [304, 61] width 11 height 12
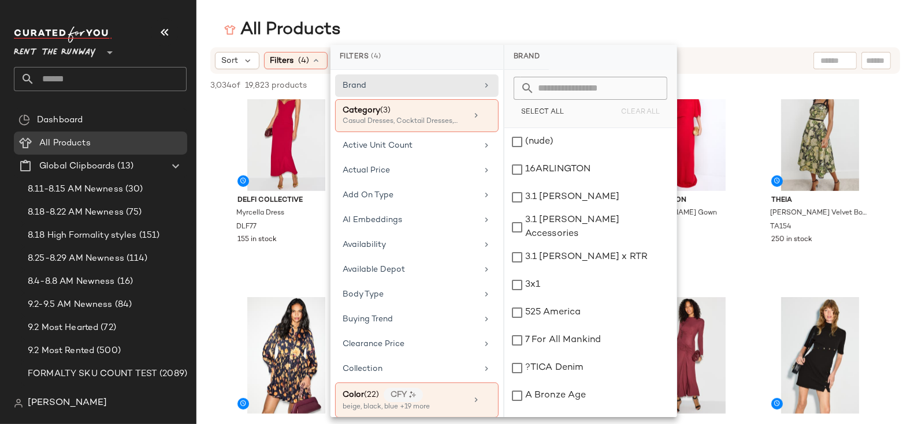
scroll to position [2, 0]
click at [452, 117] on div "Casual Dresses, Cocktail Dresses, Gowns" at bounding box center [399, 122] width 115 height 10
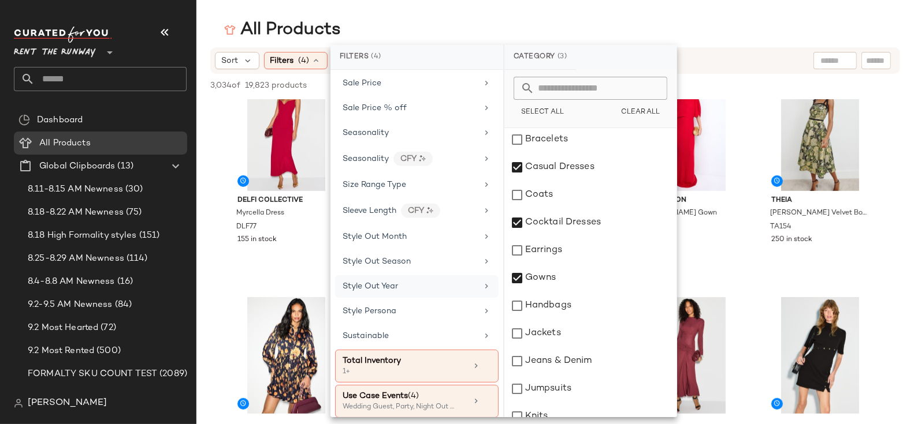
scroll to position [1640, 0]
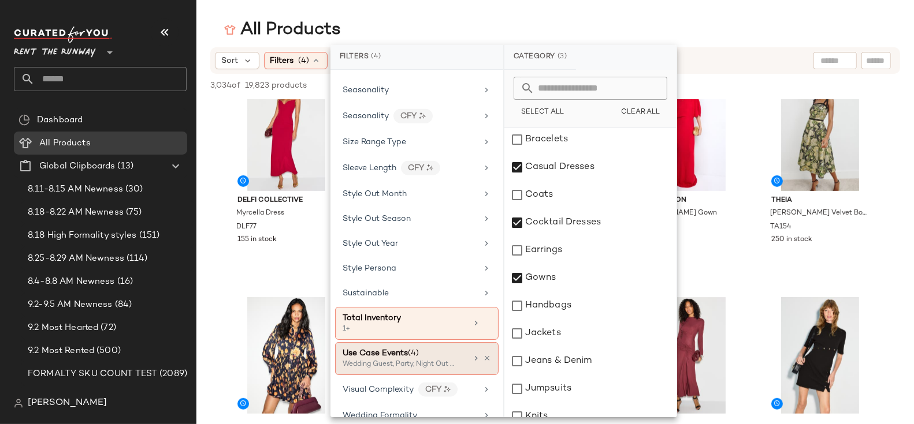
click at [423, 348] on div "Use Case Events (4)" at bounding box center [404, 354] width 124 height 12
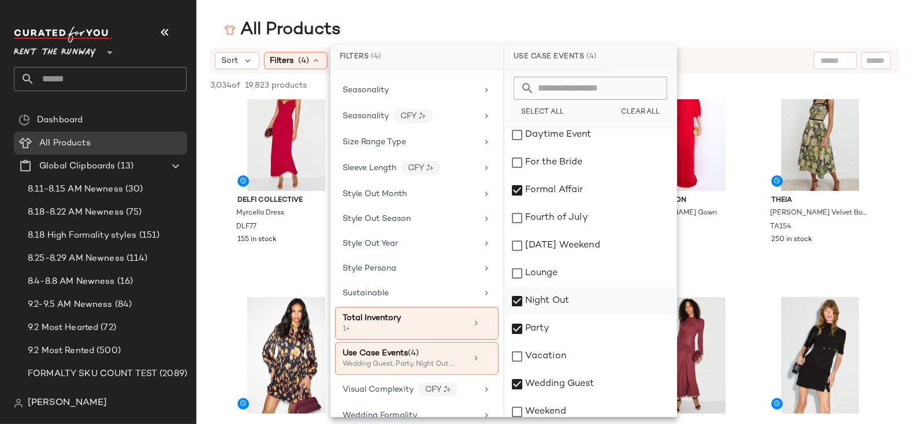
scroll to position [125, 0]
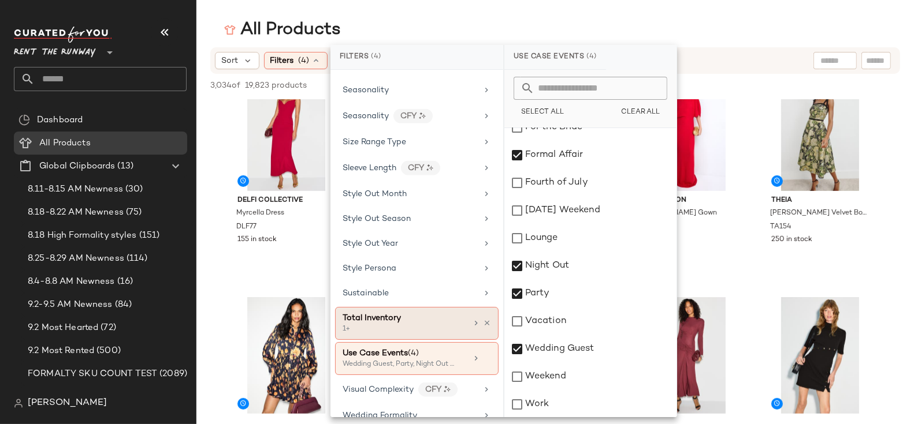
click at [408, 312] on div "Total Inventory" at bounding box center [404, 318] width 124 height 12
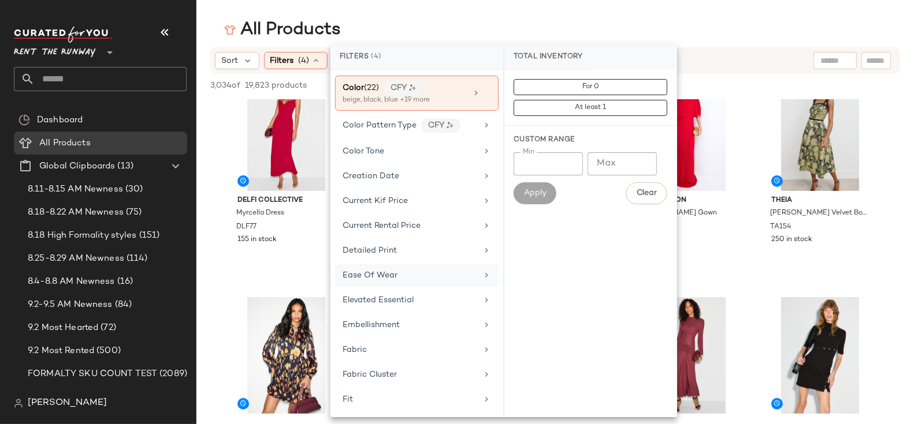
scroll to position [306, 0]
click at [368, 85] on span "(22)" at bounding box center [371, 89] width 15 height 9
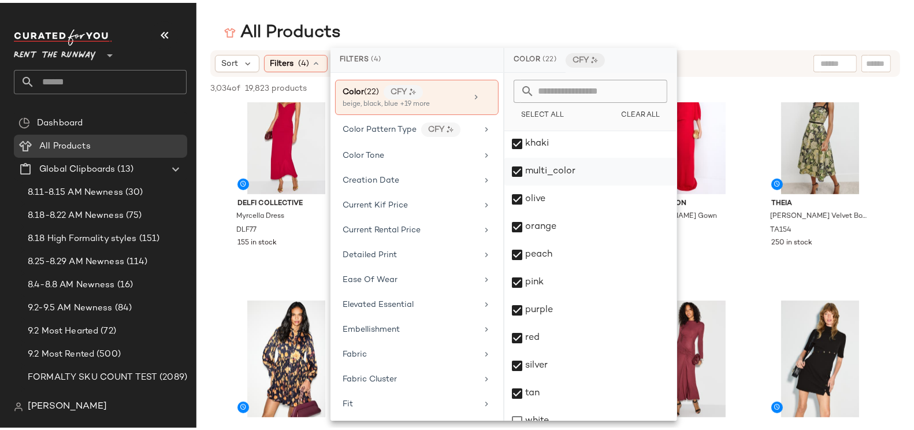
scroll to position [347, 0]
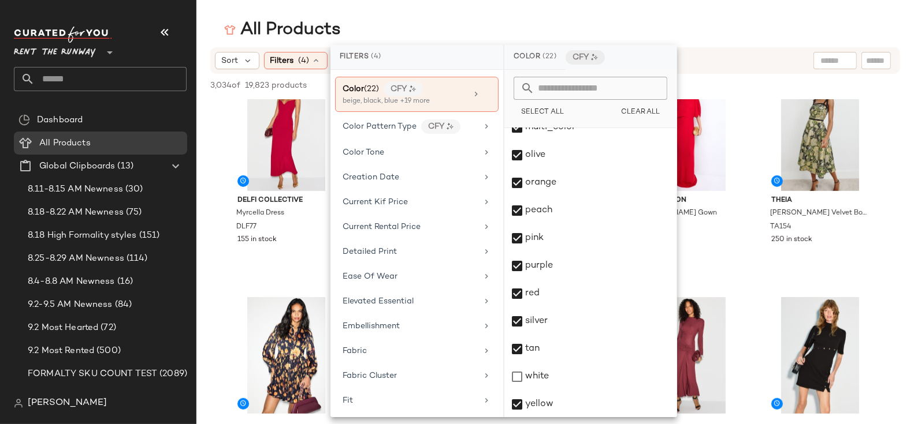
click at [444, 21] on div "All Products" at bounding box center [554, 29] width 717 height 23
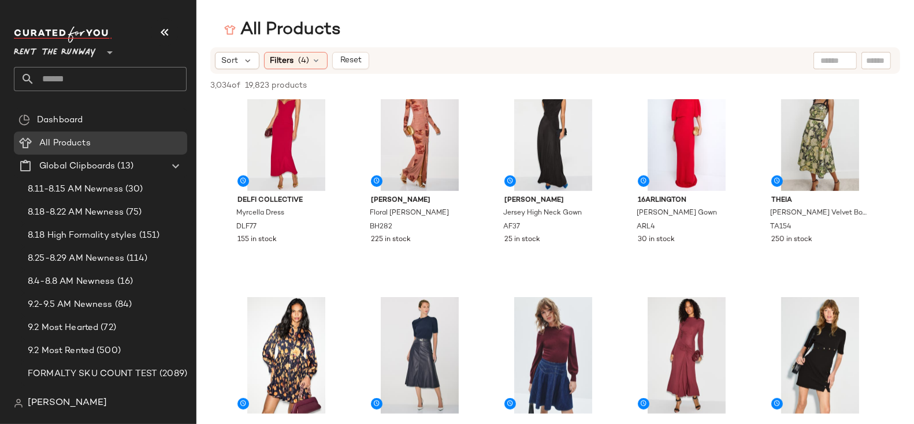
click at [232, 84] on span "3,034 of" at bounding box center [225, 86] width 30 height 12
drag, startPoint x: 205, startPoint y: 85, endPoint x: 231, endPoint y: 86, distance: 26.0
click at [231, 86] on div "3,034 of 19,823 products • 0 selected Deselect All" at bounding box center [554, 86] width 717 height 25
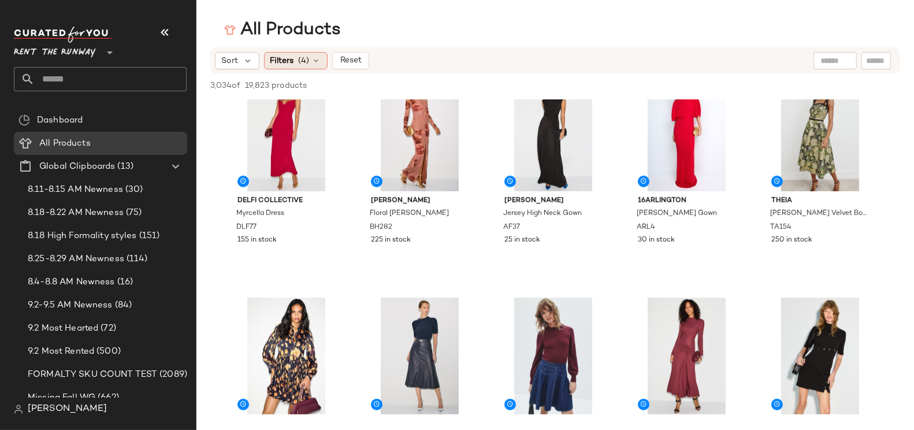
click at [308, 65] on div "Filters (4)" at bounding box center [296, 60] width 64 height 17
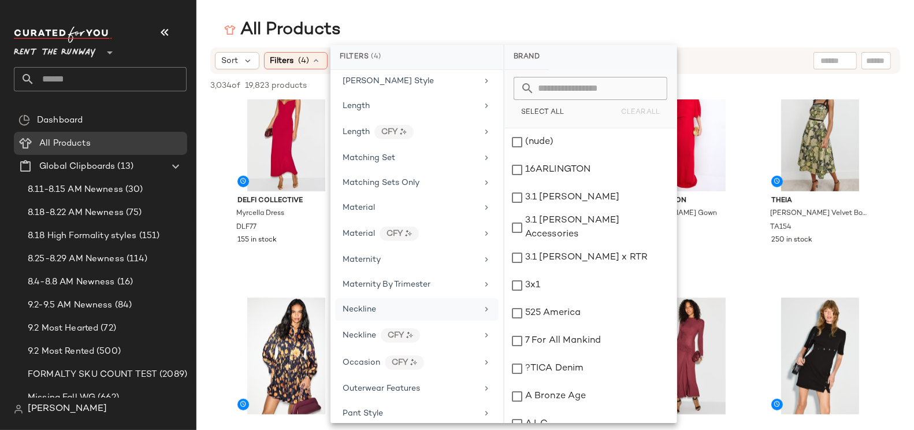
scroll to position [910, 0]
click at [402, 252] on div "Maternity" at bounding box center [409, 258] width 135 height 12
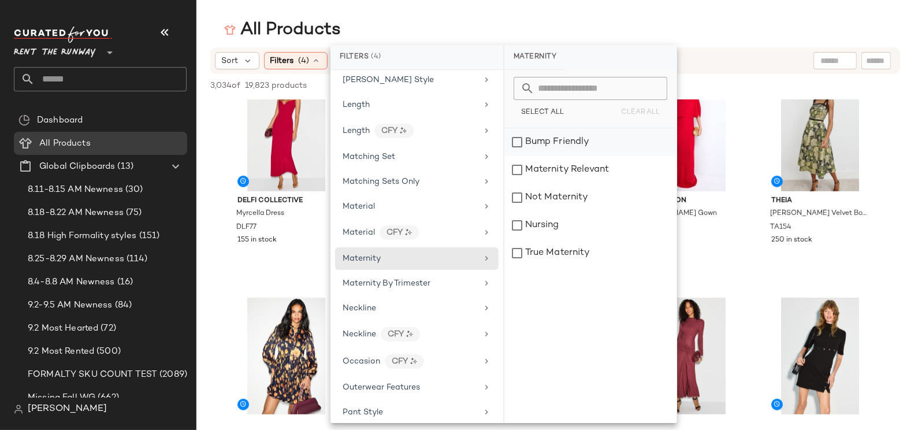
click at [549, 142] on div "Bump Friendly" at bounding box center [590, 142] width 172 height 28
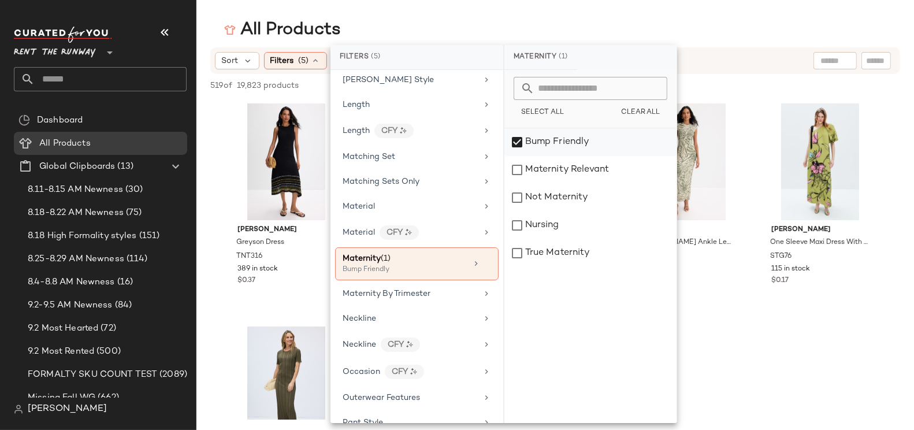
click at [549, 142] on div "Bump Friendly" at bounding box center [590, 142] width 172 height 28
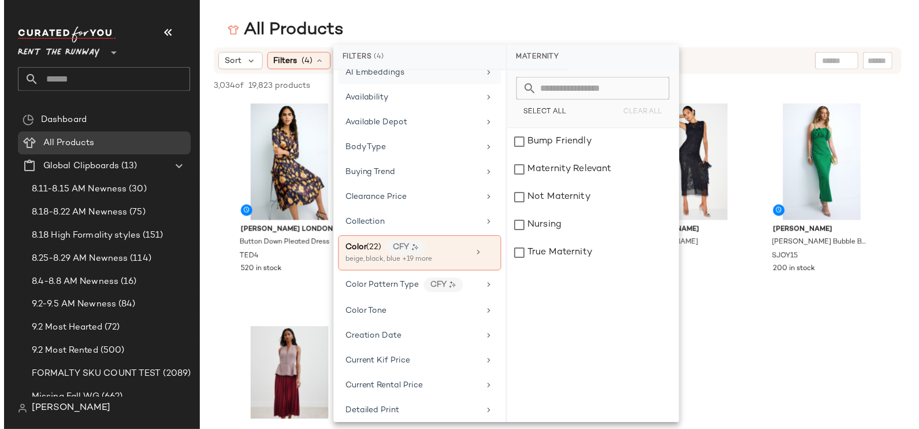
scroll to position [0, 0]
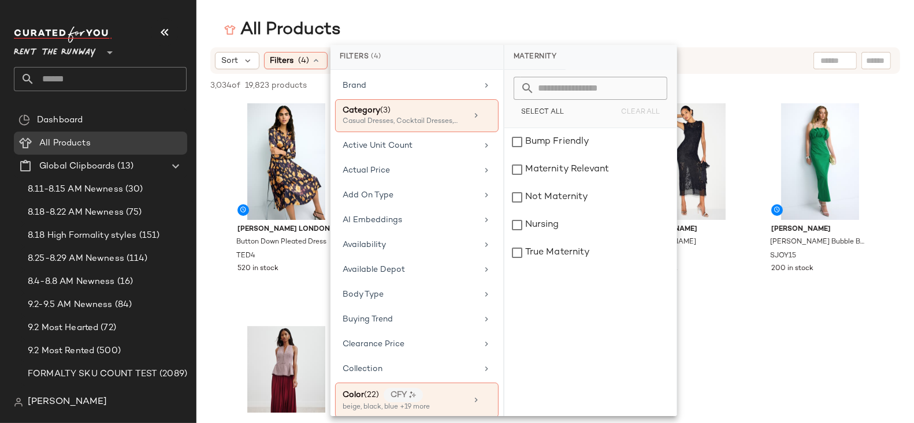
click at [411, 7] on main "All Products Sort Filters (4) Reset 3,034 of 19,823 products • 0 selected Desel…" at bounding box center [457, 211] width 914 height 423
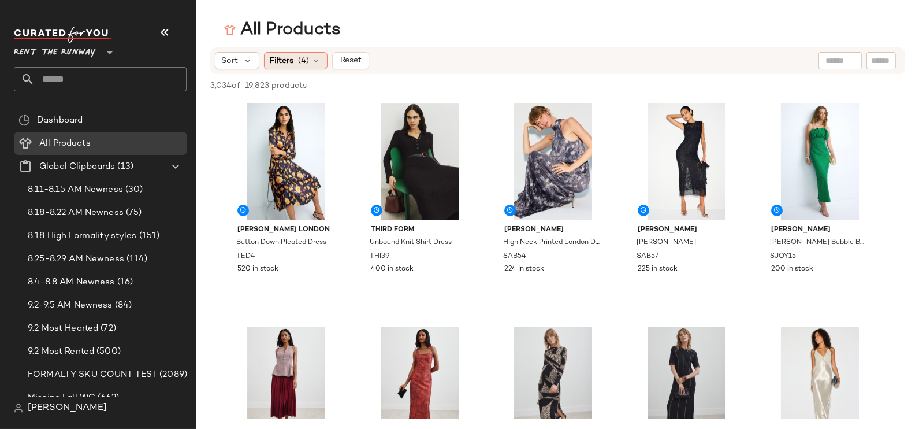
click at [296, 65] on div "Filters (4)" at bounding box center [296, 60] width 64 height 17
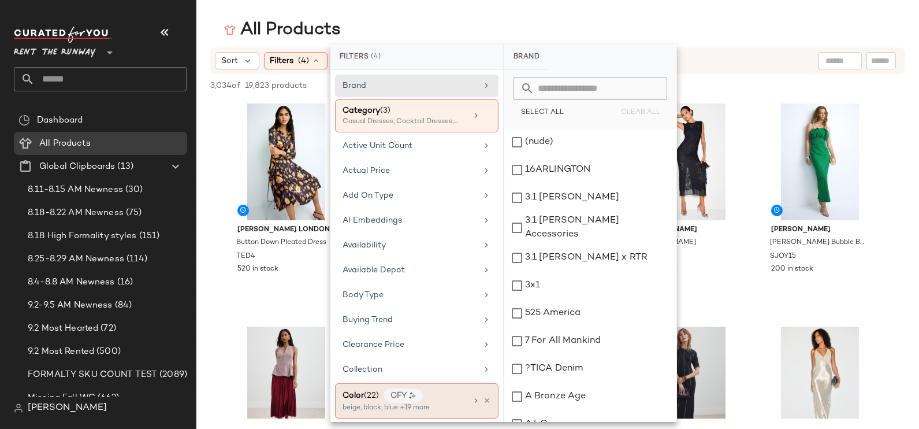
click at [438, 394] on div "Color (22) CFY" at bounding box center [404, 395] width 124 height 14
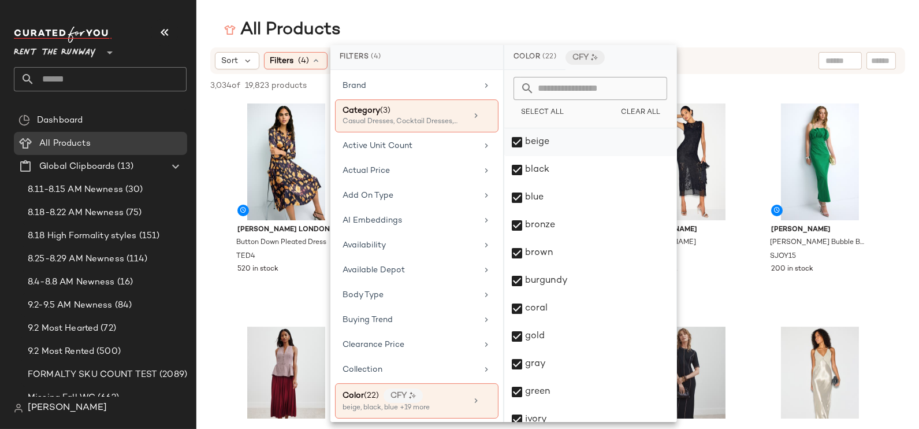
click at [545, 155] on div "beige" at bounding box center [590, 142] width 172 height 28
click at [580, 142] on div "beige" at bounding box center [590, 142] width 172 height 28
click at [471, 8] on main "All Products Sort Filters (4) Reset 3,034 of 19,823 products • 0 selected Desel…" at bounding box center [459, 214] width 919 height 429
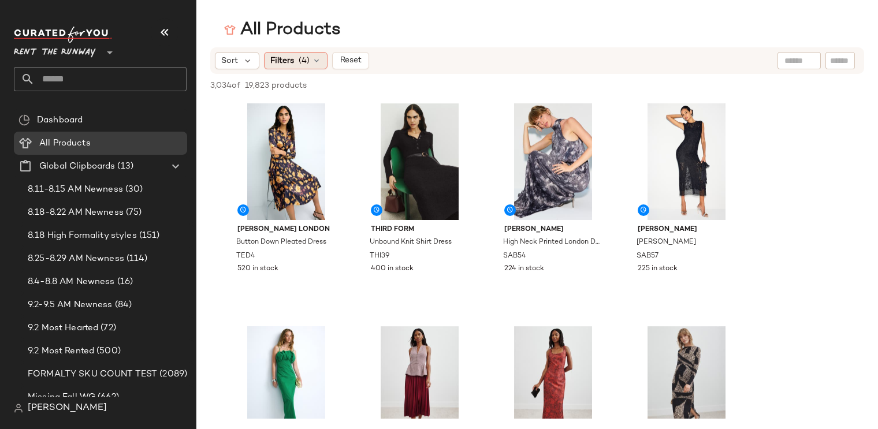
click at [311, 66] on div "Filters (4)" at bounding box center [296, 60] width 64 height 17
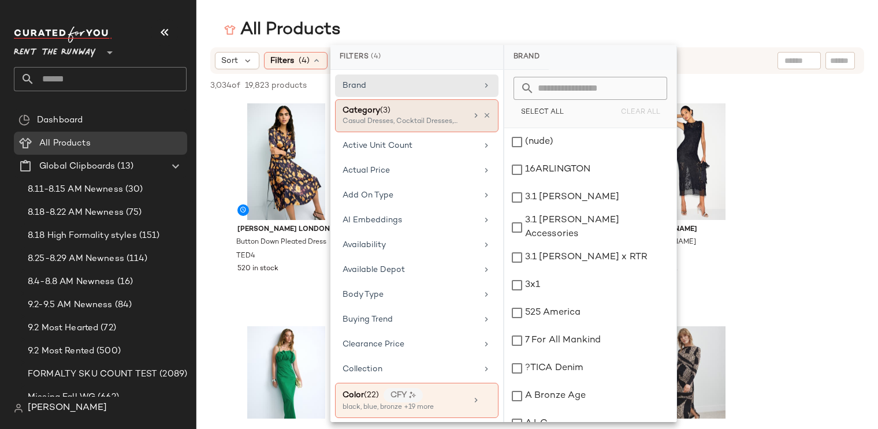
click at [392, 117] on div "Casual Dresses, Cocktail Dresses, Gowns" at bounding box center [399, 122] width 115 height 10
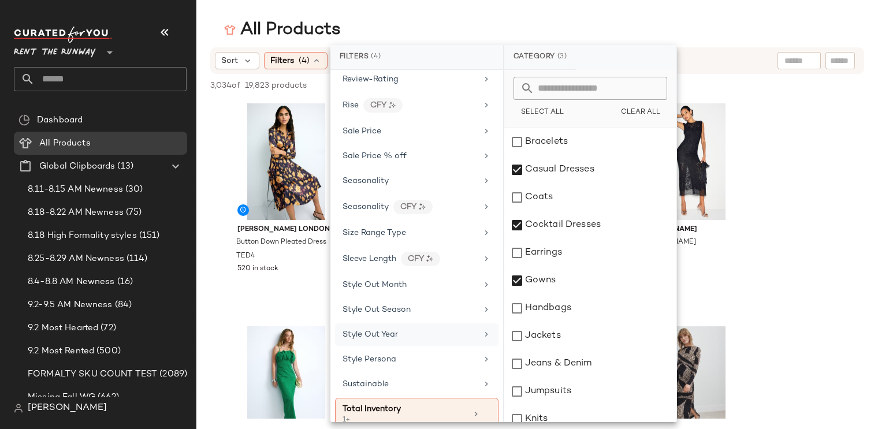
scroll to position [1635, 0]
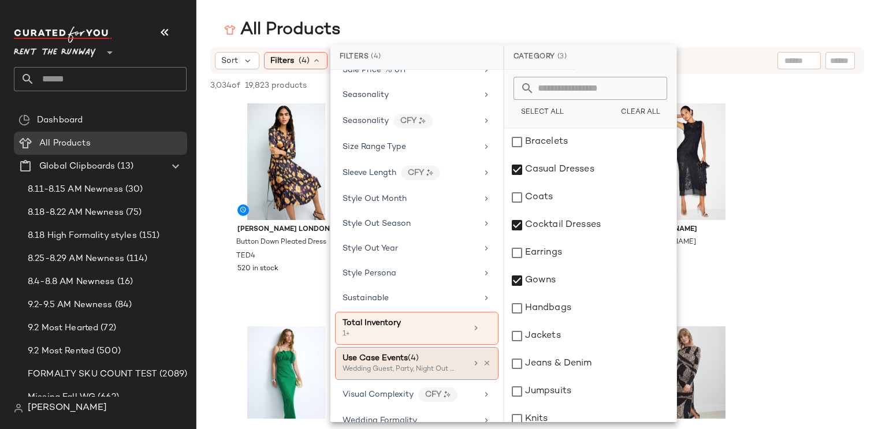
click at [382, 352] on div "Use Case Events (4)" at bounding box center [380, 358] width 76 height 12
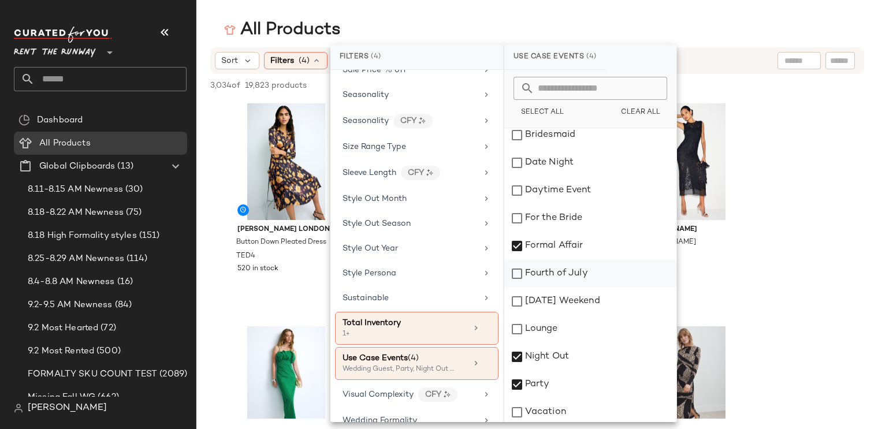
scroll to position [121, 0]
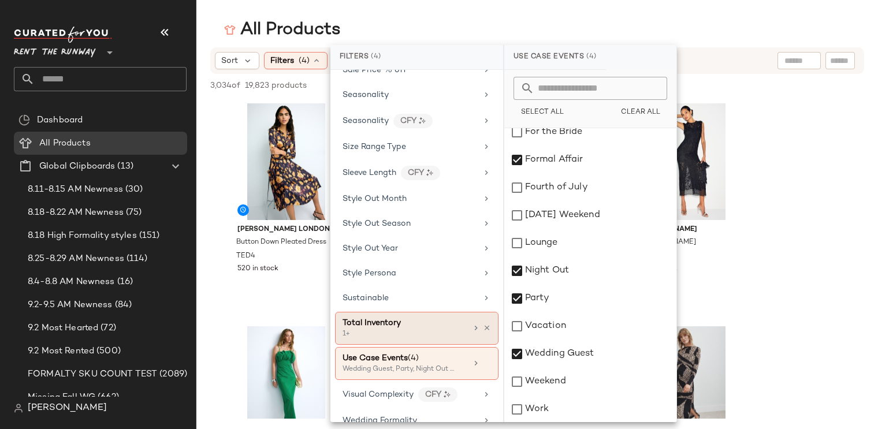
click at [375, 329] on div "1+" at bounding box center [399, 334] width 115 height 10
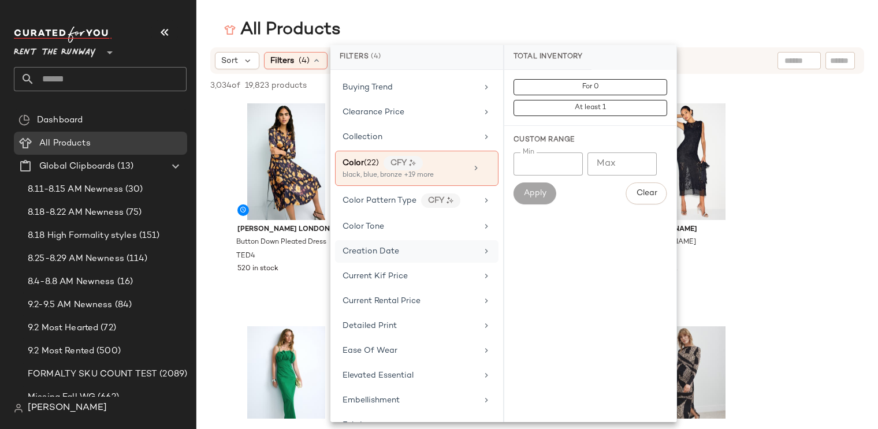
scroll to position [245, 0]
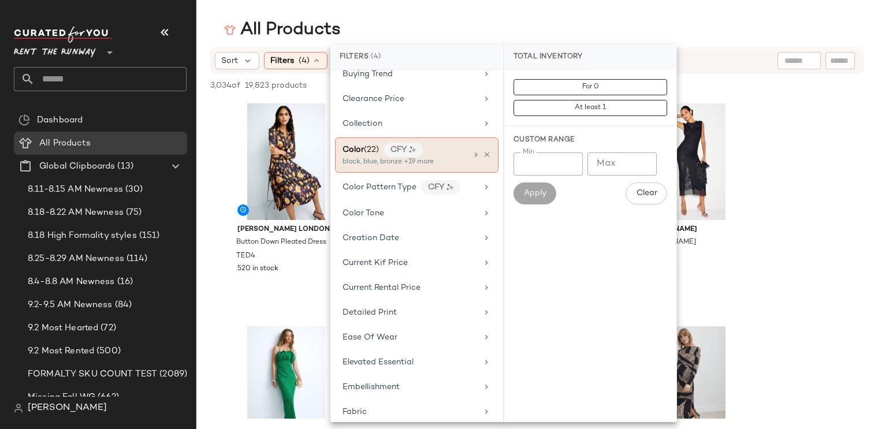
click at [372, 148] on div "Color (22)" at bounding box center [360, 150] width 36 height 12
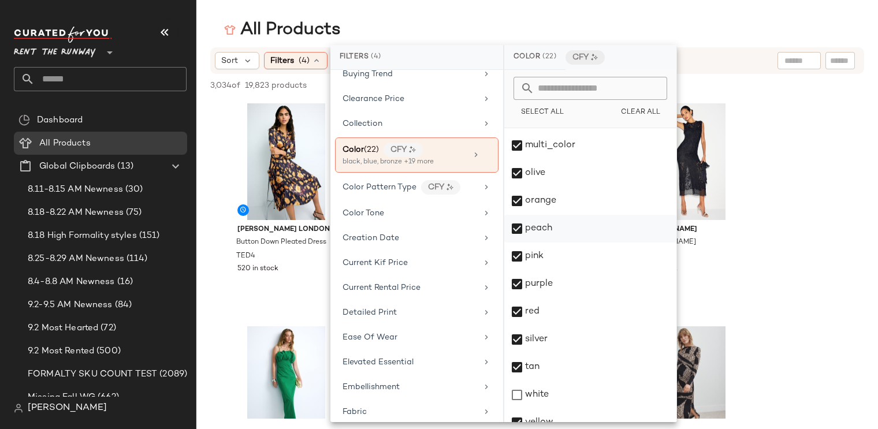
scroll to position [342, 0]
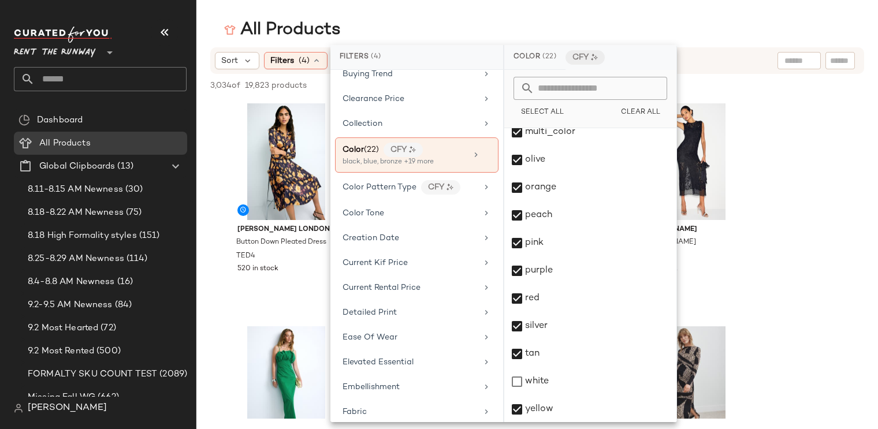
click at [519, 7] on main "All Products Sort Filters (4) Reset 3,034 of 19,823 products • 0 selected Desel…" at bounding box center [439, 214] width 878 height 429
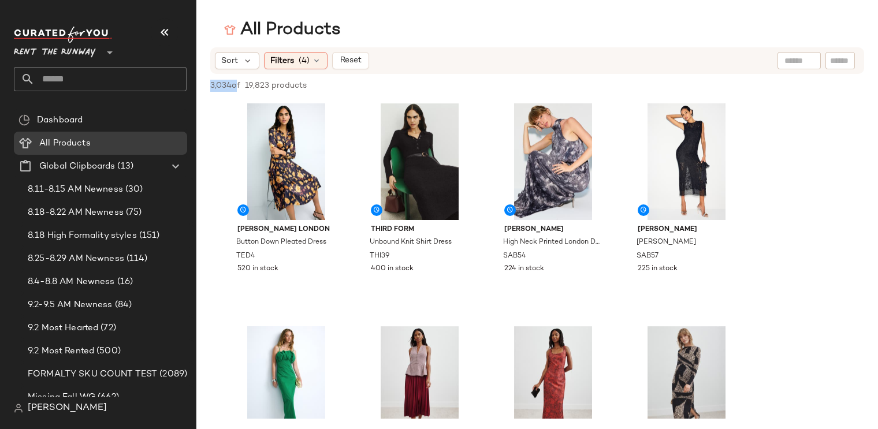
drag, startPoint x: 212, startPoint y: 84, endPoint x: 234, endPoint y: 82, distance: 22.1
click at [234, 82] on span "3,034 of" at bounding box center [225, 86] width 30 height 12
click at [550, 20] on div "All Products" at bounding box center [536, 29] width 681 height 23
click at [286, 63] on span "Filters" at bounding box center [282, 61] width 24 height 12
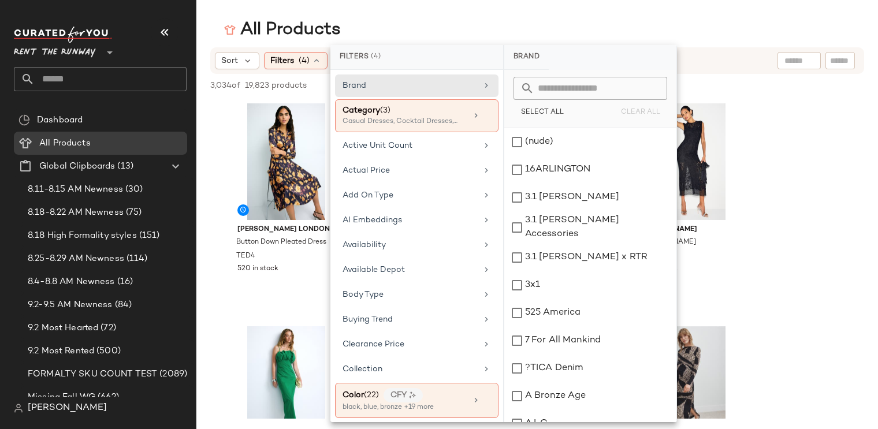
click at [449, 23] on div "All Products" at bounding box center [536, 29] width 681 height 23
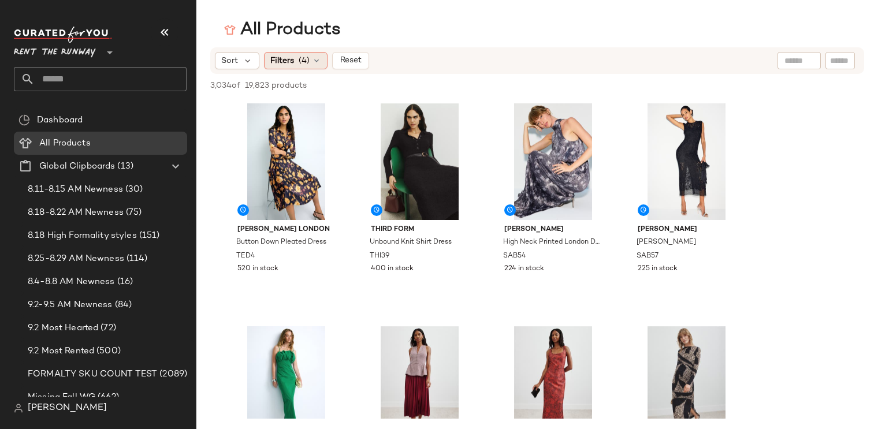
click at [307, 65] on span "(4)" at bounding box center [304, 61] width 11 height 12
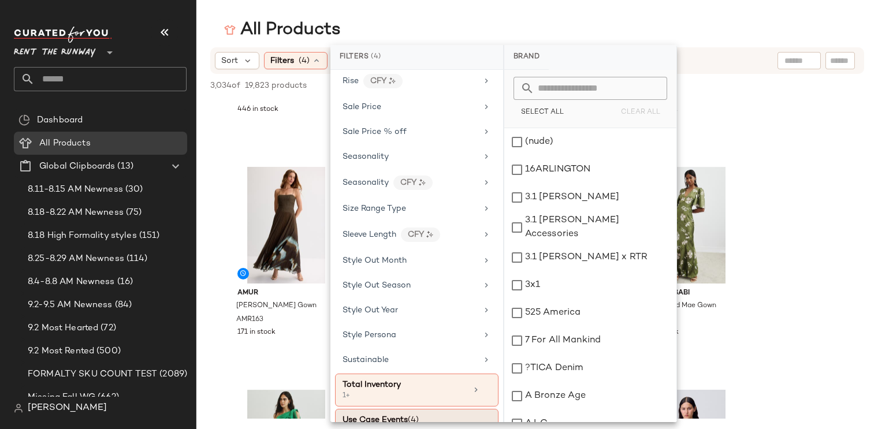
scroll to position [1635, 0]
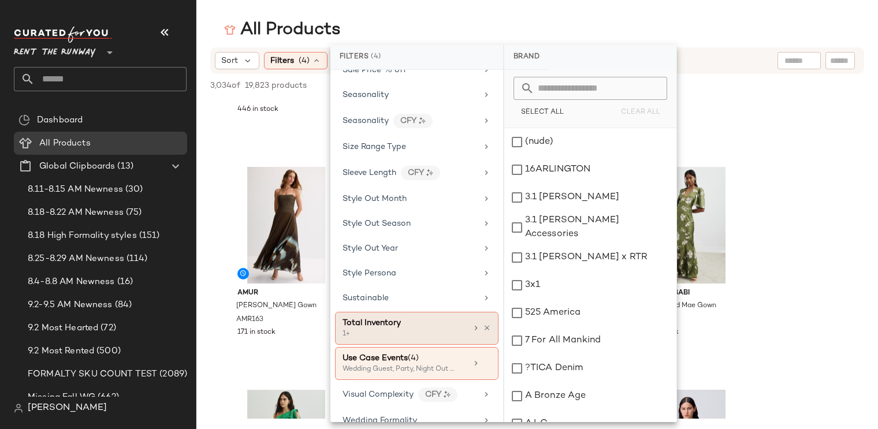
click at [396, 319] on span "Total Inventory" at bounding box center [371, 323] width 58 height 9
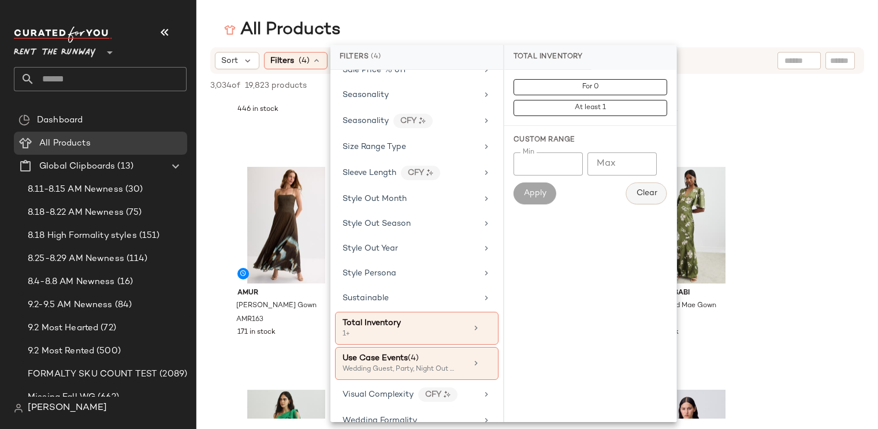
click at [651, 196] on span "Clear" at bounding box center [645, 193] width 21 height 9
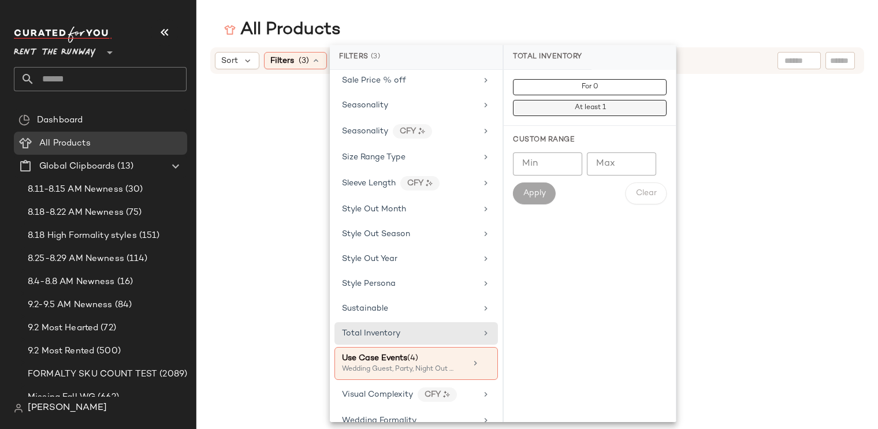
click at [597, 105] on span "At least 1" at bounding box center [590, 108] width 32 height 8
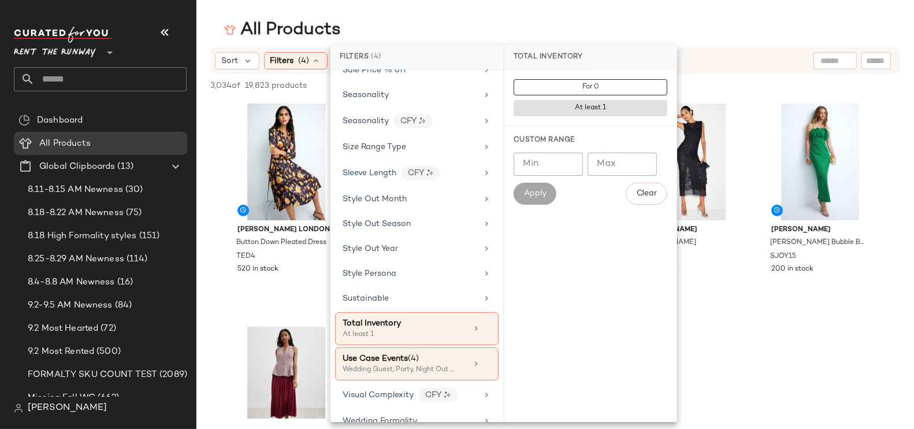
click at [541, 28] on div "All Products" at bounding box center [554, 29] width 717 height 23
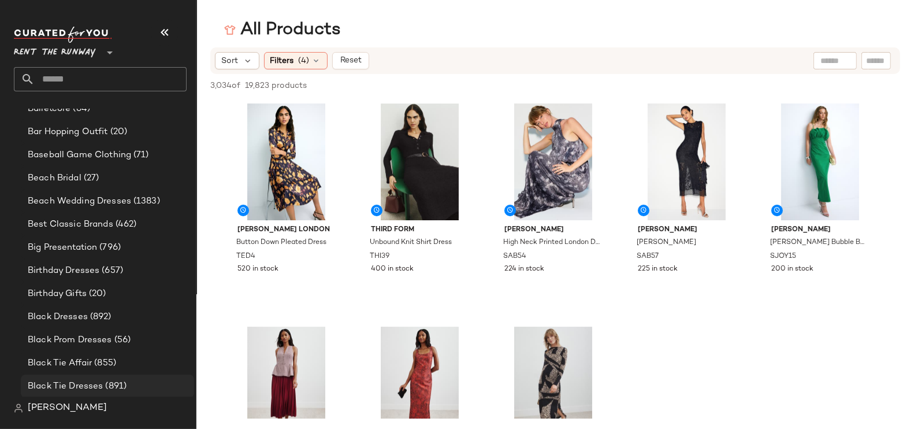
scroll to position [1055, 0]
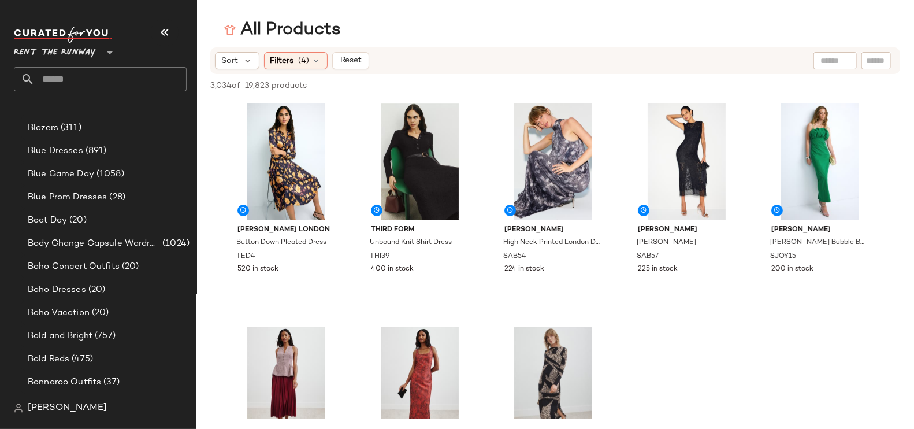
click at [78, 83] on input "text" at bounding box center [111, 79] width 152 height 24
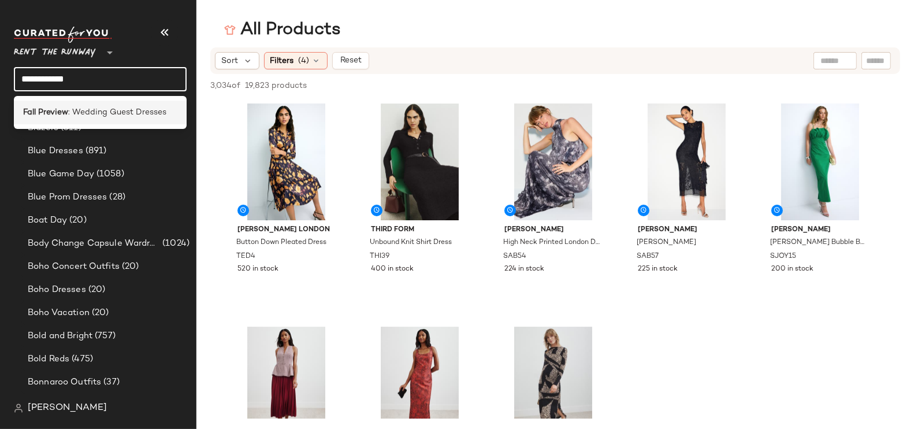
type input "**********"
click at [73, 113] on span ": Wedding Guest Dresses" at bounding box center [117, 112] width 98 height 12
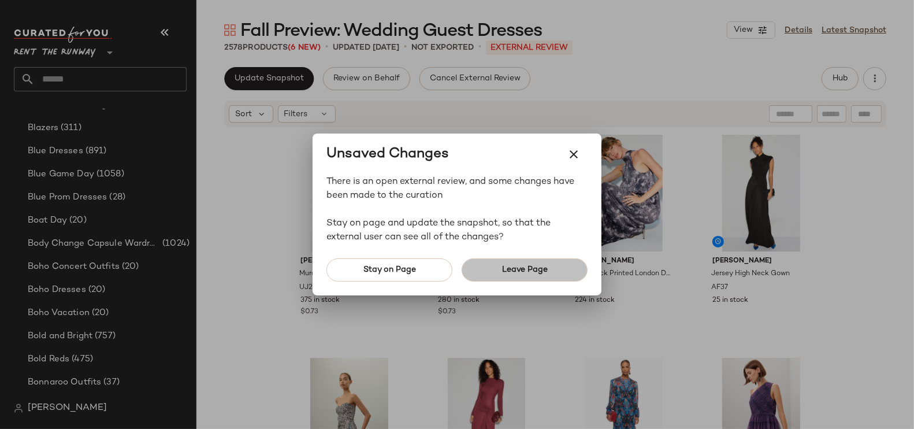
click at [518, 277] on button "Leave Page" at bounding box center [524, 269] width 126 height 23
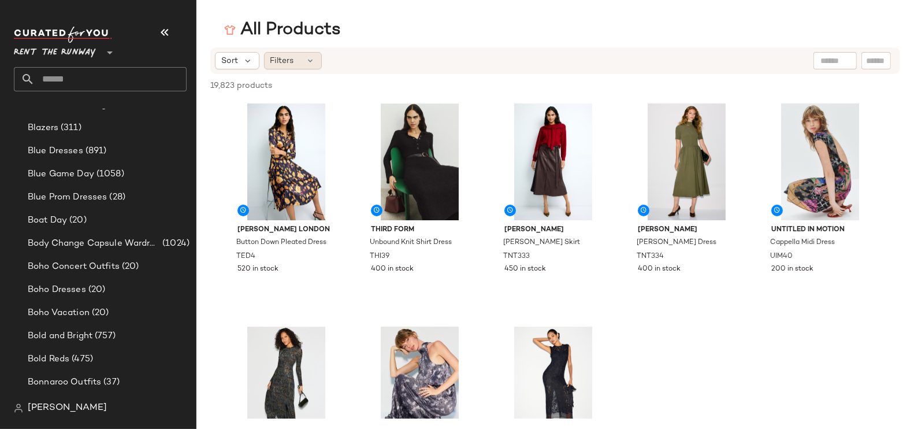
click at [290, 61] on span "Filters" at bounding box center [282, 61] width 24 height 12
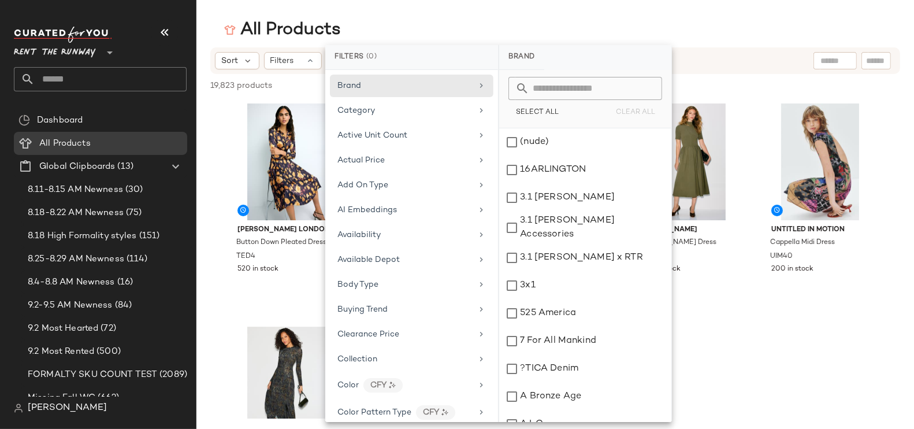
click at [62, 79] on input "text" at bounding box center [111, 79] width 152 height 24
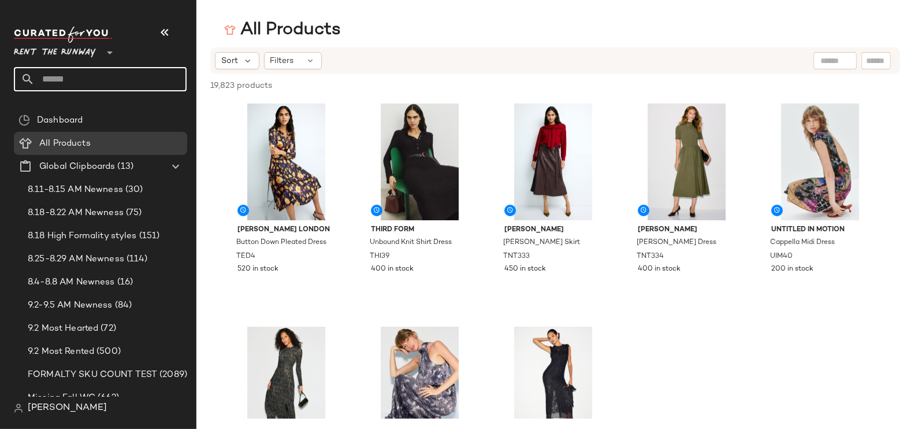
click at [66, 79] on input "text" at bounding box center [111, 79] width 152 height 24
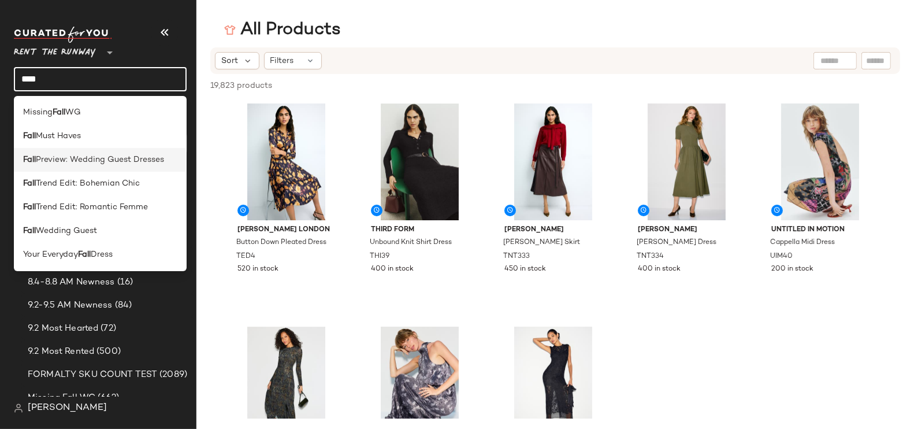
type input "****"
click at [66, 162] on span "Preview: Wedding Guest Dresses" at bounding box center [100, 160] width 128 height 12
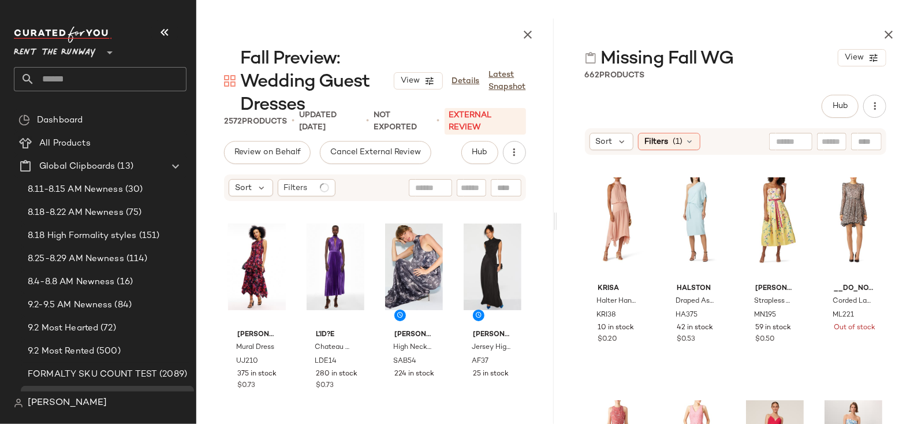
click at [43, 48] on span "Rent the Runway" at bounding box center [55, 49] width 82 height 21
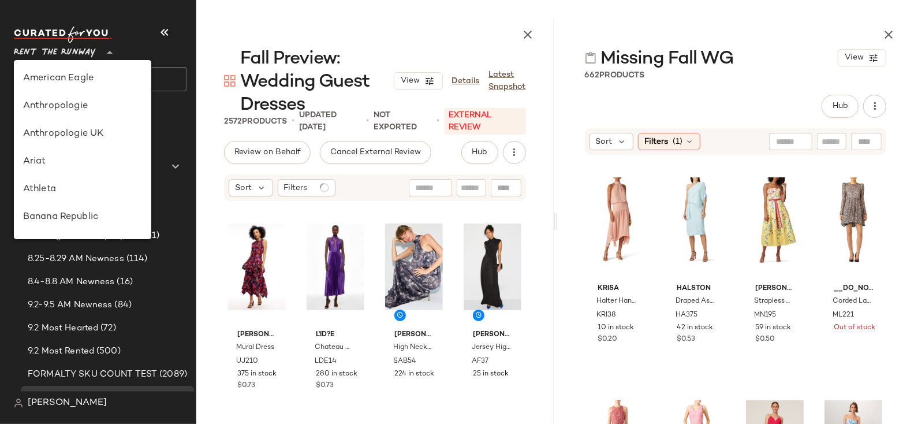
scroll to position [526, 0]
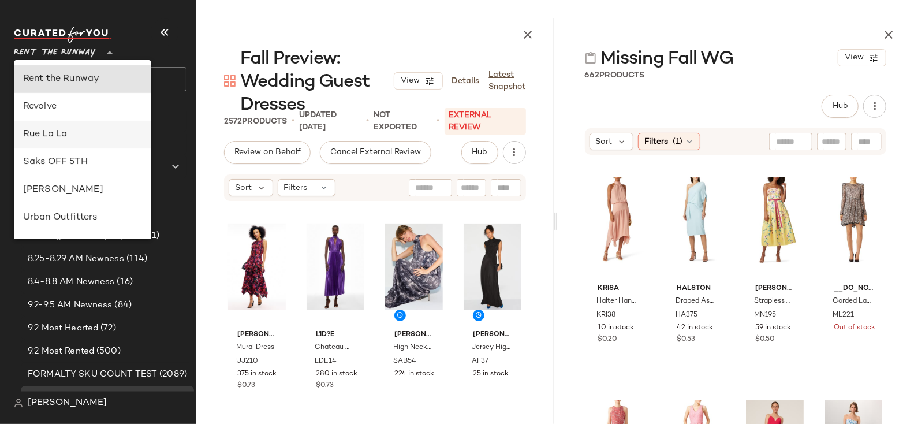
click at [68, 135] on div "Rue La La" at bounding box center [82, 135] width 119 height 14
type input "**"
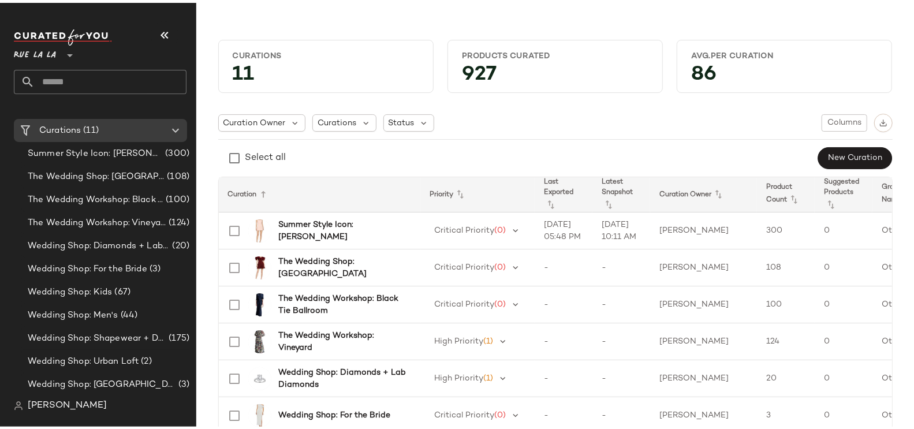
scroll to position [202, 0]
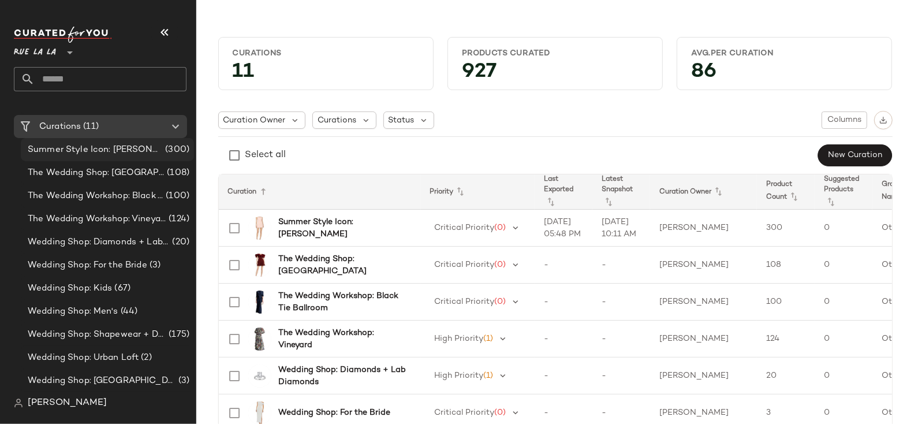
click at [125, 152] on span "Summer Style Icon: [PERSON_NAME]" at bounding box center [95, 149] width 135 height 13
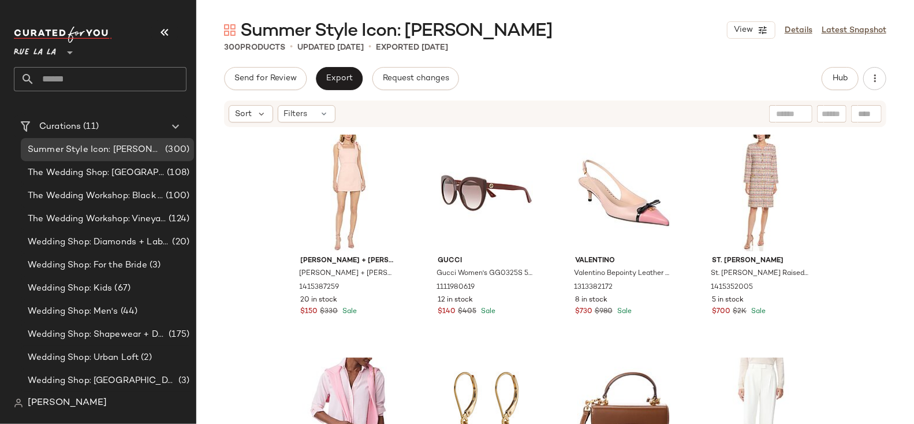
click at [873, 91] on div "Send for Review Export Request changes Hub Sort Filters alice + olivia alice + …" at bounding box center [555, 269] width 718 height 405
click at [876, 84] on button "button" at bounding box center [874, 78] width 23 height 23
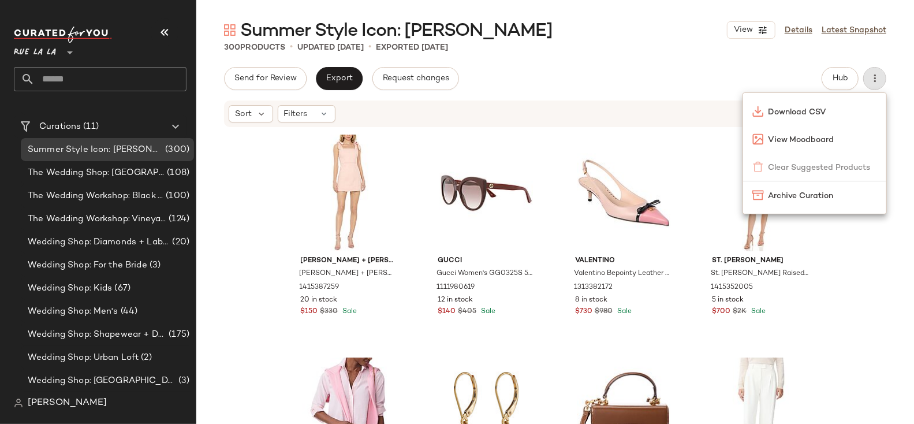
click at [694, 61] on div "Summer Style Icon: Jackie O View Details Latest Snapshot 300 Products • updated…" at bounding box center [555, 220] width 718 height 405
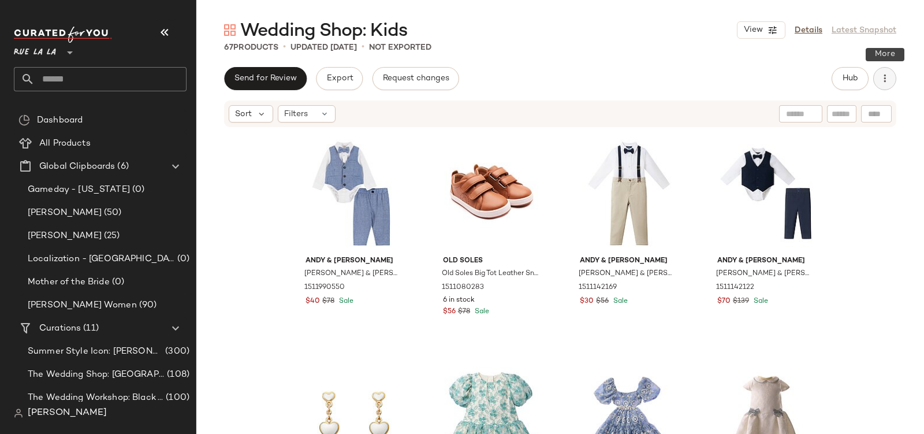
click at [888, 72] on button "button" at bounding box center [884, 78] width 23 height 23
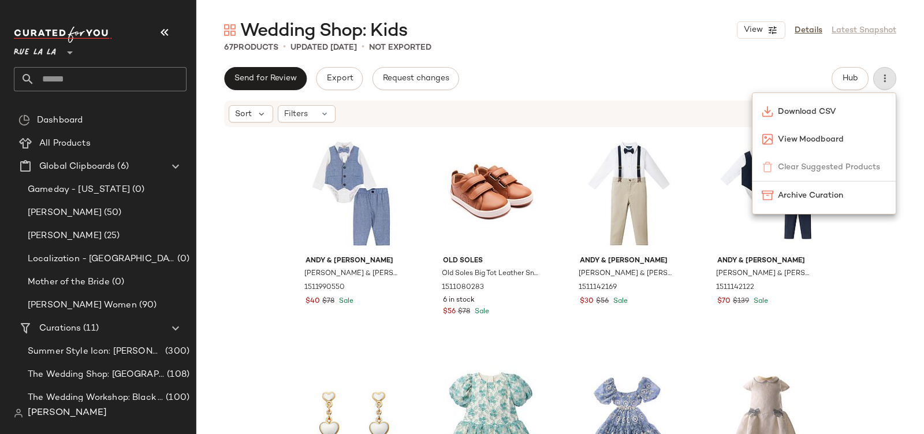
click at [594, 63] on div "Wedding Shop: Kids View Details Latest Snapshot 67 Products • updated Sep 4th •…" at bounding box center [560, 225] width 728 height 415
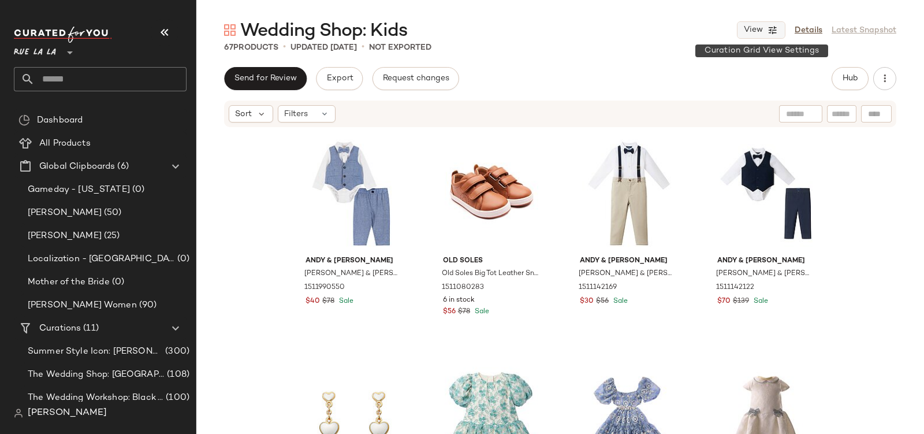
click at [746, 28] on span "View" at bounding box center [753, 29] width 20 height 9
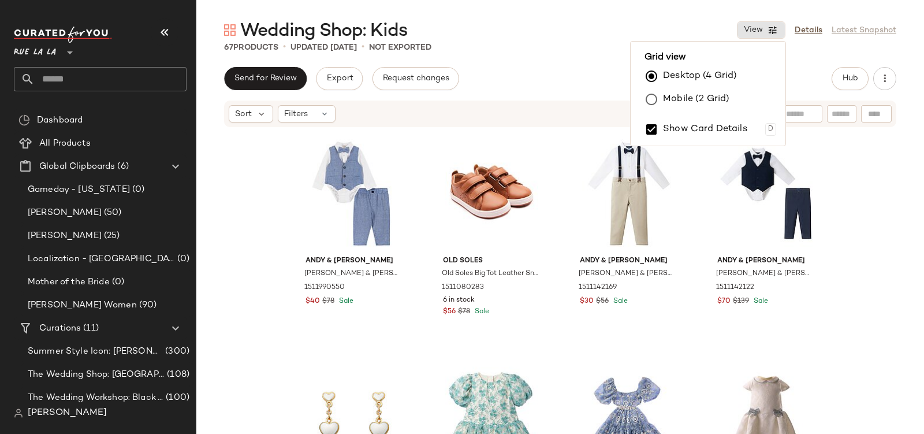
click at [679, 92] on label "Mobile (2 Grid)" at bounding box center [696, 99] width 66 height 23
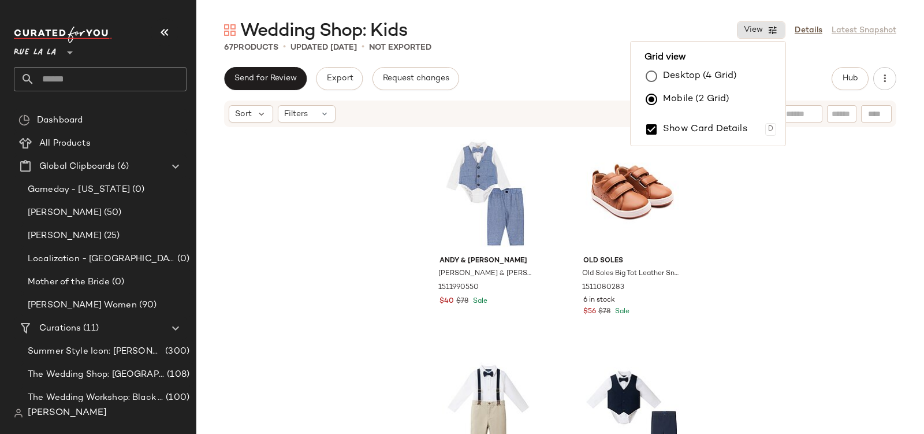
click at [575, 62] on div "Wedding Shop: Kids View Details Latest Snapshot 67 Products • updated Sep 4th •…" at bounding box center [560, 225] width 728 height 415
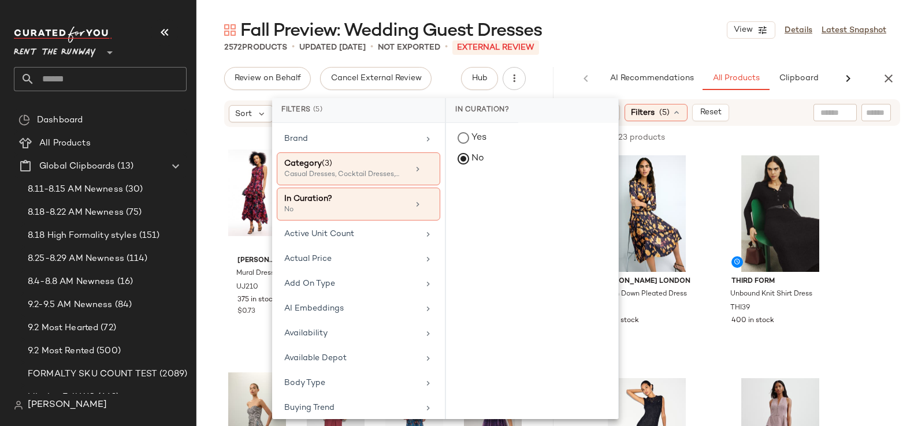
click at [478, 136] on div "Yes" at bounding box center [531, 138] width 163 height 21
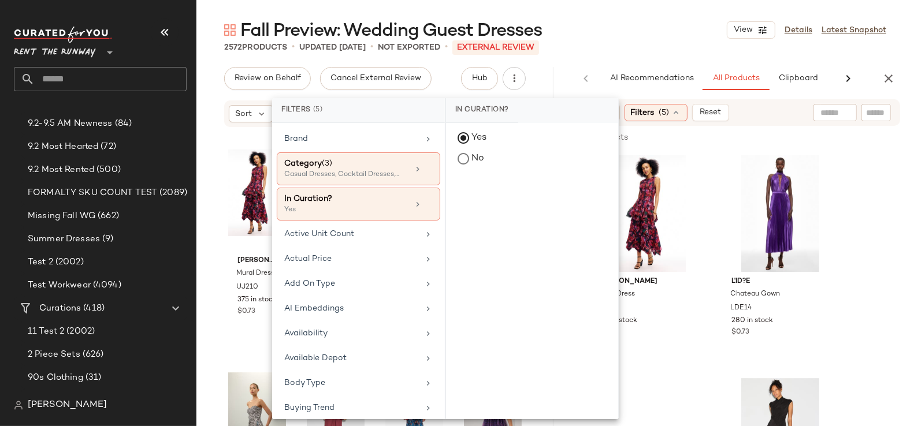
click at [638, 53] on div "2572 Products • updated [DATE] • Not Exported • External REVIEW" at bounding box center [554, 48] width 717 height 12
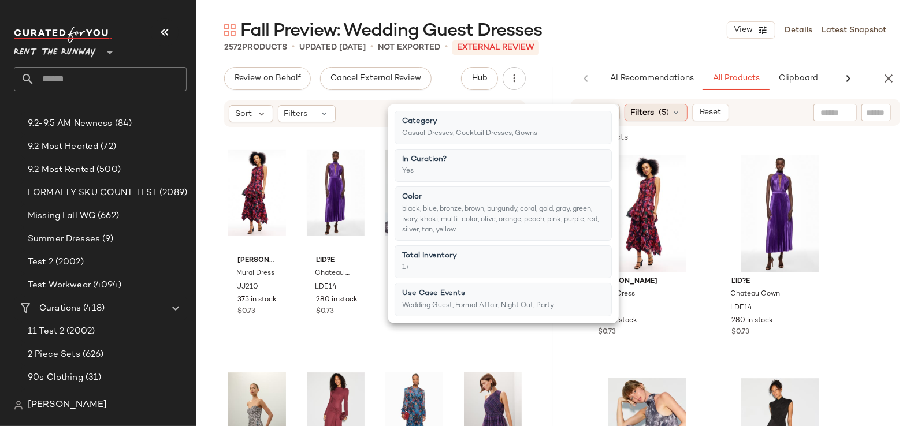
click at [662, 111] on span "(5)" at bounding box center [664, 113] width 10 height 12
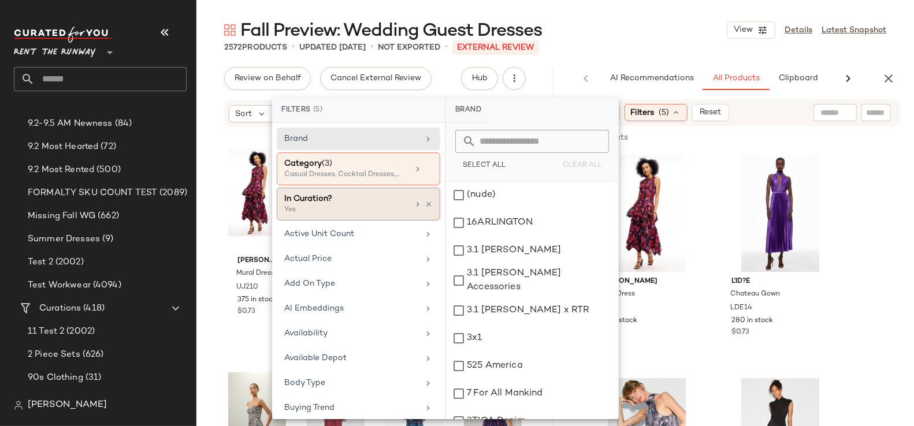
click at [372, 211] on div "Yes" at bounding box center [341, 210] width 115 height 10
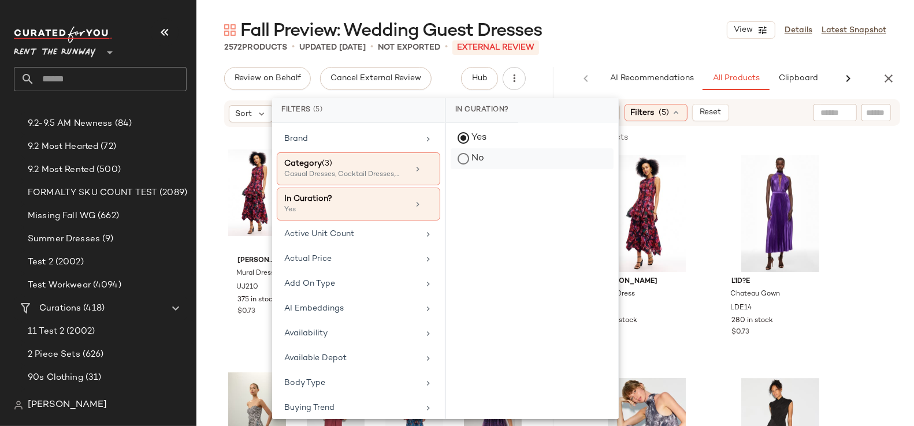
click at [482, 162] on div "No" at bounding box center [531, 158] width 163 height 21
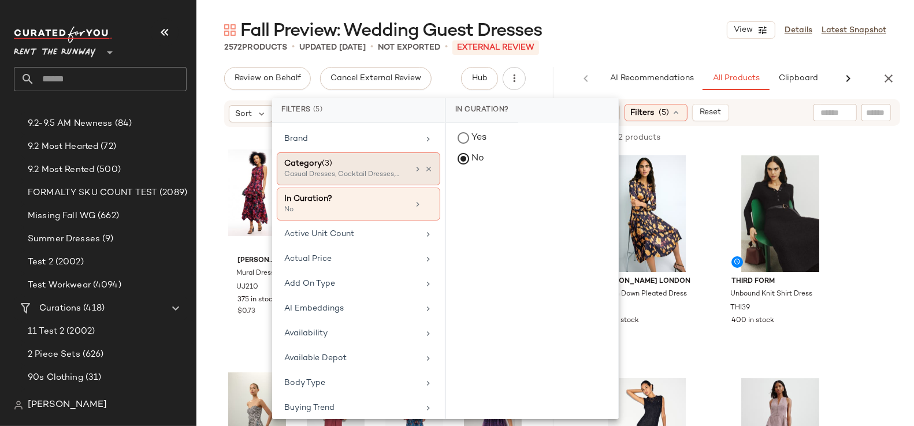
click at [383, 166] on div "Category (3)" at bounding box center [346, 164] width 124 height 12
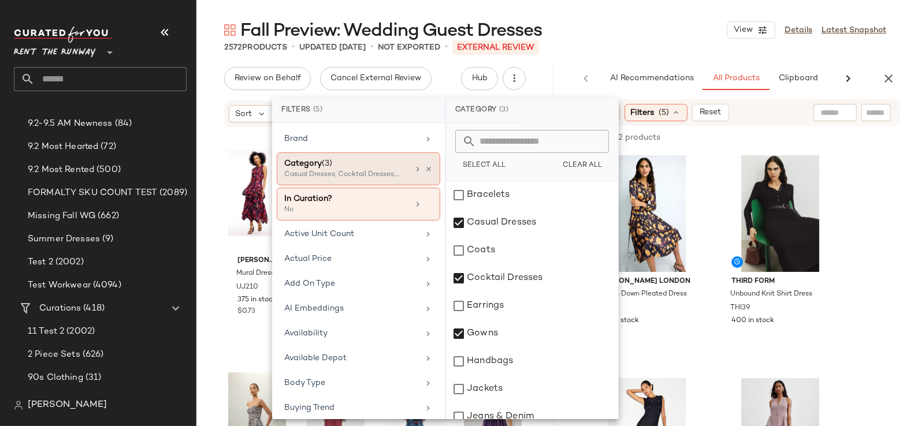
click at [383, 166] on div "Category (3)" at bounding box center [346, 164] width 124 height 12
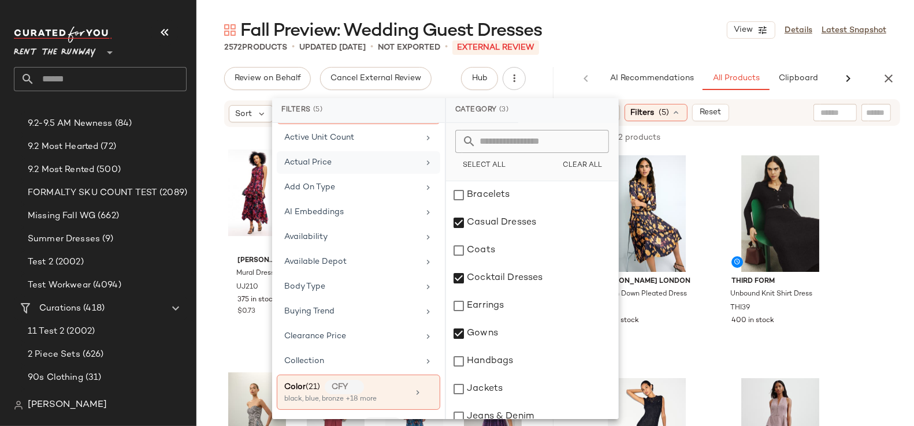
scroll to position [176, 0]
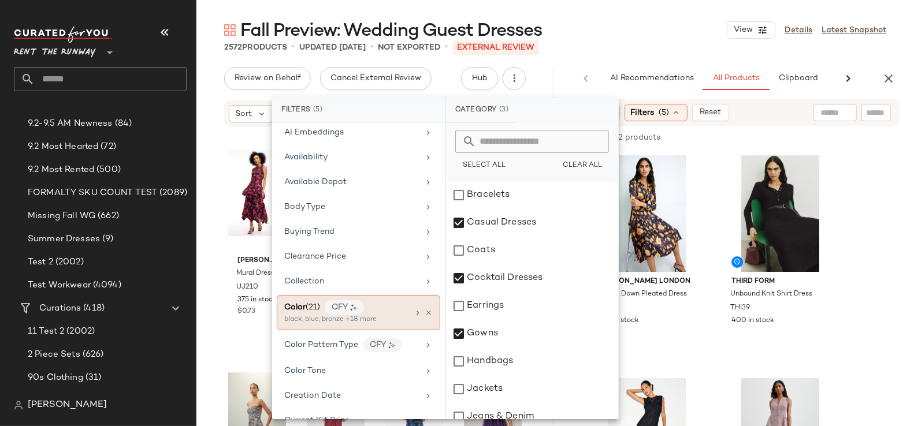
click at [350, 315] on div "black, blue, bronze +18 more" at bounding box center [341, 320] width 115 height 10
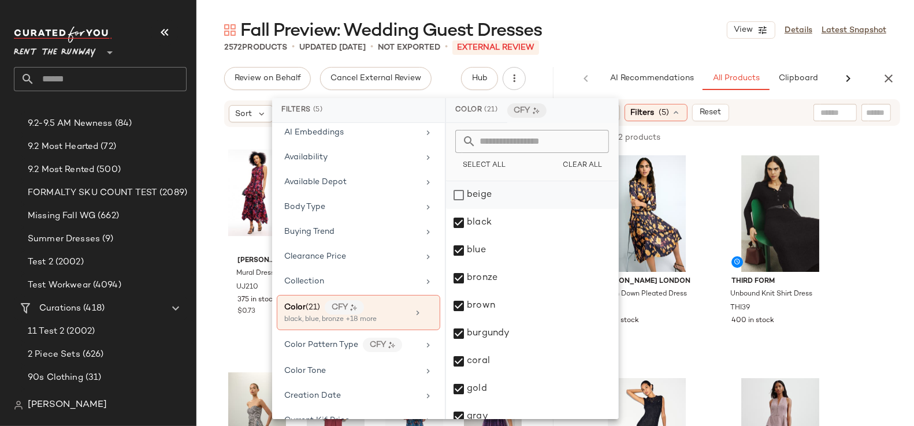
click at [474, 195] on div "beige" at bounding box center [532, 195] width 172 height 28
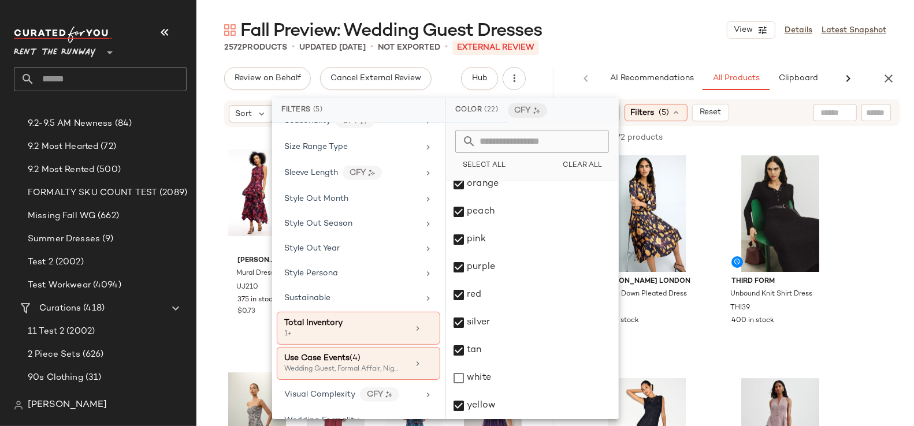
scroll to position [1727, 0]
click at [620, 30] on div "Fall Preview: Wedding Guest Dresses View Details Latest Snapshot" at bounding box center [554, 29] width 717 height 23
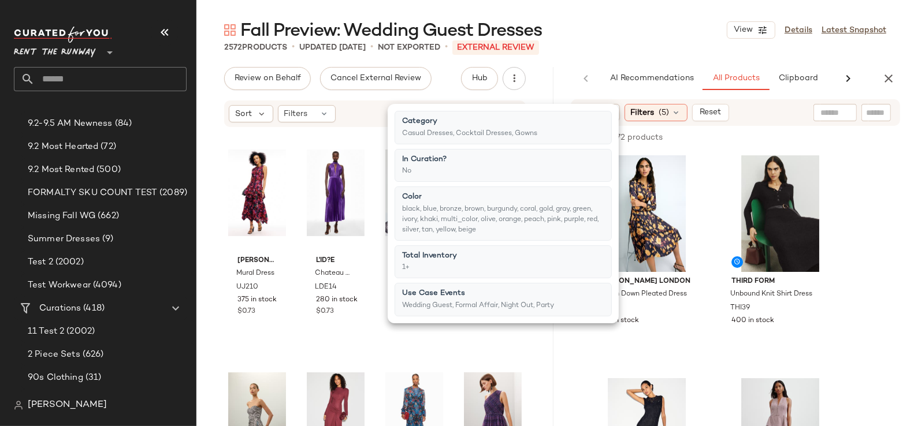
click at [614, 25] on div "Fall Preview: Wedding Guest Dresses View Details Latest Snapshot" at bounding box center [554, 29] width 717 height 23
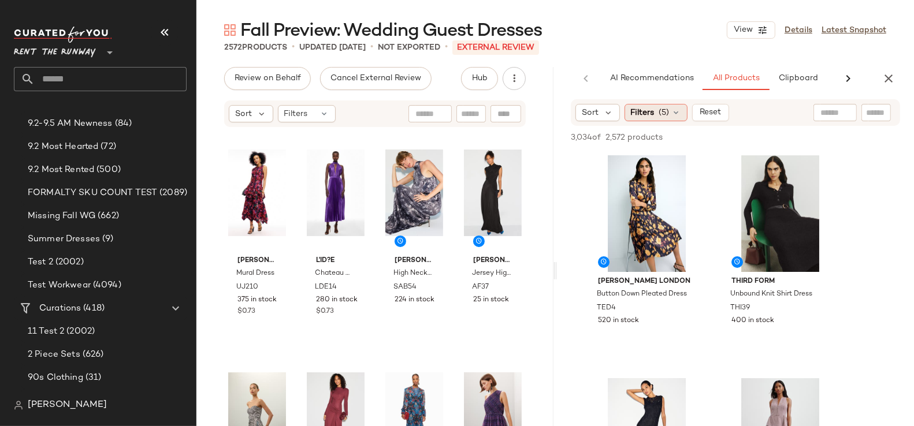
click at [664, 116] on span "(5)" at bounding box center [664, 113] width 10 height 12
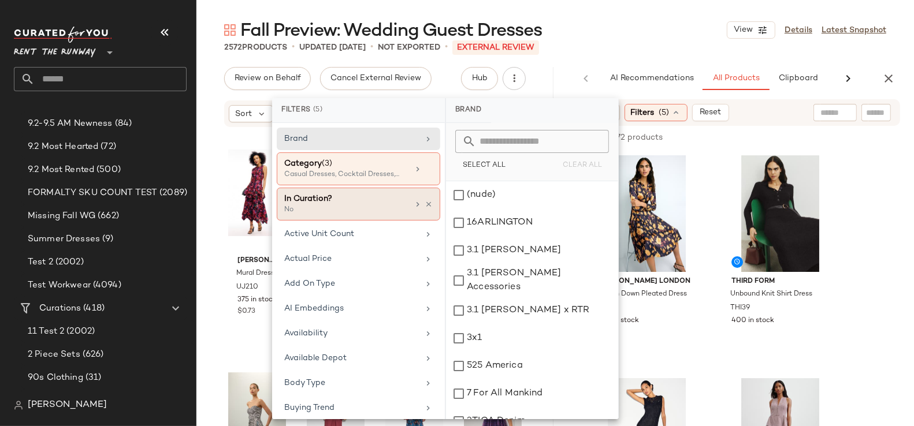
click at [388, 211] on div "No" at bounding box center [341, 210] width 115 height 10
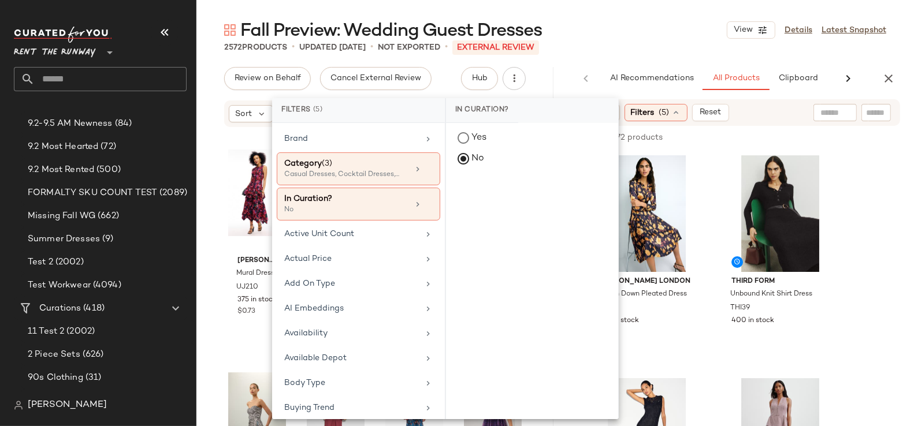
click at [615, 46] on div "2572 Products • updated Sep 4th • Not Exported • External REVIEW" at bounding box center [554, 48] width 717 height 12
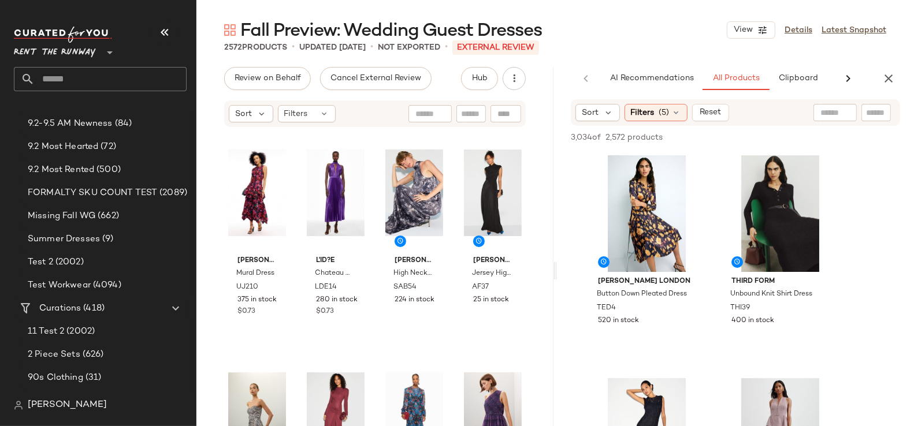
click at [852, 70] on div at bounding box center [848, 78] width 30 height 23
click at [852, 70] on div "AI Recommendations All Products Clipboard Reports" at bounding box center [717, 78] width 320 height 23
click at [808, 79] on span "Reports" at bounding box center [799, 78] width 31 height 9
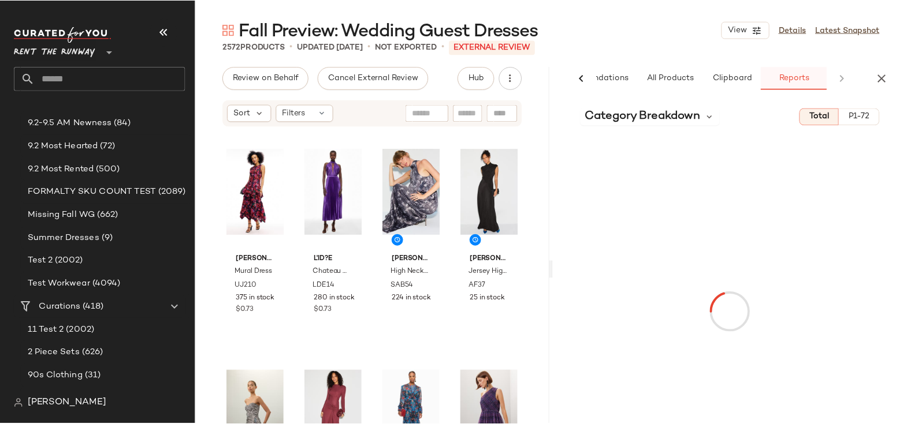
scroll to position [0, 61]
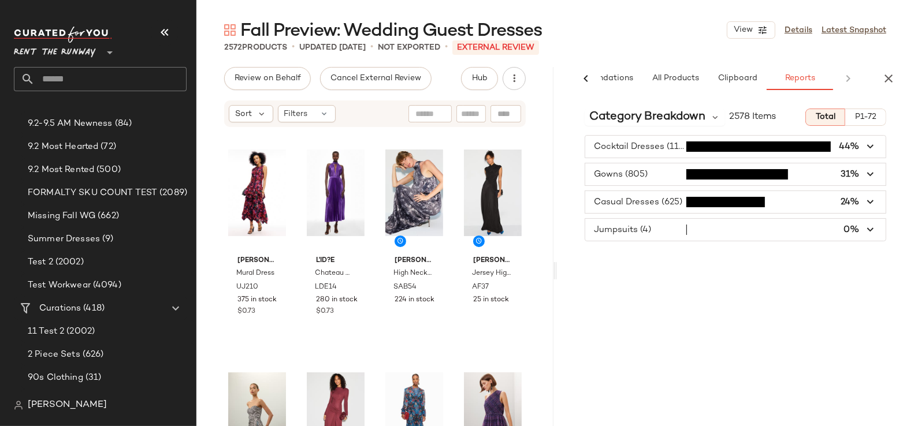
click at [634, 223] on span "button" at bounding box center [735, 230] width 300 height 22
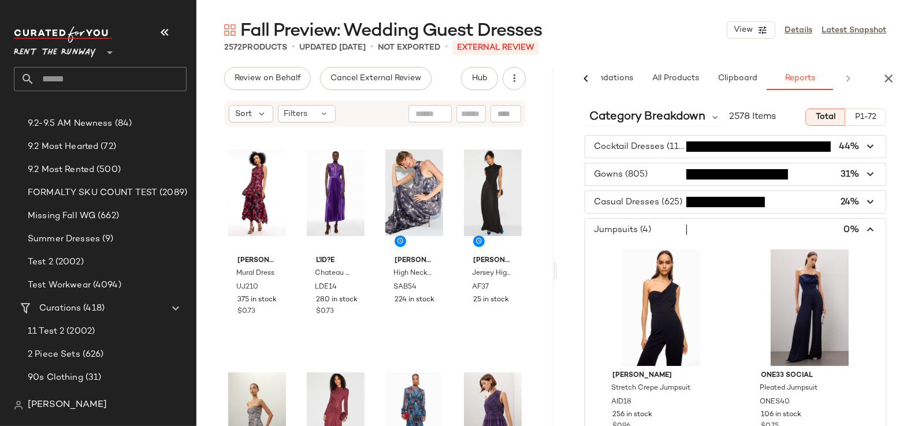
click at [634, 223] on span "button" at bounding box center [735, 230] width 300 height 22
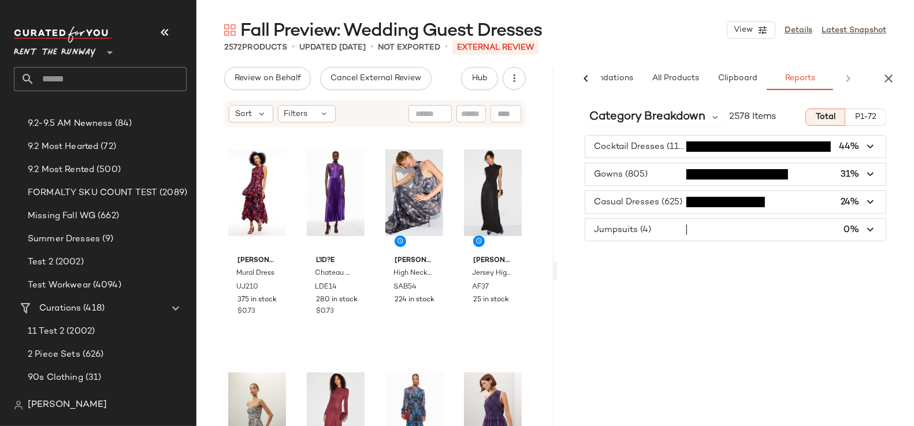
click at [630, 203] on span "button" at bounding box center [735, 202] width 300 height 22
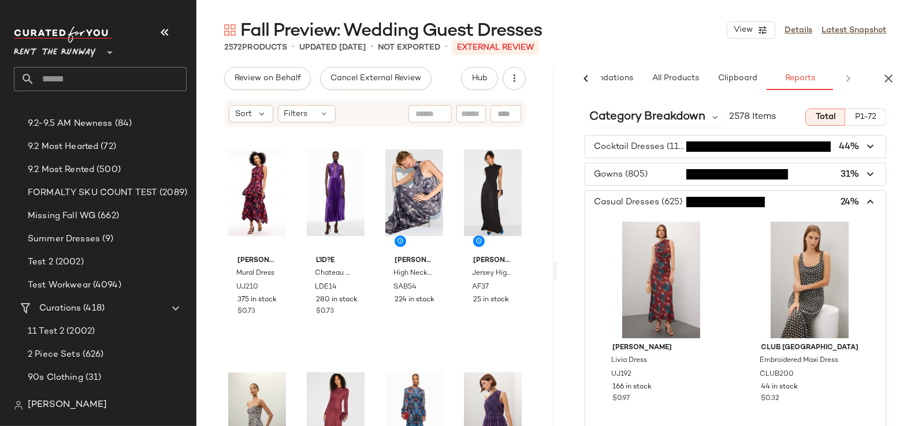
click at [629, 202] on span "button" at bounding box center [735, 202] width 300 height 22
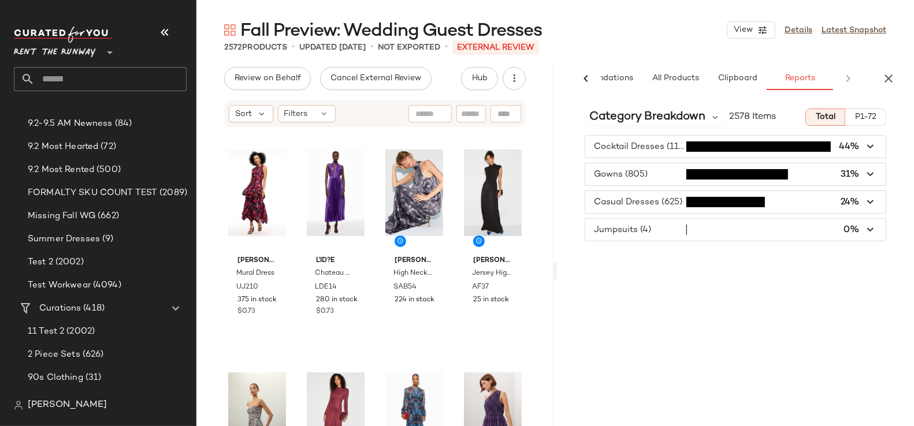
click at [621, 175] on span "button" at bounding box center [735, 174] width 300 height 22
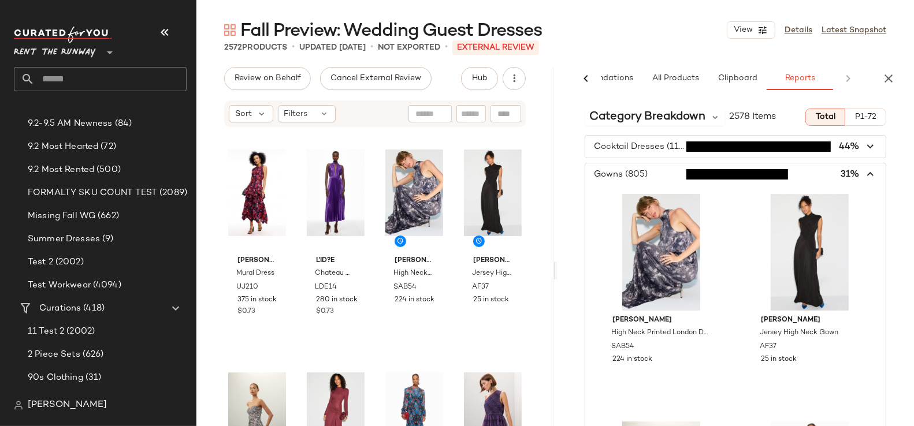
click at [621, 175] on span "button" at bounding box center [735, 174] width 300 height 22
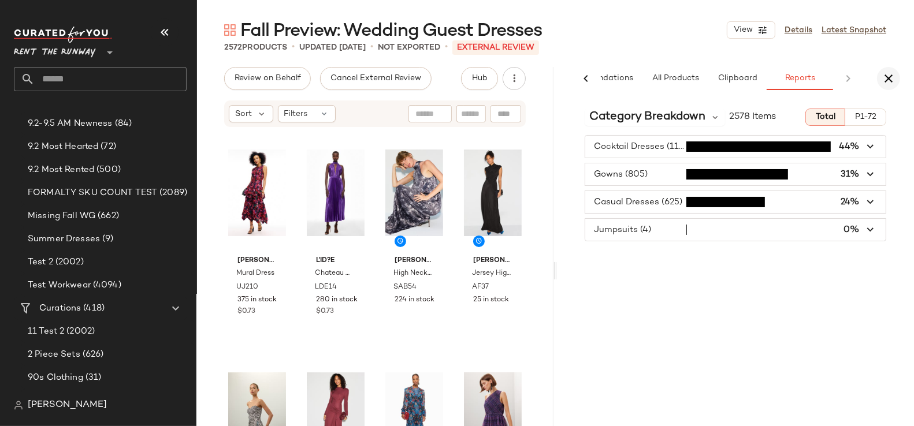
click at [886, 81] on icon "button" at bounding box center [888, 79] width 14 height 14
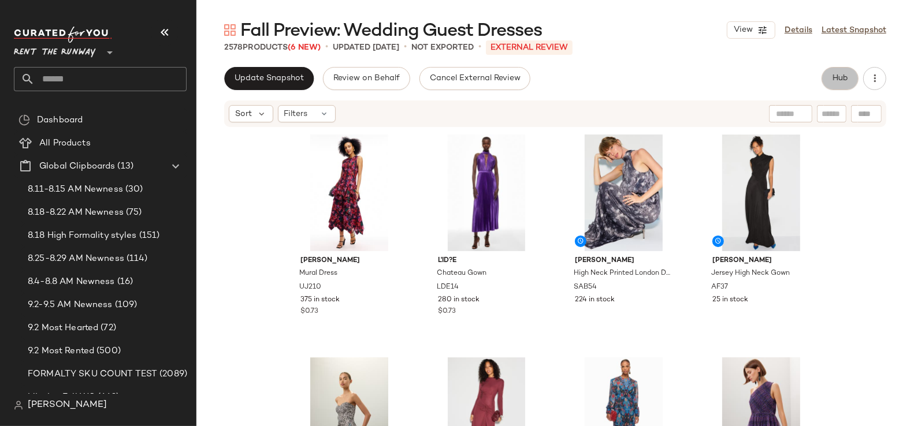
click at [847, 76] on span "Hub" at bounding box center [840, 78] width 16 height 9
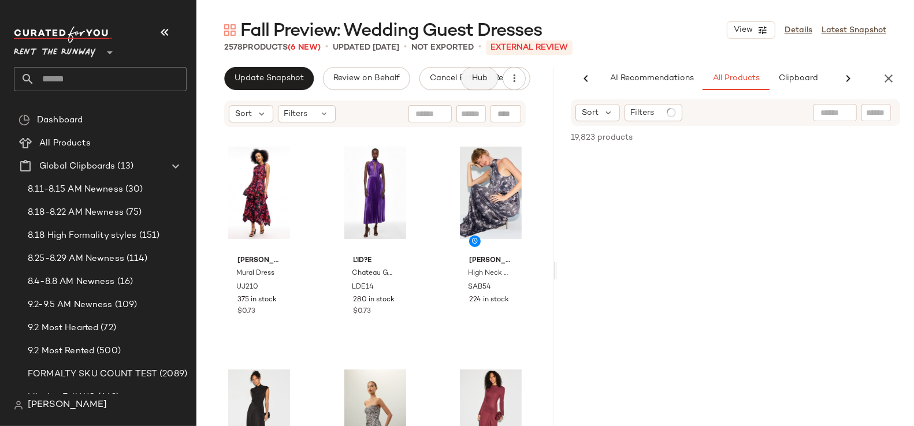
scroll to position [0, 61]
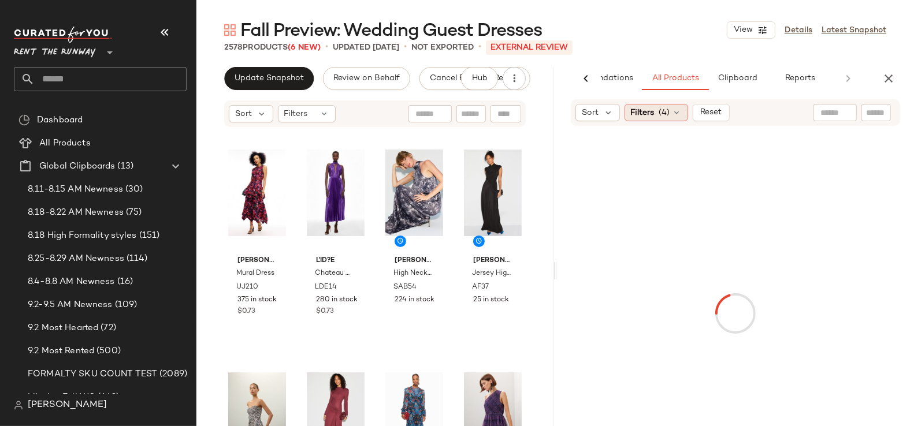
click at [661, 114] on span "(4)" at bounding box center [664, 113] width 11 height 12
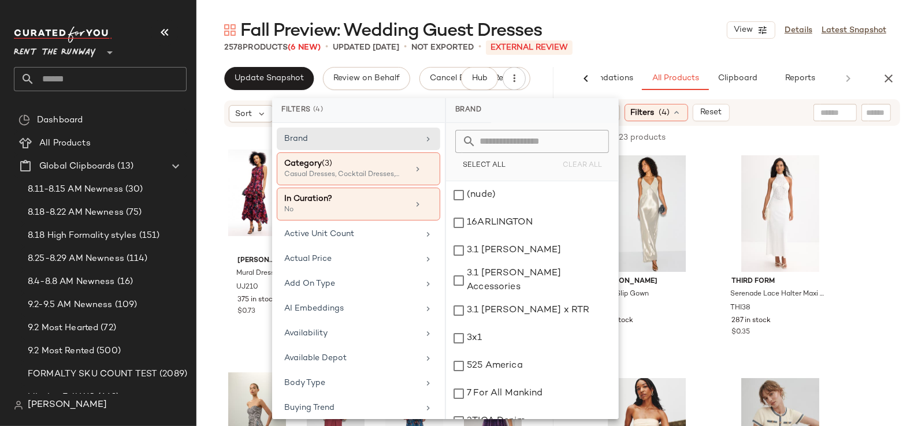
click at [661, 114] on span "(4)" at bounding box center [664, 113] width 11 height 12
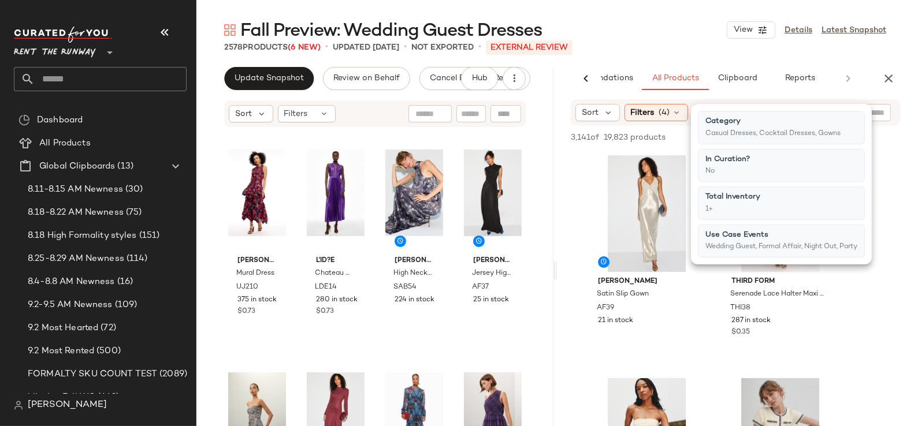
click at [644, 47] on div "2578 Products (6 New) • updated Sep 4th • Not Exported • External REVIEW" at bounding box center [554, 48] width 717 height 12
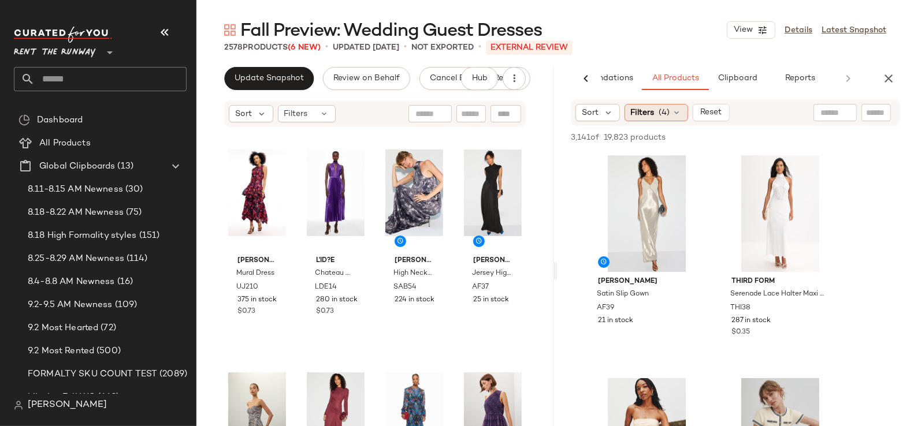
click at [655, 117] on div "Filters (4)" at bounding box center [656, 112] width 64 height 17
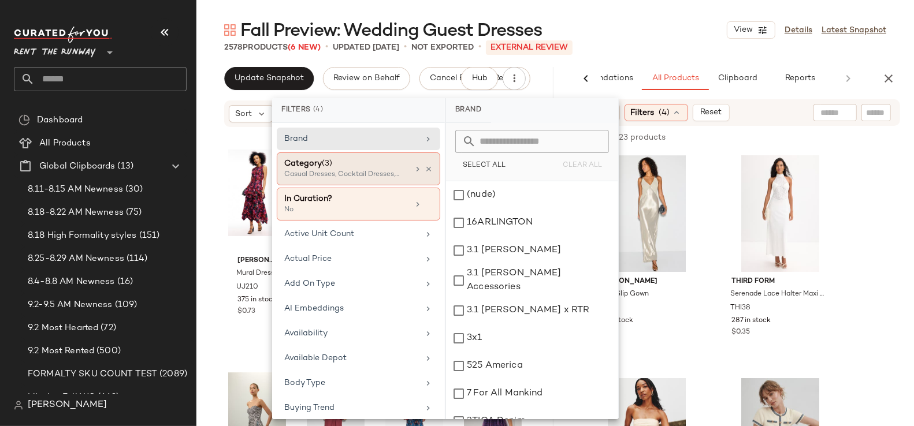
click at [332, 164] on span "(3)" at bounding box center [327, 163] width 10 height 9
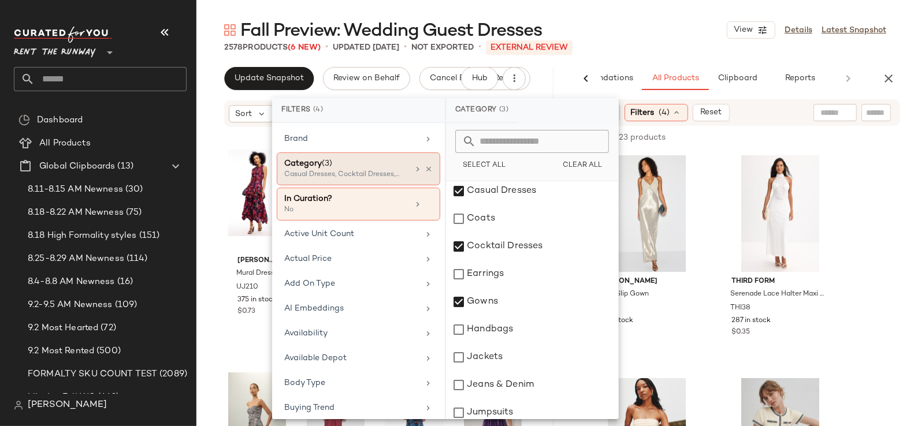
scroll to position [154, 0]
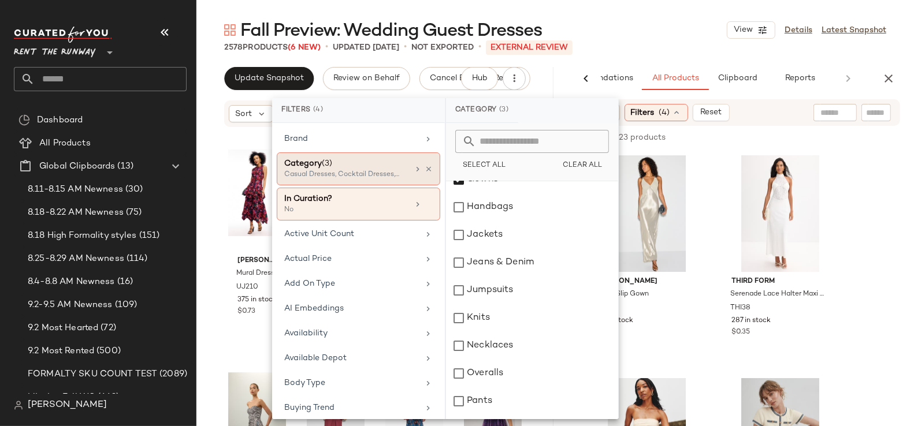
click at [328, 179] on div "Category (3) Casual Dresses, Cocktail Dresses, Gowns" at bounding box center [358, 168] width 163 height 33
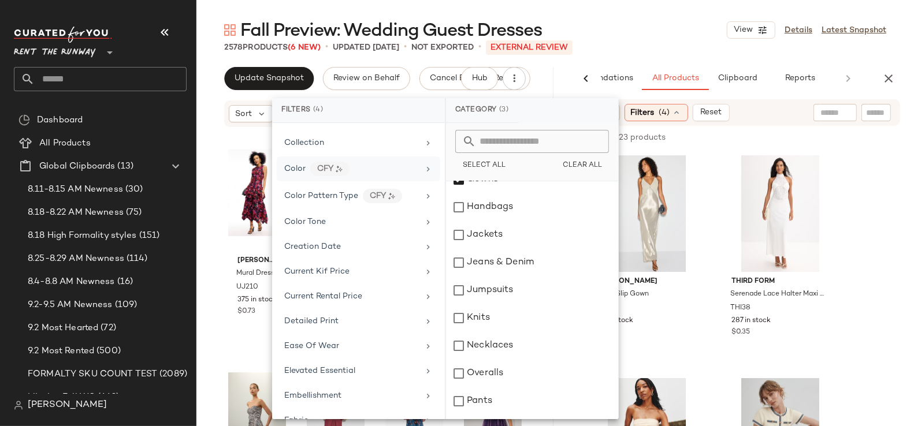
scroll to position [315, 0]
click at [383, 164] on div "Color CFY" at bounding box center [351, 169] width 135 height 14
click at [478, 166] on span "Select All" at bounding box center [483, 166] width 43 height 8
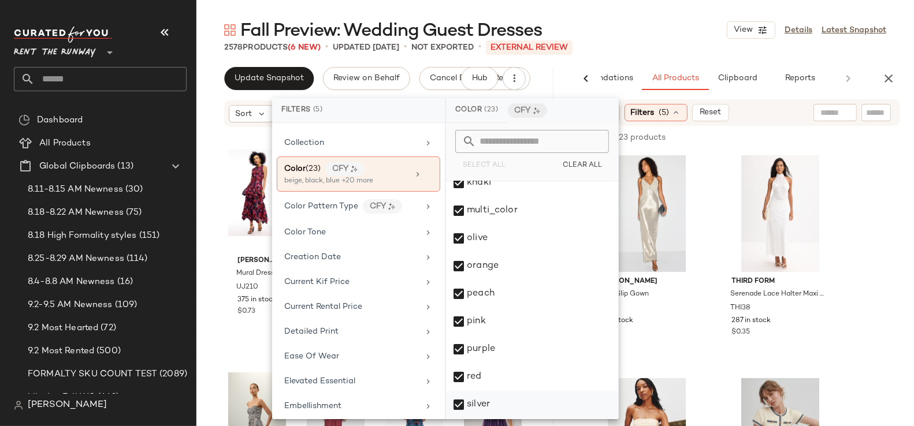
scroll to position [399, 0]
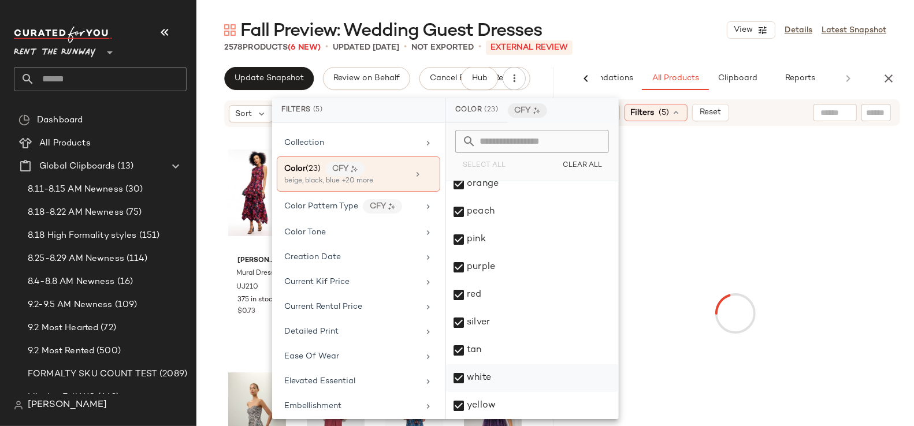
click at [478, 379] on div "white" at bounding box center [532, 378] width 172 height 28
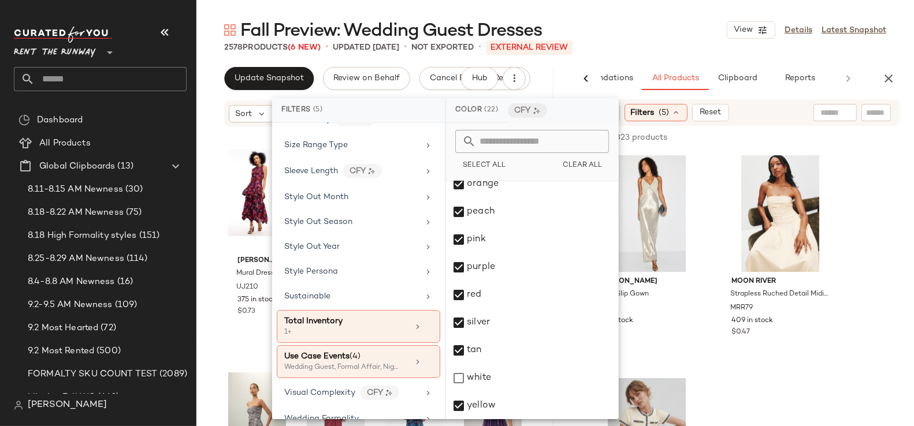
scroll to position [1727, 0]
click at [639, 35] on div "Fall Preview: Wedding Guest Dresses View Details Latest Snapshot" at bounding box center [554, 29] width 717 height 23
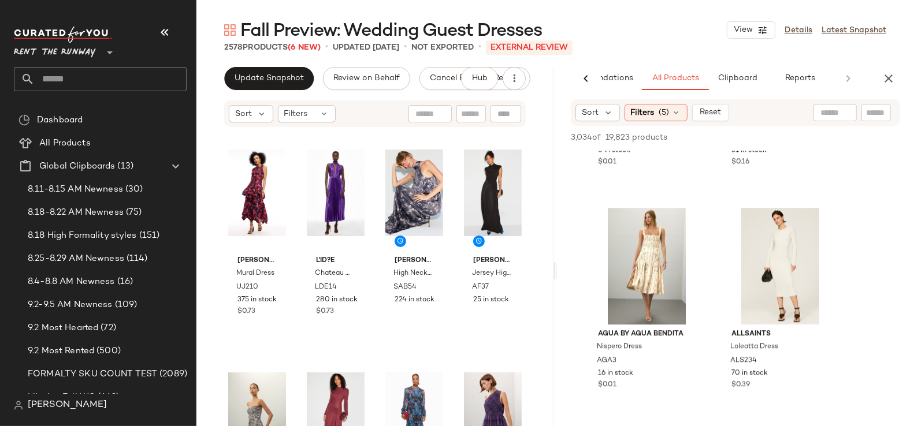
scroll to position [7080, 0]
click at [657, 110] on div "Filters (5)" at bounding box center [655, 112] width 63 height 17
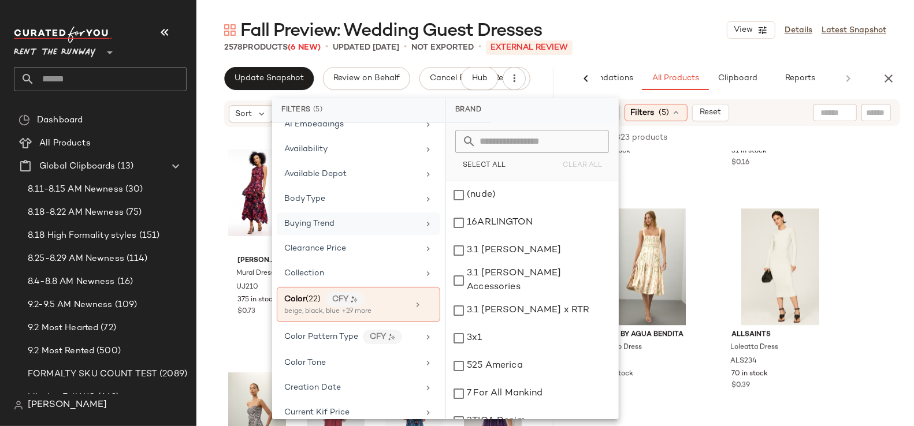
scroll to position [222, 0]
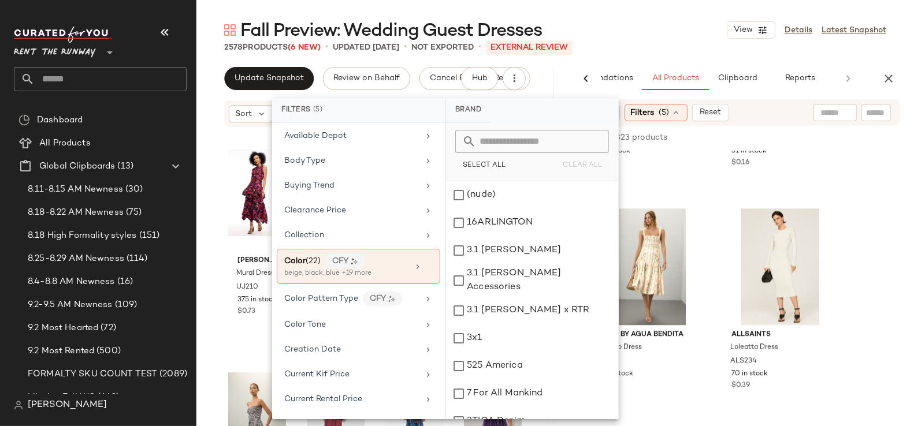
click at [662, 36] on div "Fall Preview: Wedding Guest Dresses View Details Latest Snapshot" at bounding box center [554, 29] width 717 height 23
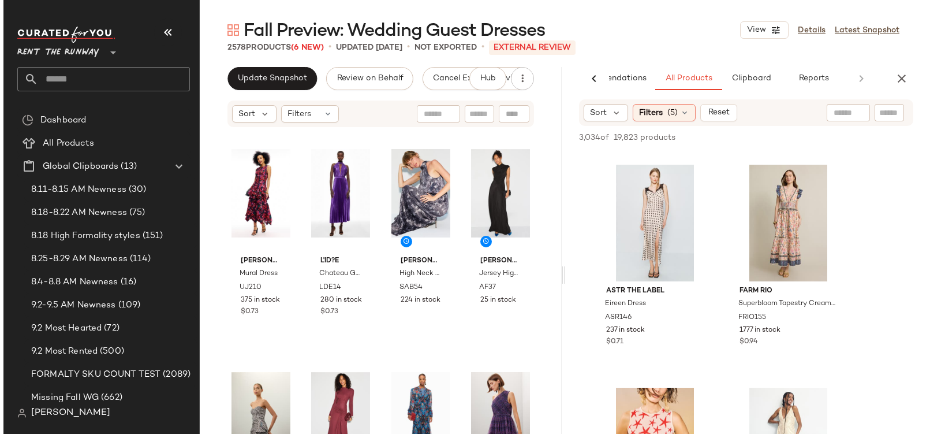
scroll to position [0, 53]
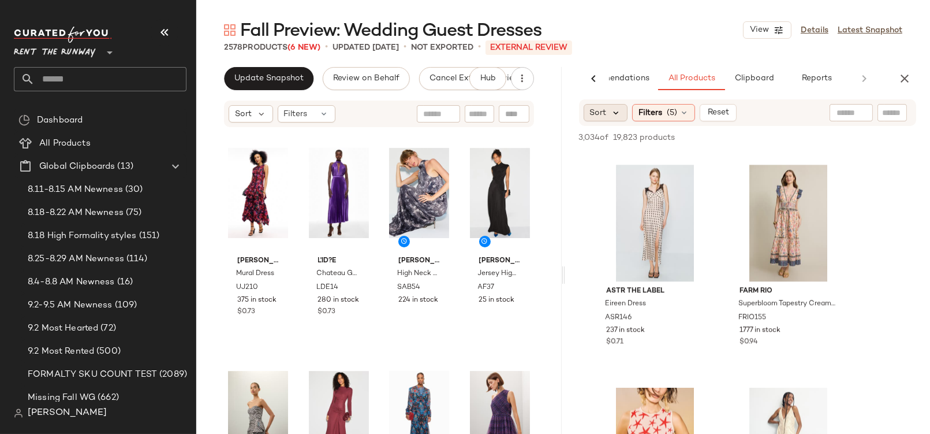
click at [616, 112] on icon at bounding box center [617, 112] width 10 height 10
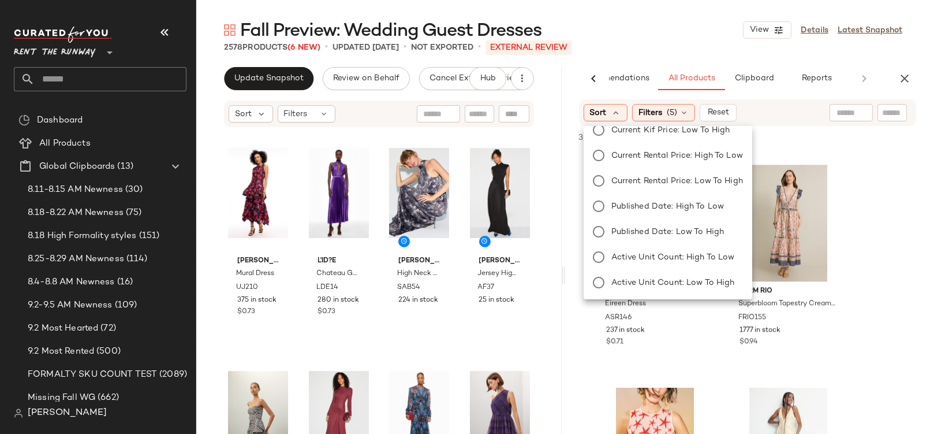
scroll to position [0, 0]
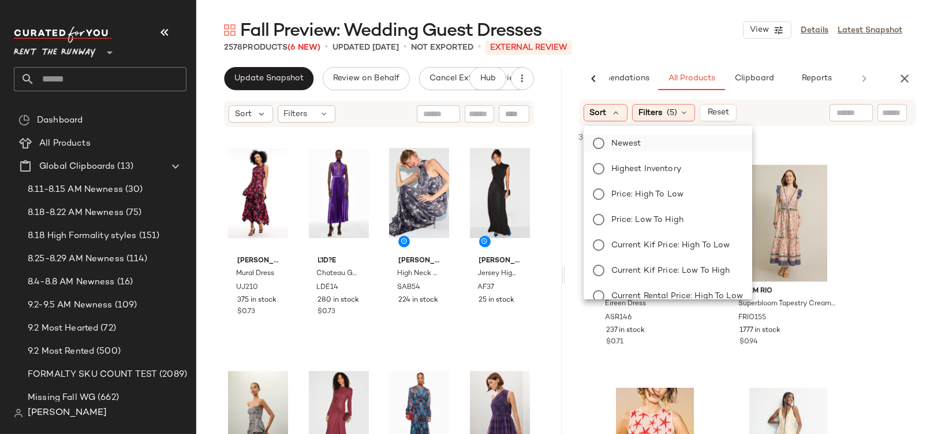
click at [633, 145] on span "Newest" at bounding box center [627, 143] width 30 height 12
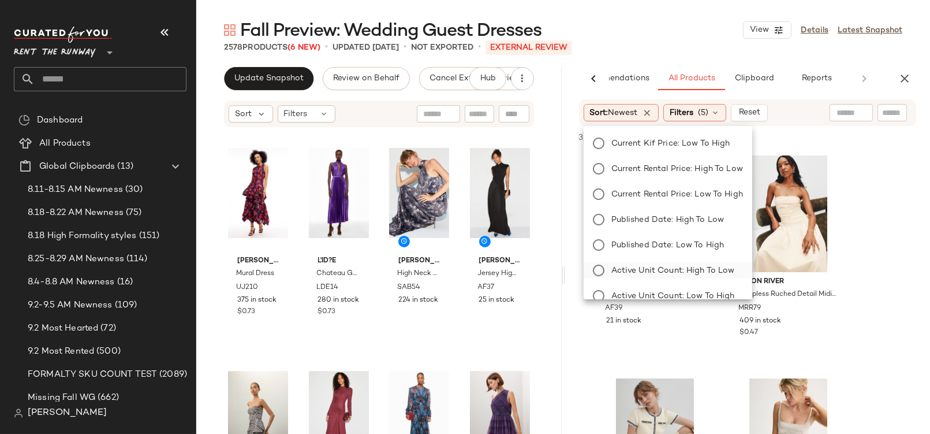
scroll to position [140, 0]
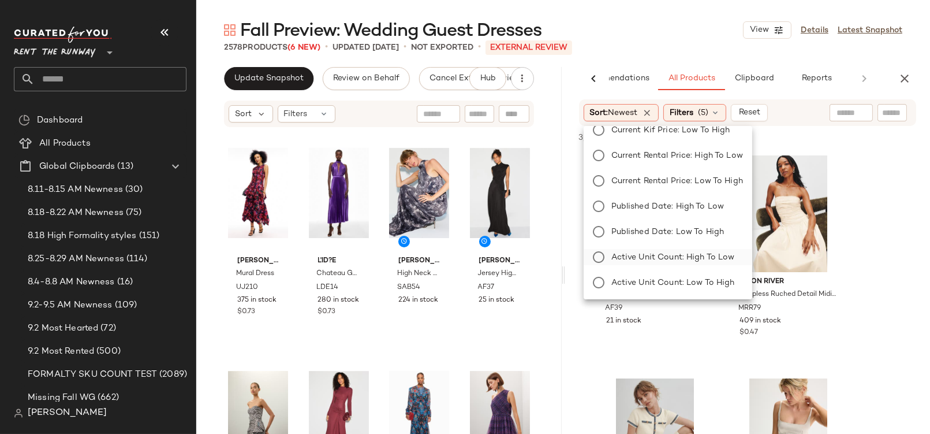
click at [690, 255] on span "Active Unit Count: High to Low" at bounding box center [674, 257] width 124 height 12
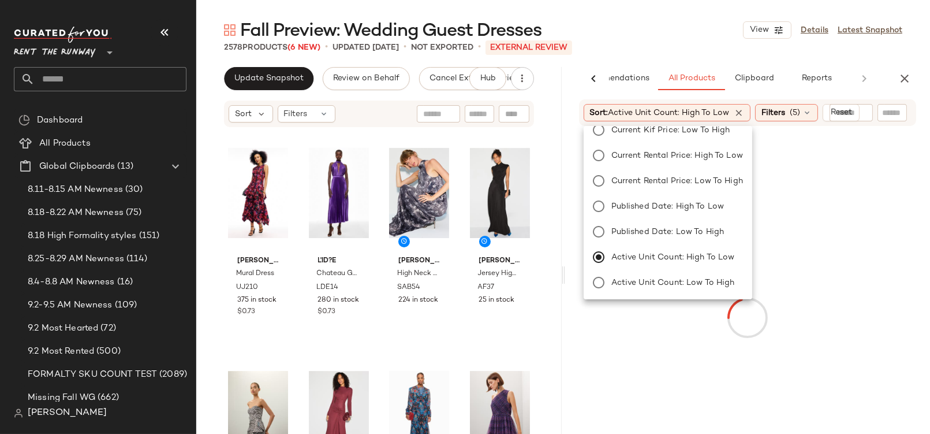
scroll to position [0, 0]
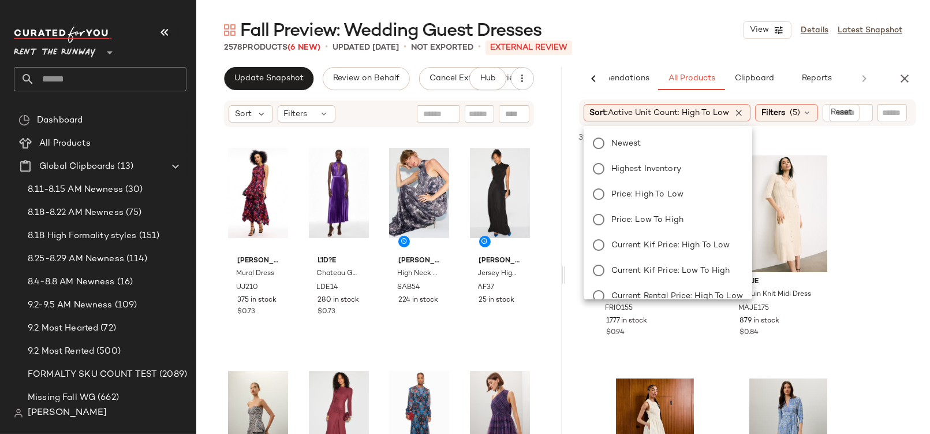
click at [653, 34] on div "Fall Preview: Wedding Guest Dresses View Details Latest Snapshot" at bounding box center [563, 29] width 734 height 23
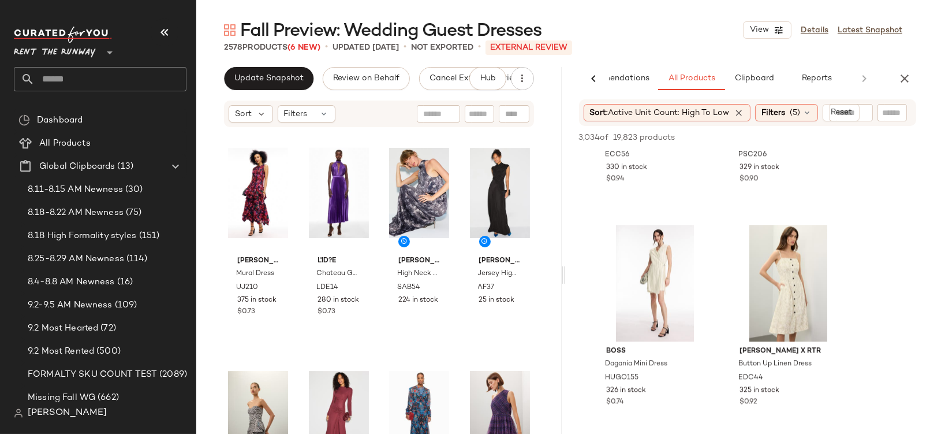
scroll to position [6190, 0]
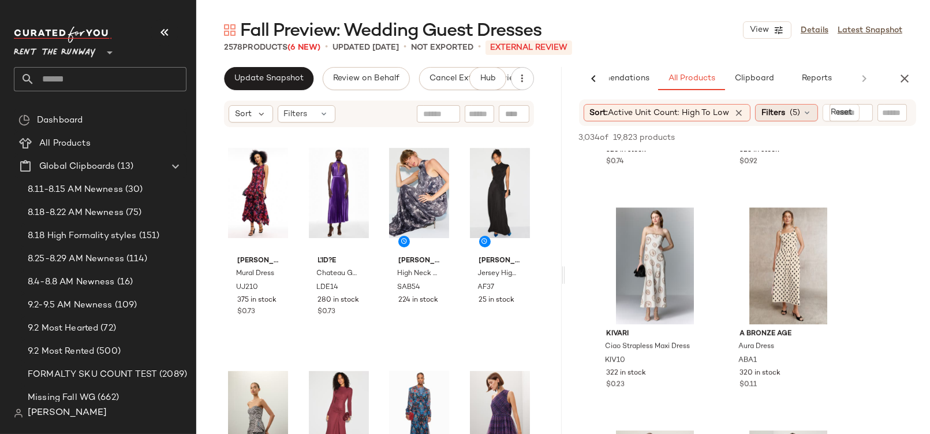
click at [793, 115] on span "(5)" at bounding box center [795, 113] width 10 height 12
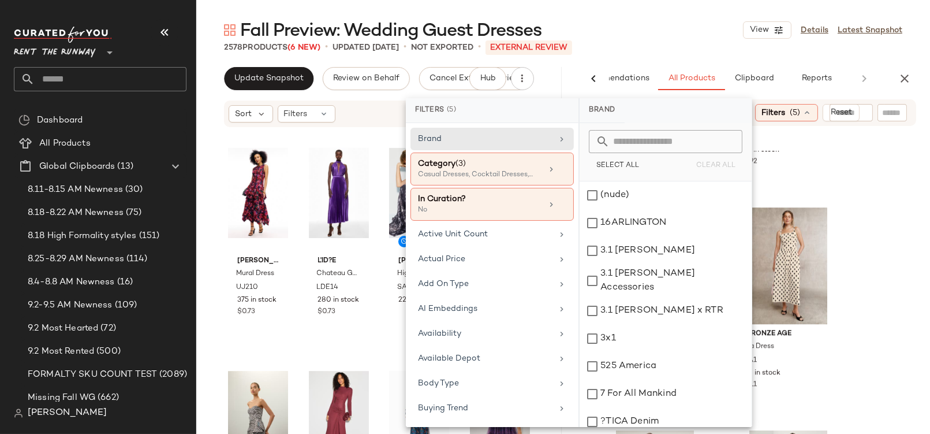
click at [793, 115] on span "(5)" at bounding box center [795, 113] width 10 height 12
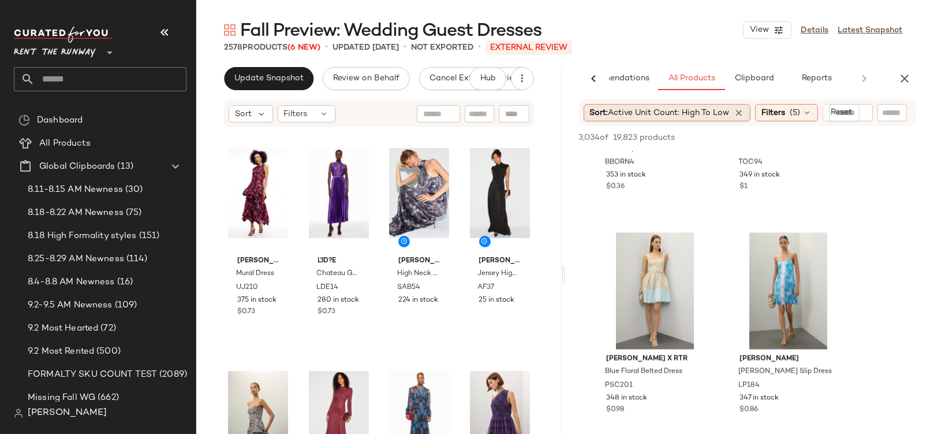
scroll to position [4582, 0]
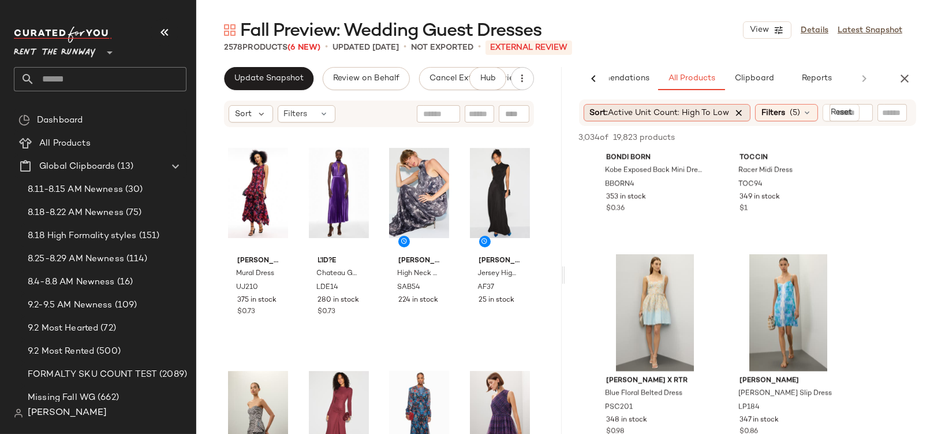
click at [745, 110] on icon at bounding box center [740, 112] width 10 height 10
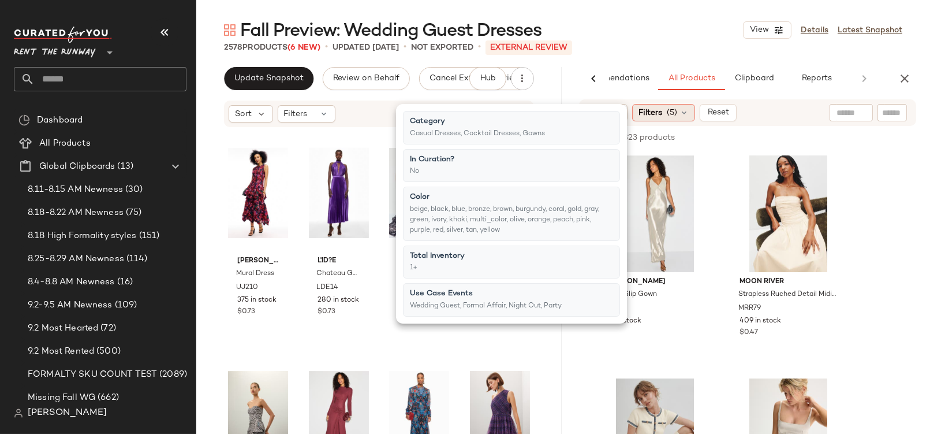
click at [659, 113] on span "Filters" at bounding box center [651, 113] width 24 height 12
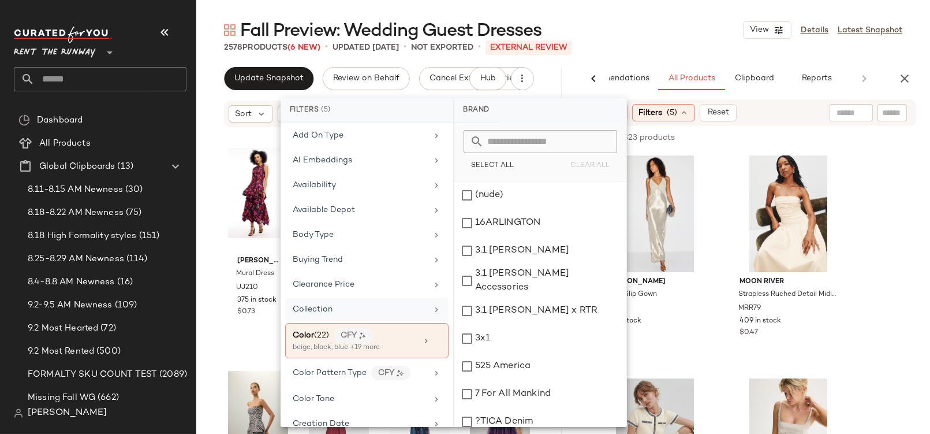
scroll to position [168, 0]
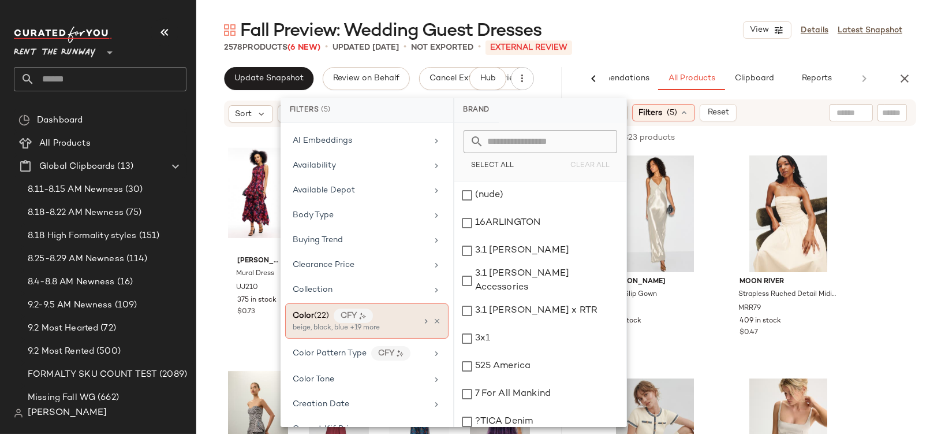
click at [304, 312] on div "Color (22)" at bounding box center [311, 316] width 36 height 12
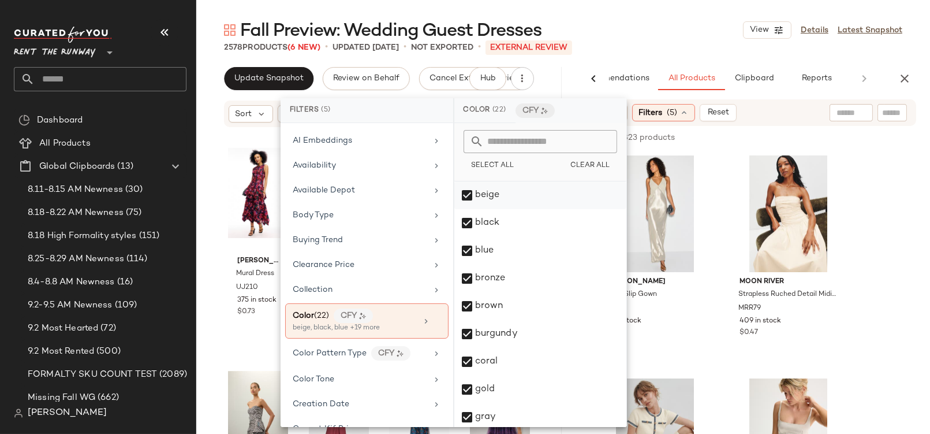
click at [512, 195] on div "beige" at bounding box center [540, 195] width 172 height 28
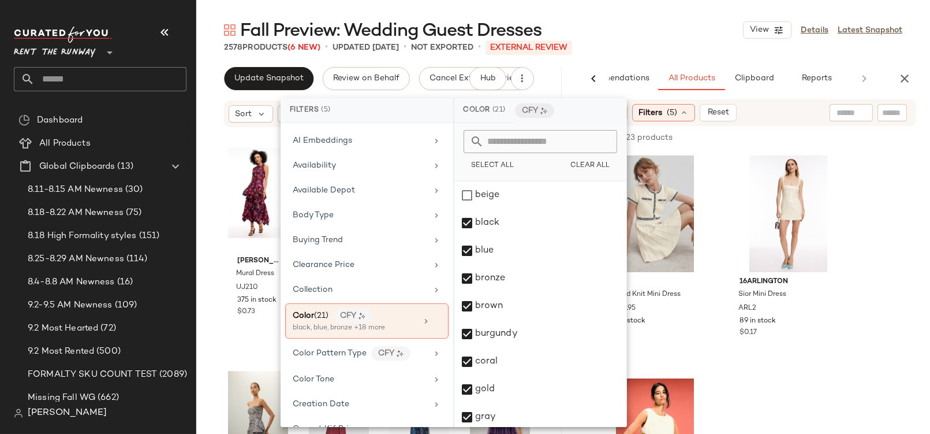
click at [691, 39] on div "Fall Preview: Wedding Guest Dresses View Details Latest Snapshot" at bounding box center [563, 29] width 734 height 23
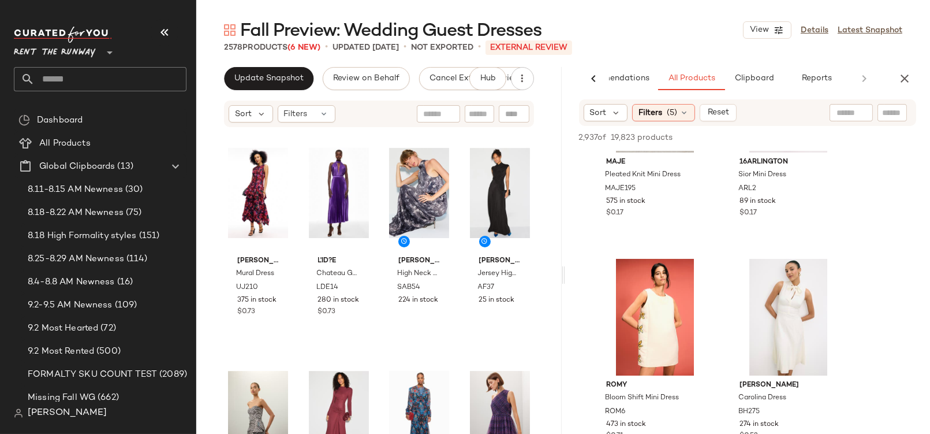
scroll to position [0, 0]
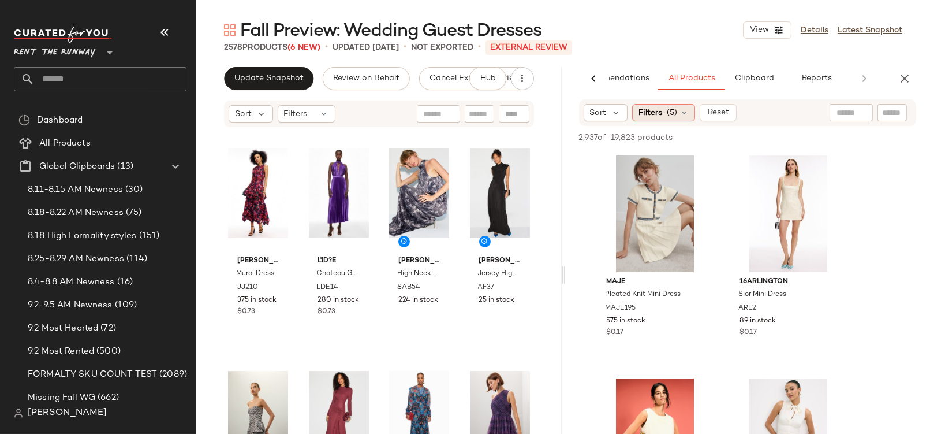
click at [671, 111] on span "(5)" at bounding box center [672, 113] width 10 height 12
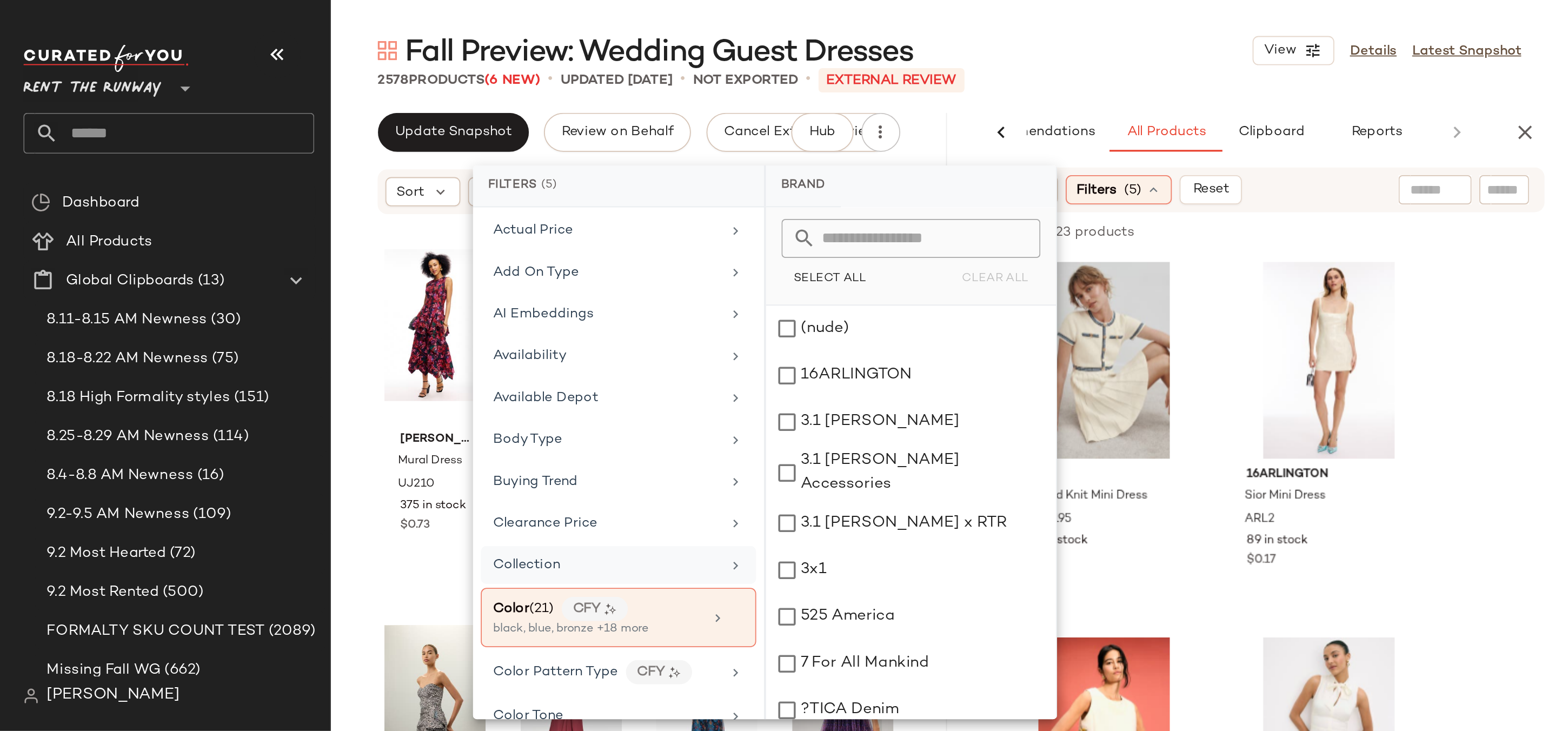
scroll to position [188, 0]
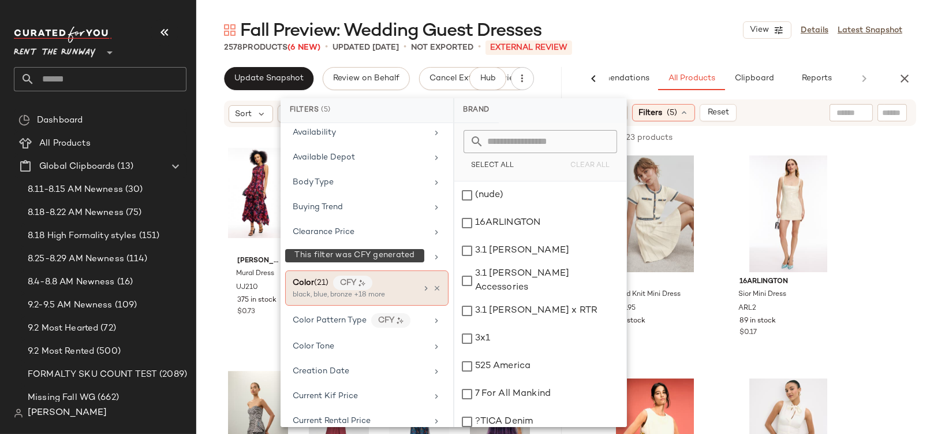
click at [316, 278] on span "(21)" at bounding box center [321, 282] width 14 height 9
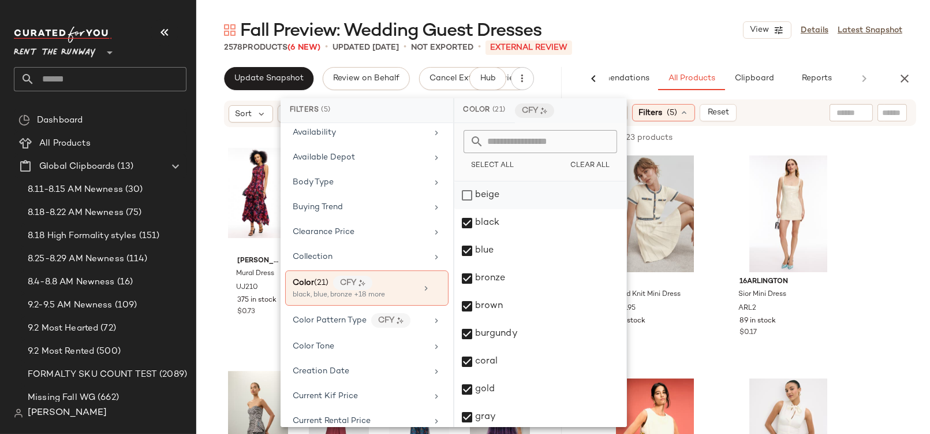
click at [492, 193] on div "beige" at bounding box center [540, 195] width 172 height 28
click at [609, 22] on div "Fall Preview: Wedding Guest Dresses View Details Latest Snapshot" at bounding box center [563, 29] width 734 height 23
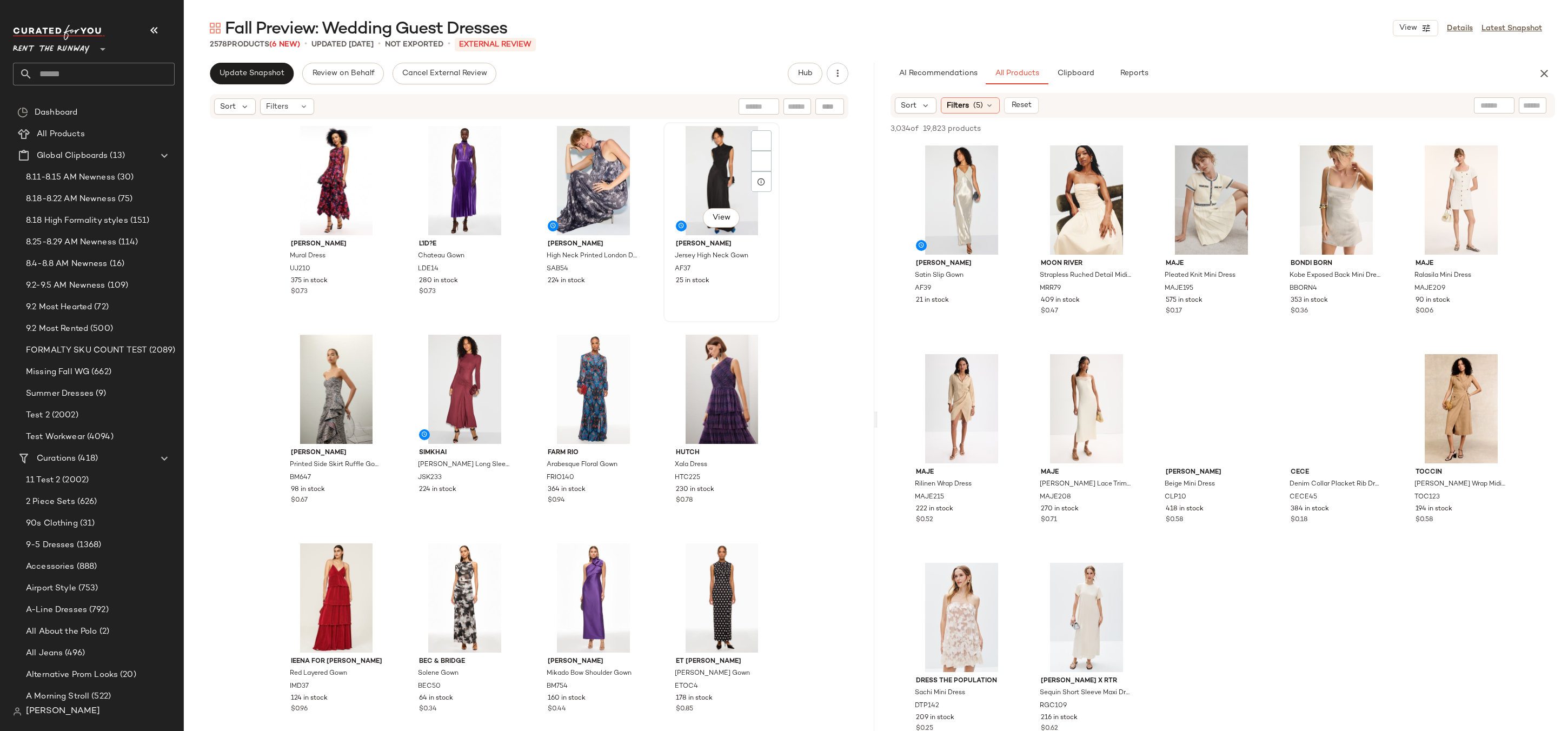
scroll to position [0, 0]
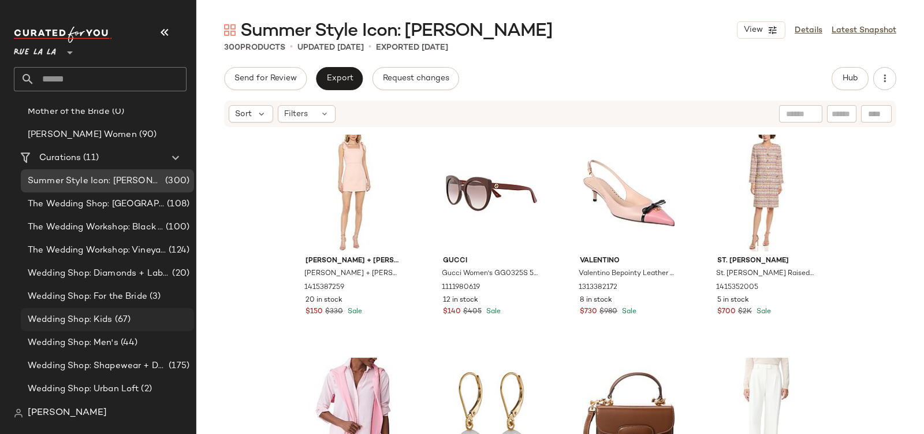
scroll to position [192, 0]
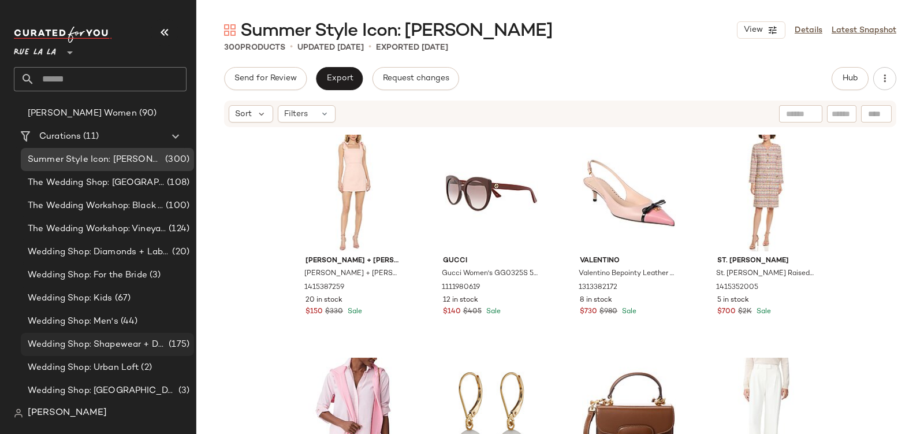
click at [116, 341] on span "Wedding Shop: Shapewear + Day of Prep" at bounding box center [97, 344] width 139 height 13
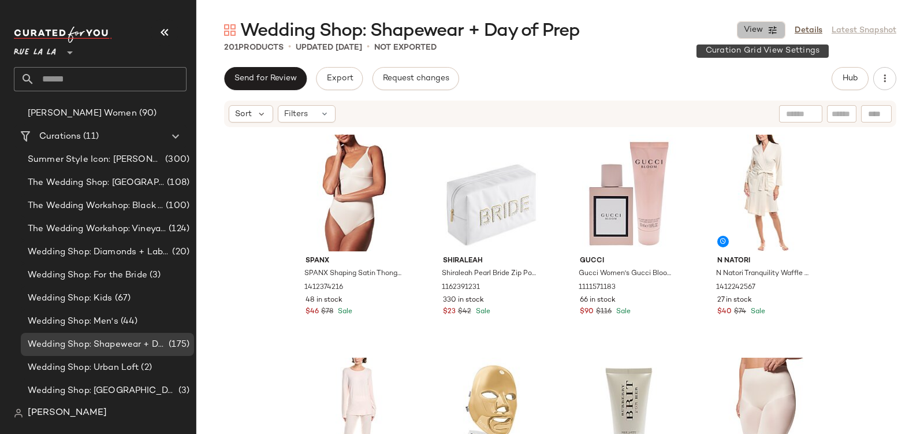
click at [767, 31] on button "View" at bounding box center [761, 29] width 49 height 17
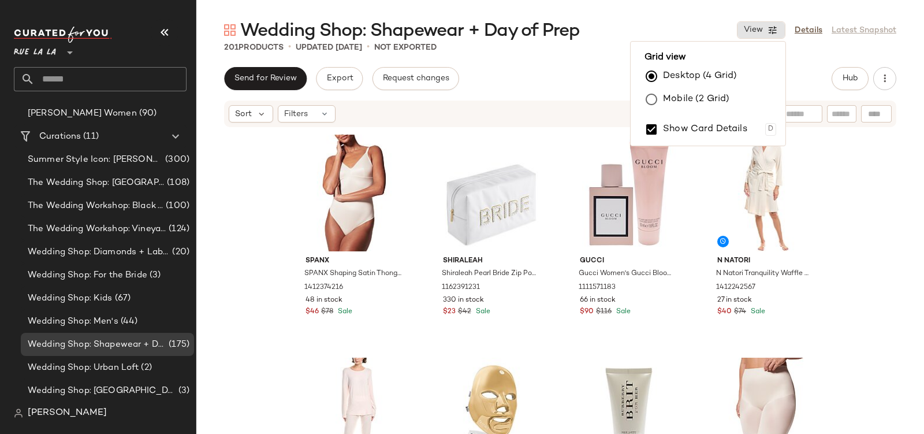
click at [679, 94] on label "Mobile (2 Grid)" at bounding box center [696, 99] width 66 height 23
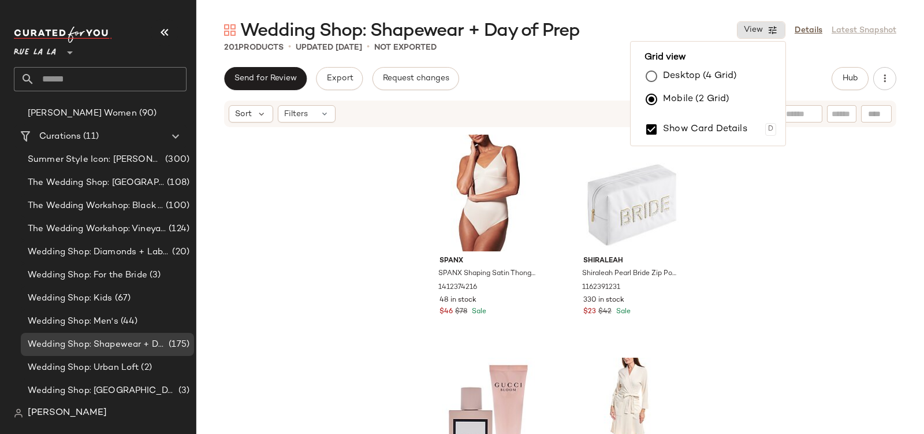
click at [629, 21] on div "Wedding Shop: Shapewear + Day of Prep View Details Latest Snapshot" at bounding box center [560, 29] width 728 height 23
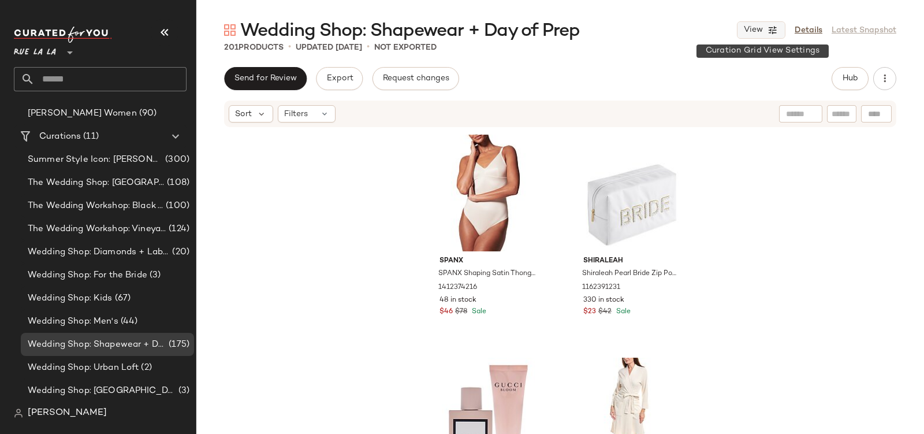
click at [758, 25] on span "View" at bounding box center [753, 29] width 20 height 9
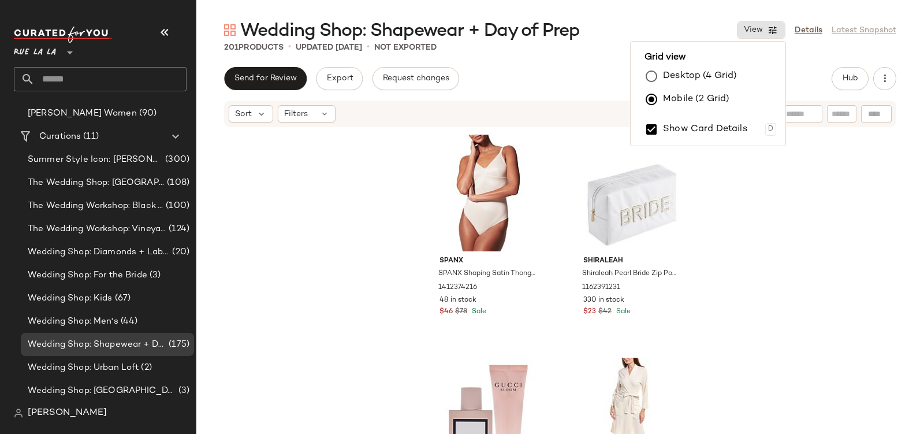
click at [678, 74] on label "Desktop (4 Grid)" at bounding box center [700, 76] width 74 height 23
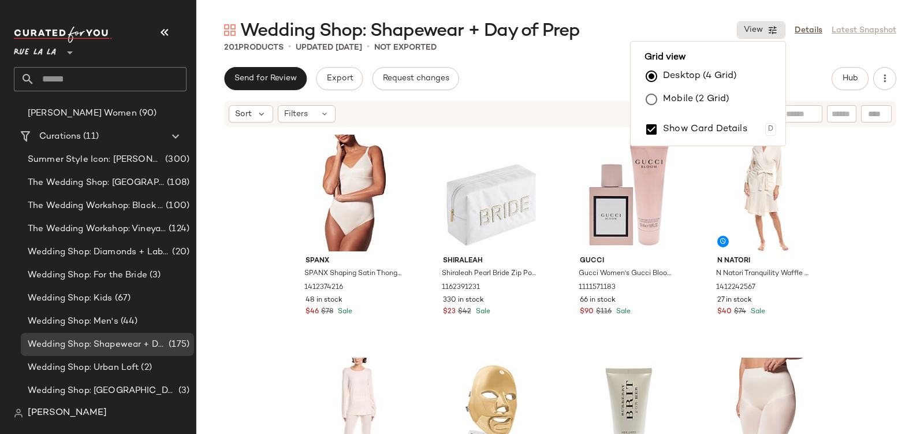
click at [640, 17] on main "Wedding Shop: Shapewear + Day of Prep View Details Latest Snapshot 201 Products…" at bounding box center [462, 217] width 924 height 434
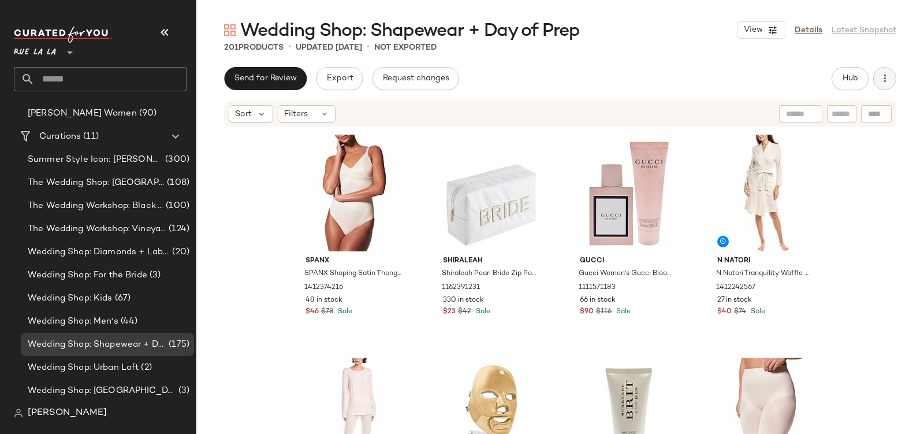
click at [890, 73] on icon "button" at bounding box center [885, 79] width 12 height 12
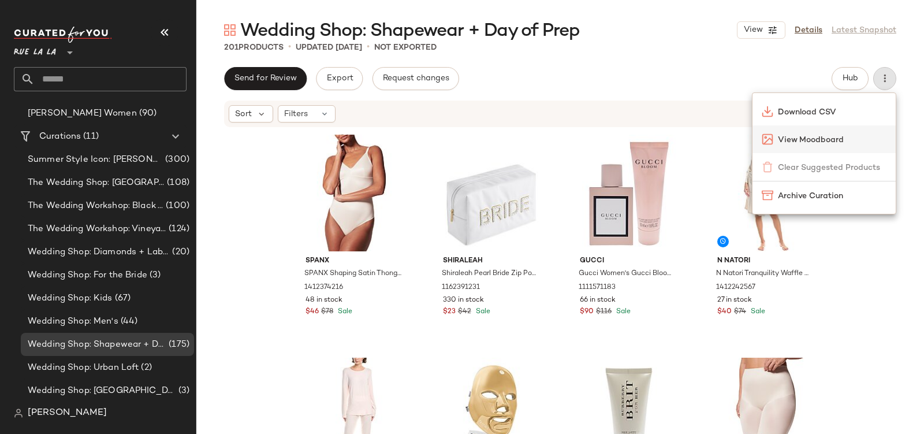
click at [832, 138] on span "View Moodboard" at bounding box center [832, 140] width 109 height 12
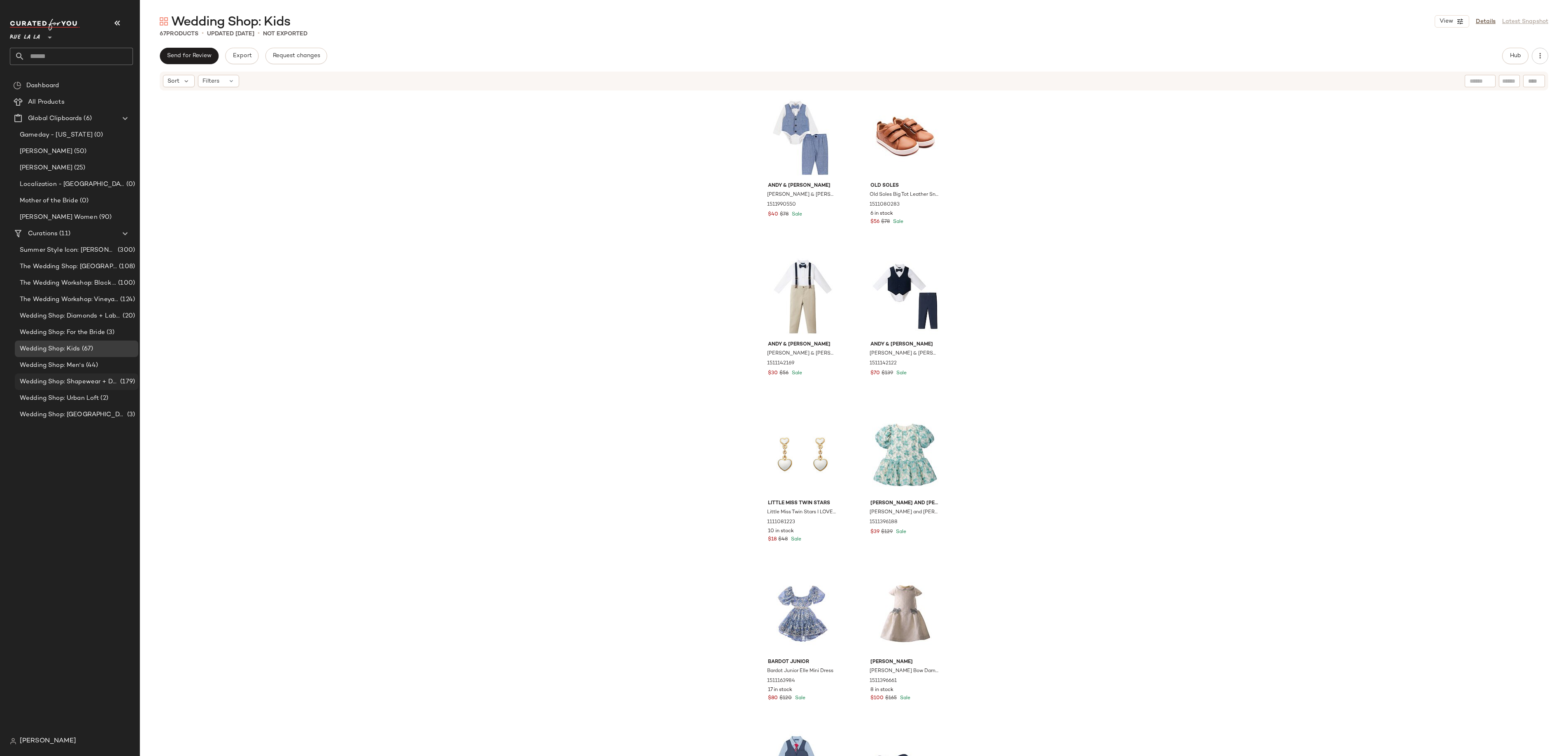
click at [78, 385] on span "Wedding Shop: Shapewear + Day of Prep" at bounding box center [69, 382] width 99 height 9
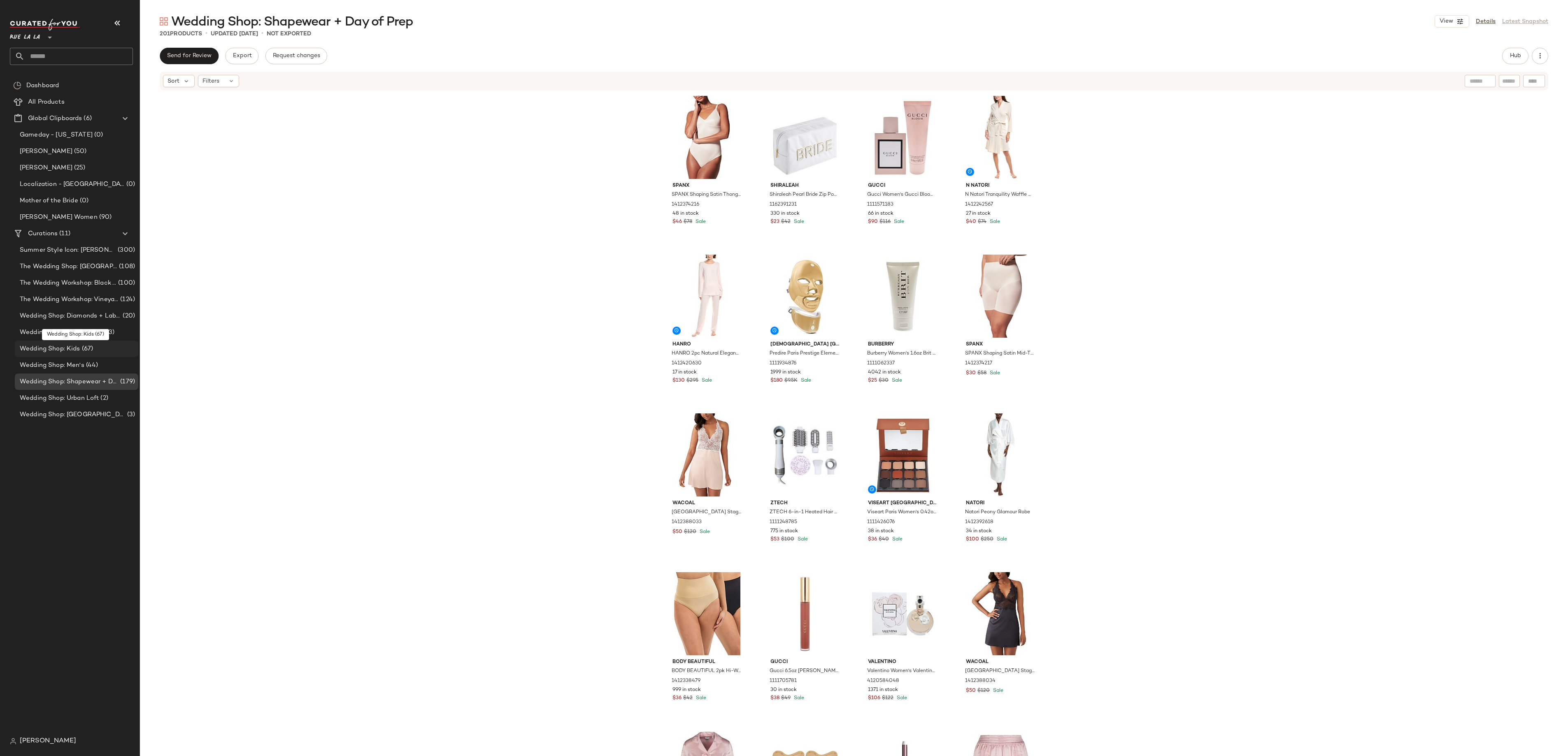
click at [96, 351] on div "Wedding Shop: Kids (67)" at bounding box center [76, 348] width 118 height 9
click at [65, 317] on span "Wedding Shop: Diamonds + Lab Diamonds" at bounding box center [71, 316] width 101 height 9
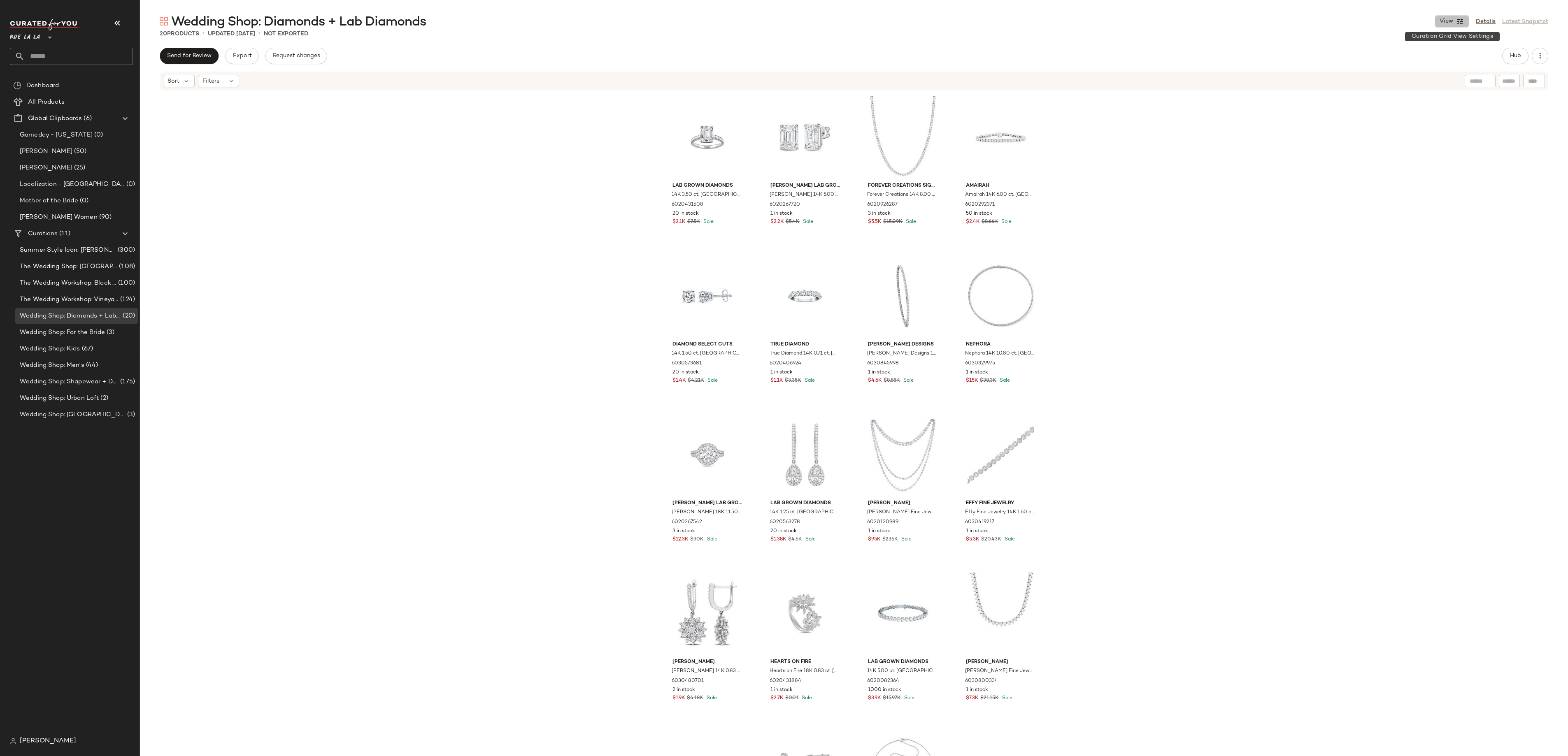
click at [1458, 21] on icon "button" at bounding box center [1460, 21] width 7 height 7
click at [1513, 51] on button "Hub" at bounding box center [1515, 56] width 26 height 16
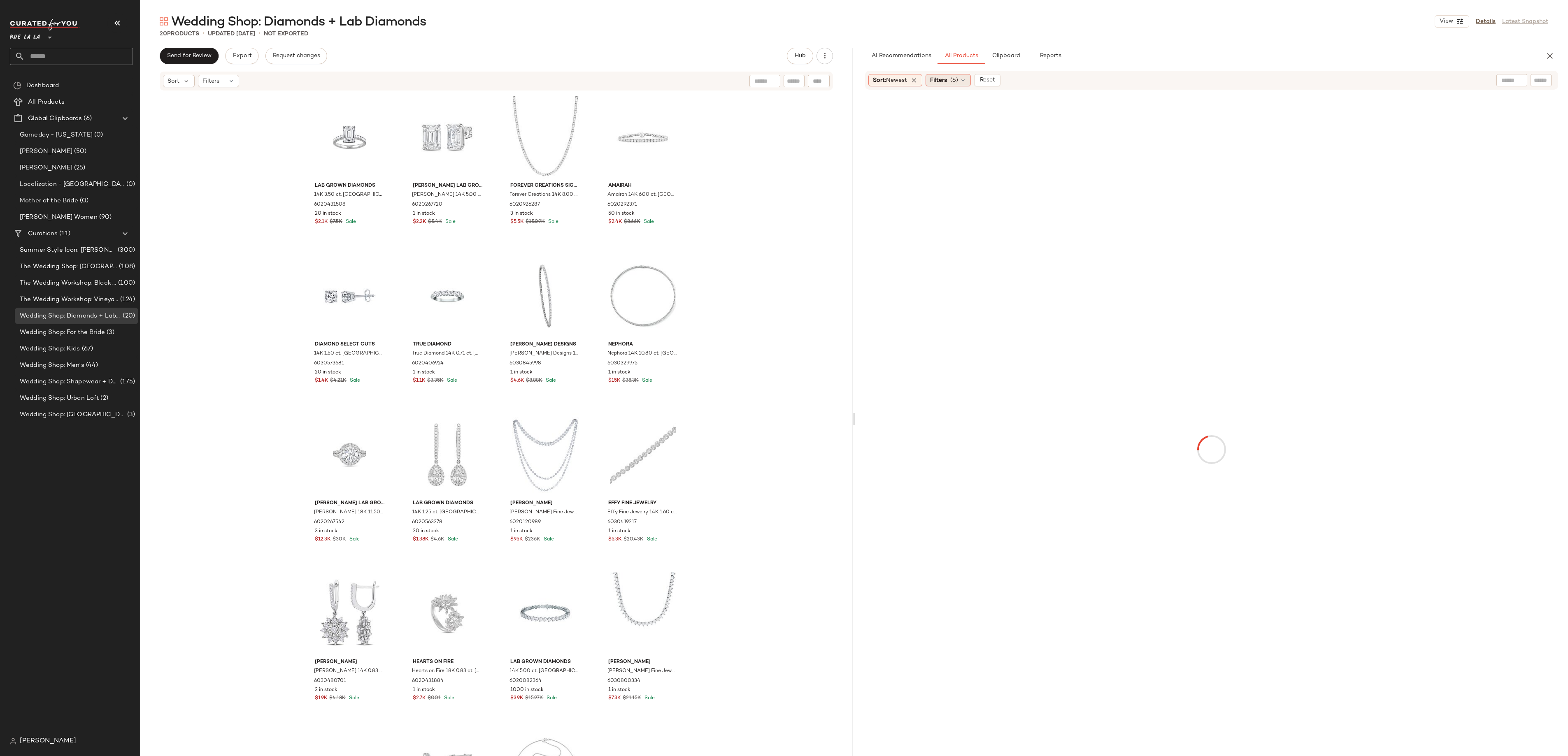
click at [942, 81] on span "Filters" at bounding box center [939, 81] width 17 height 9
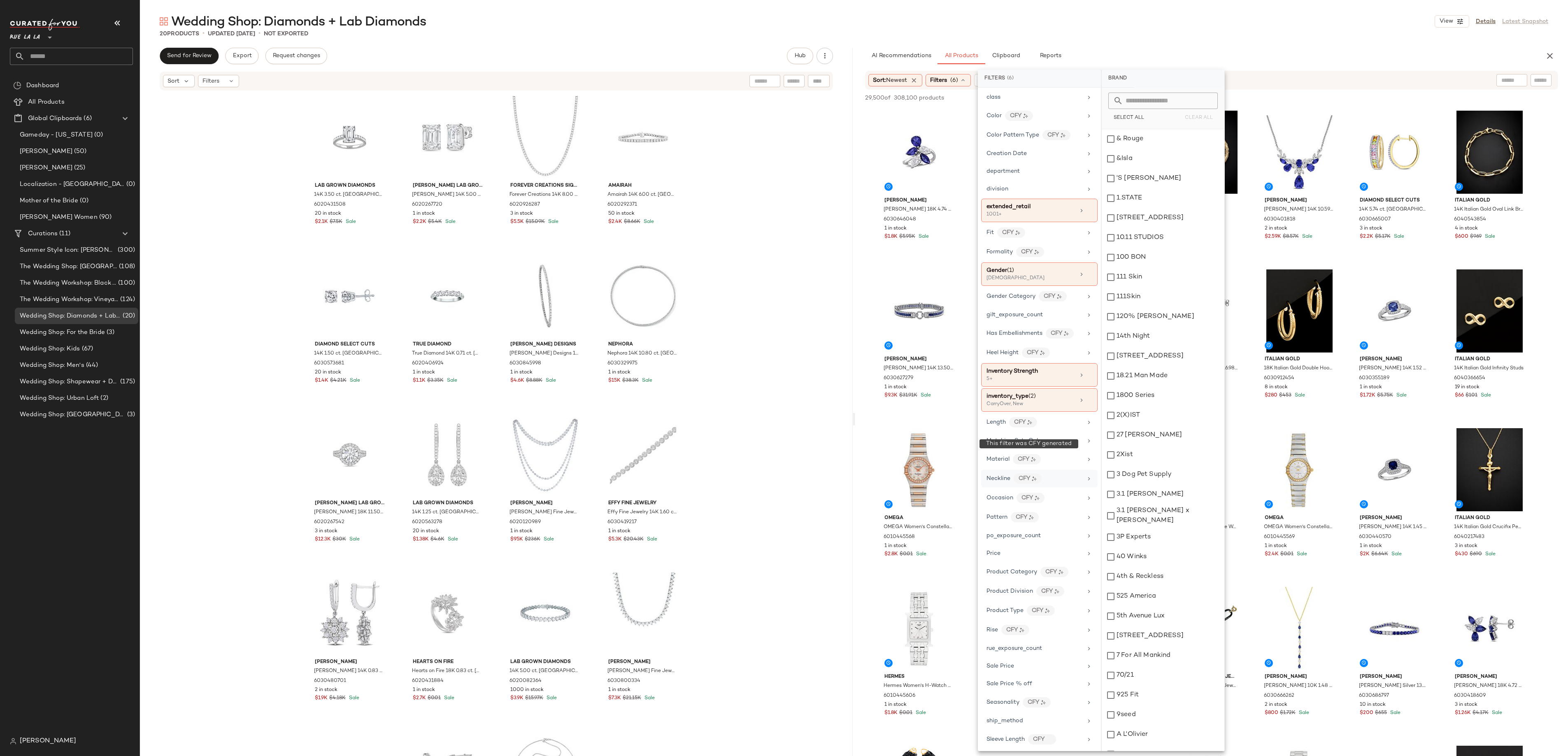
scroll to position [197, 0]
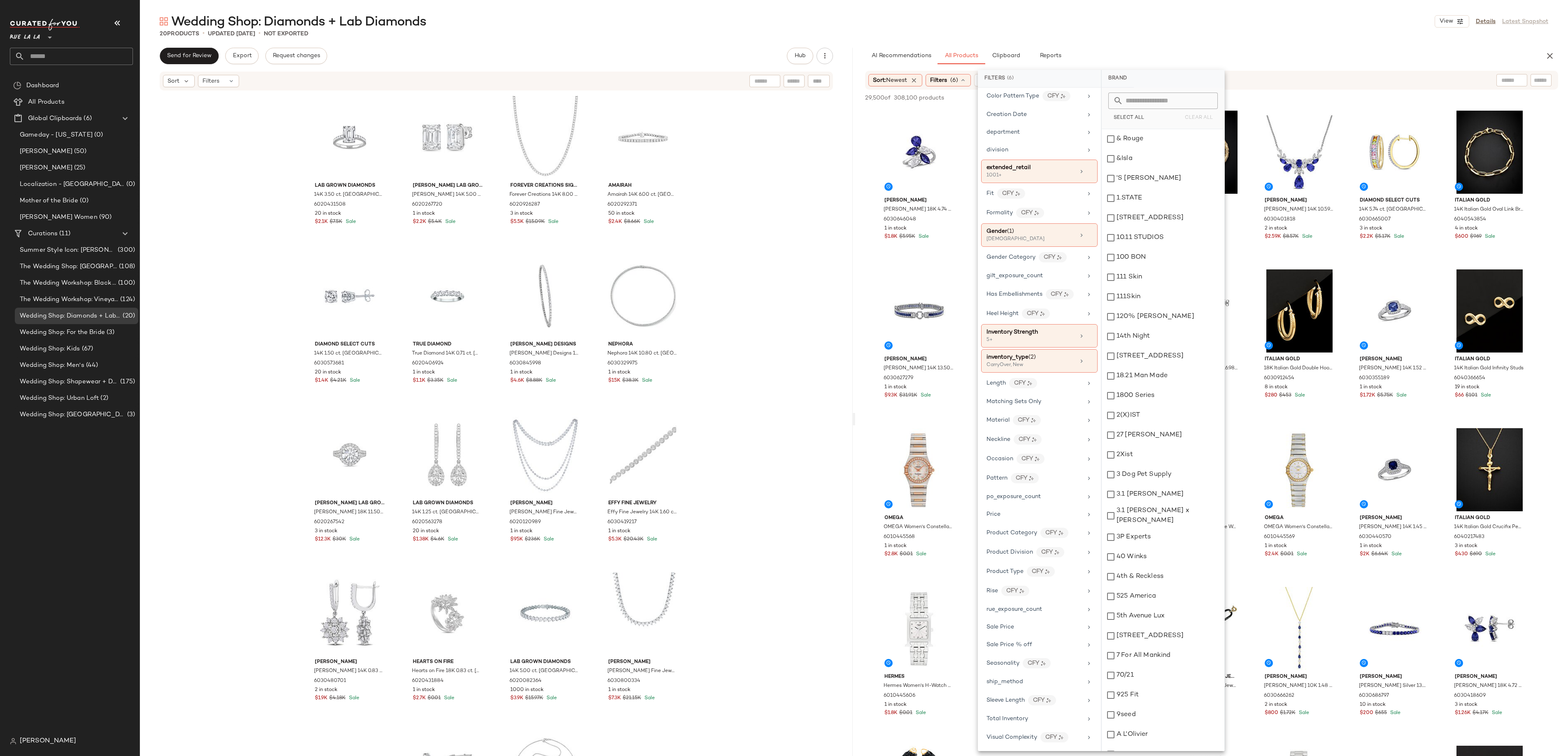
click at [708, 10] on main "Wedding Shop: Diamonds + Lab Diamonds View Details Latest Snapshot 20 Products …" at bounding box center [784, 378] width 1568 height 756
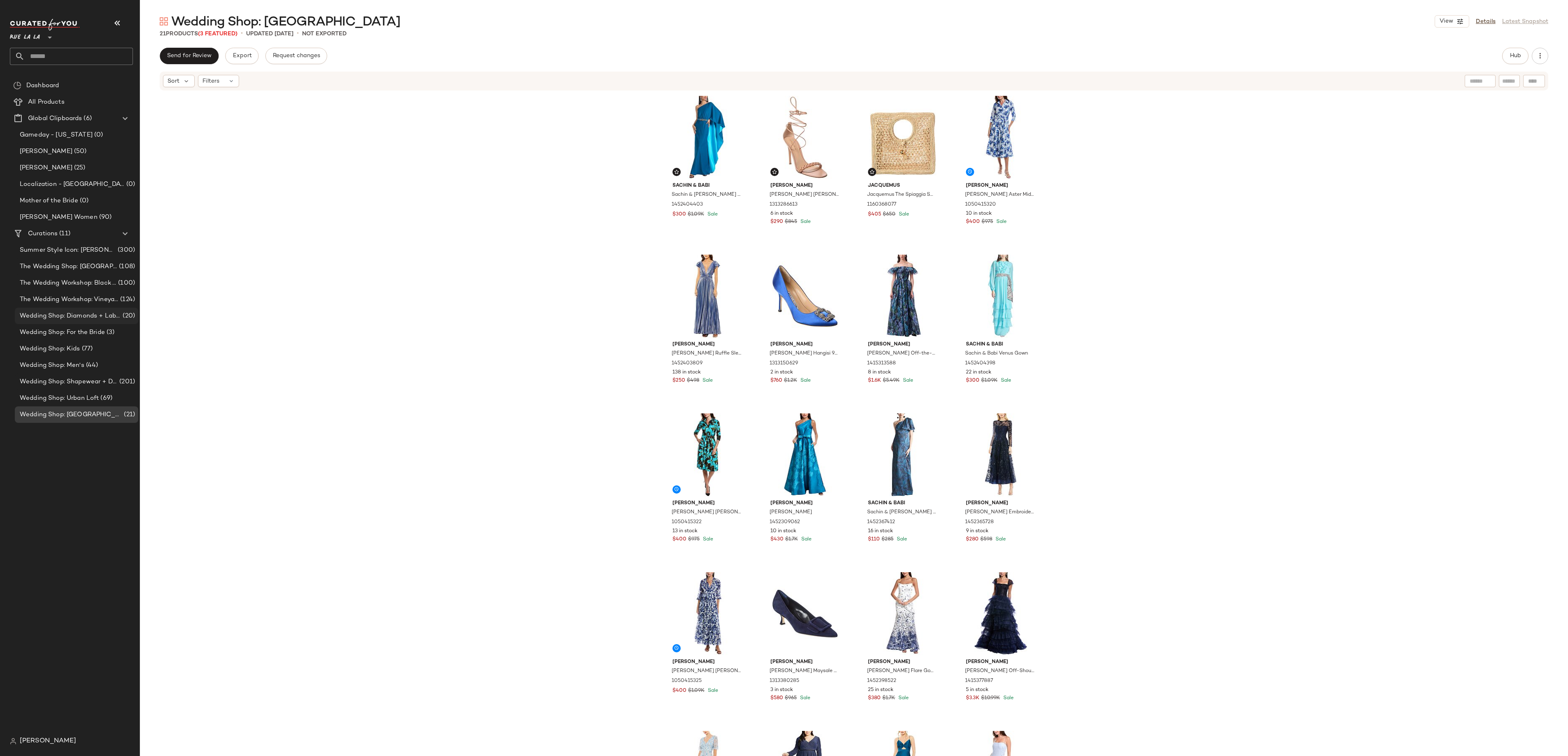
click at [115, 315] on span "Wedding Shop: Diamonds + Lab Diamonds" at bounding box center [71, 316] width 101 height 9
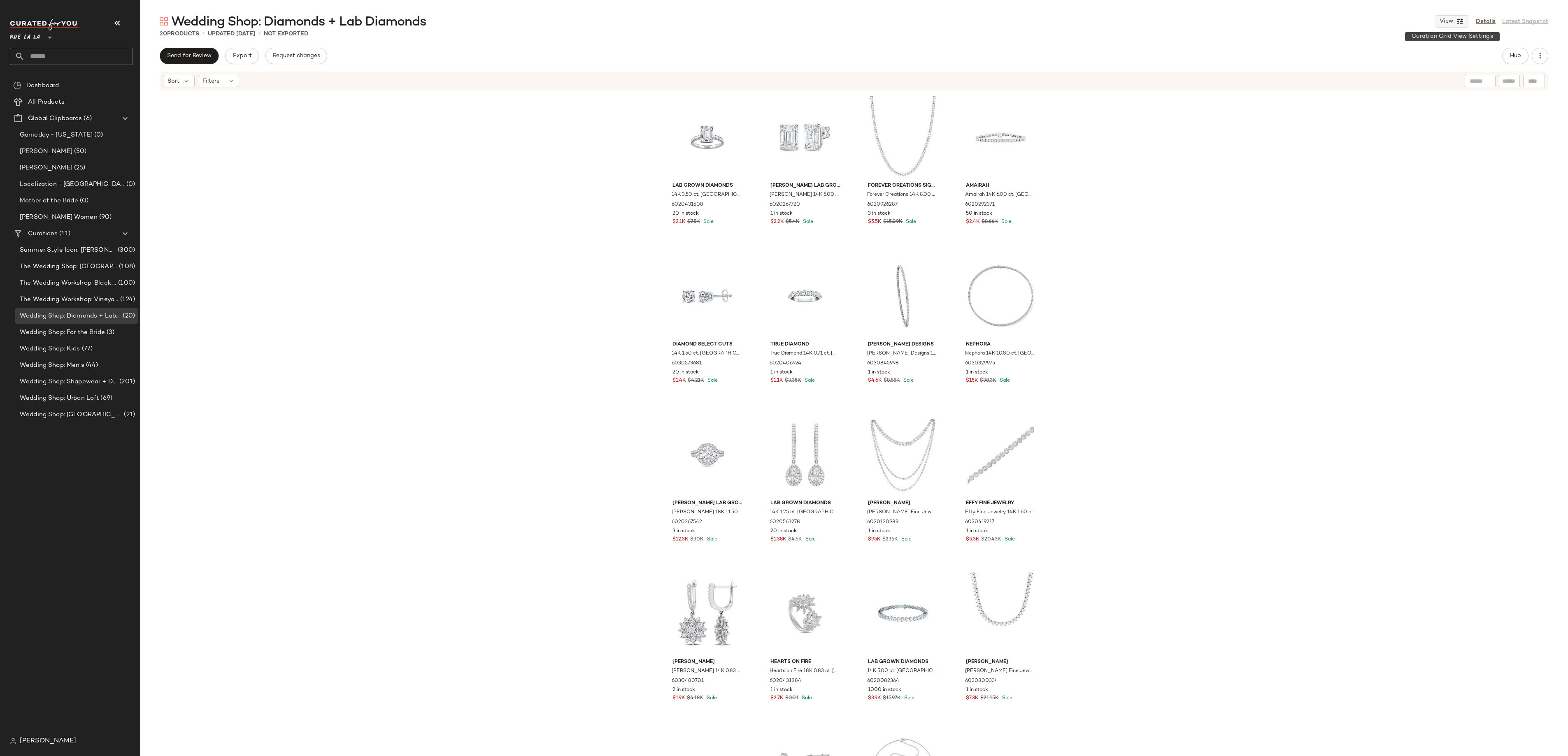
click at [1460, 24] on icon "button" at bounding box center [1460, 21] width 7 height 7
click at [1409, 71] on label "Mobile (2 Grid)" at bounding box center [1405, 71] width 47 height 16
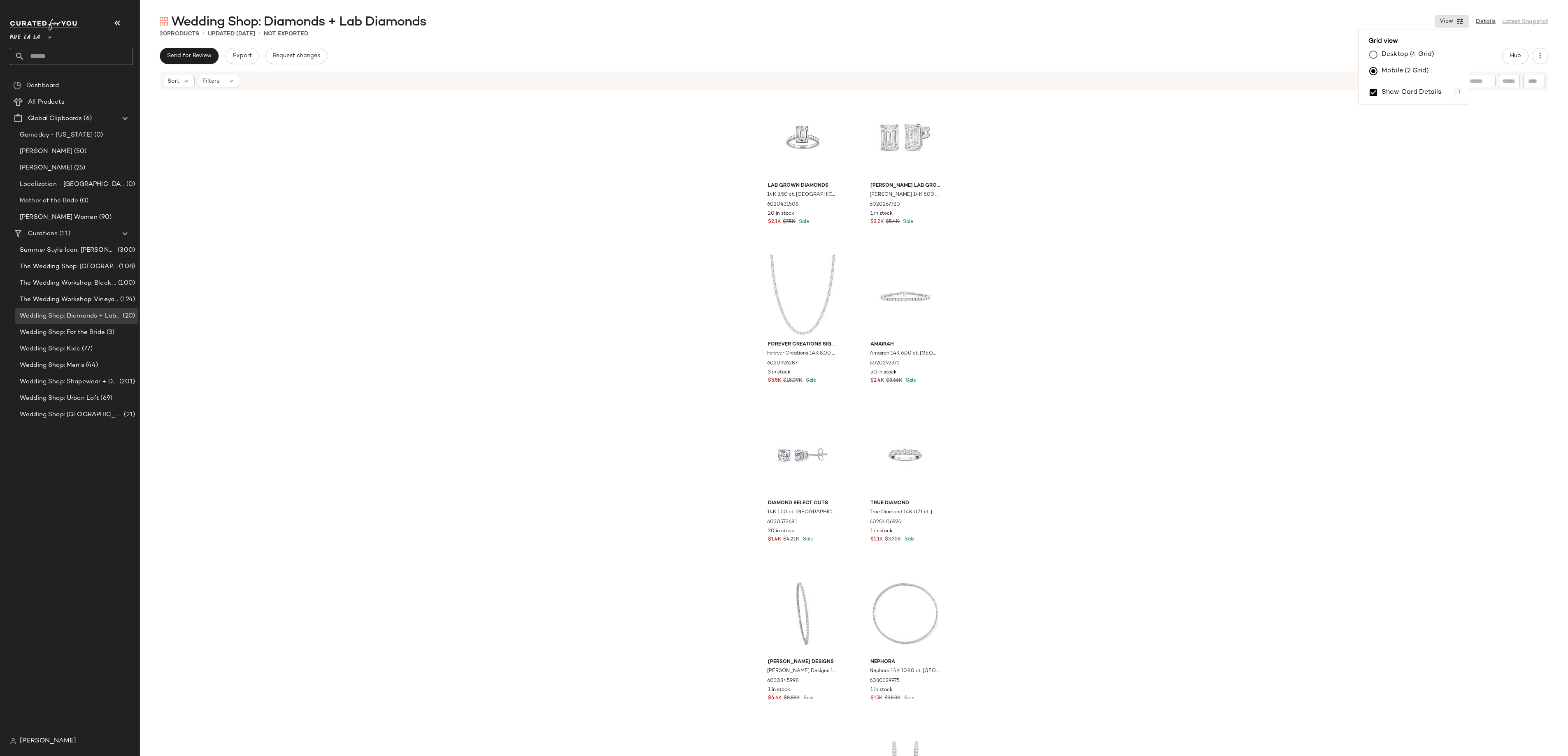
click at [596, 314] on div "Lab Grown Diamonds 14K 3.50 ct. [GEOGRAPHIC_DATA]. Lab-Grown Diamond Ring 60204…" at bounding box center [854, 436] width 1428 height 690
